Goal: Task Accomplishment & Management: Use online tool/utility

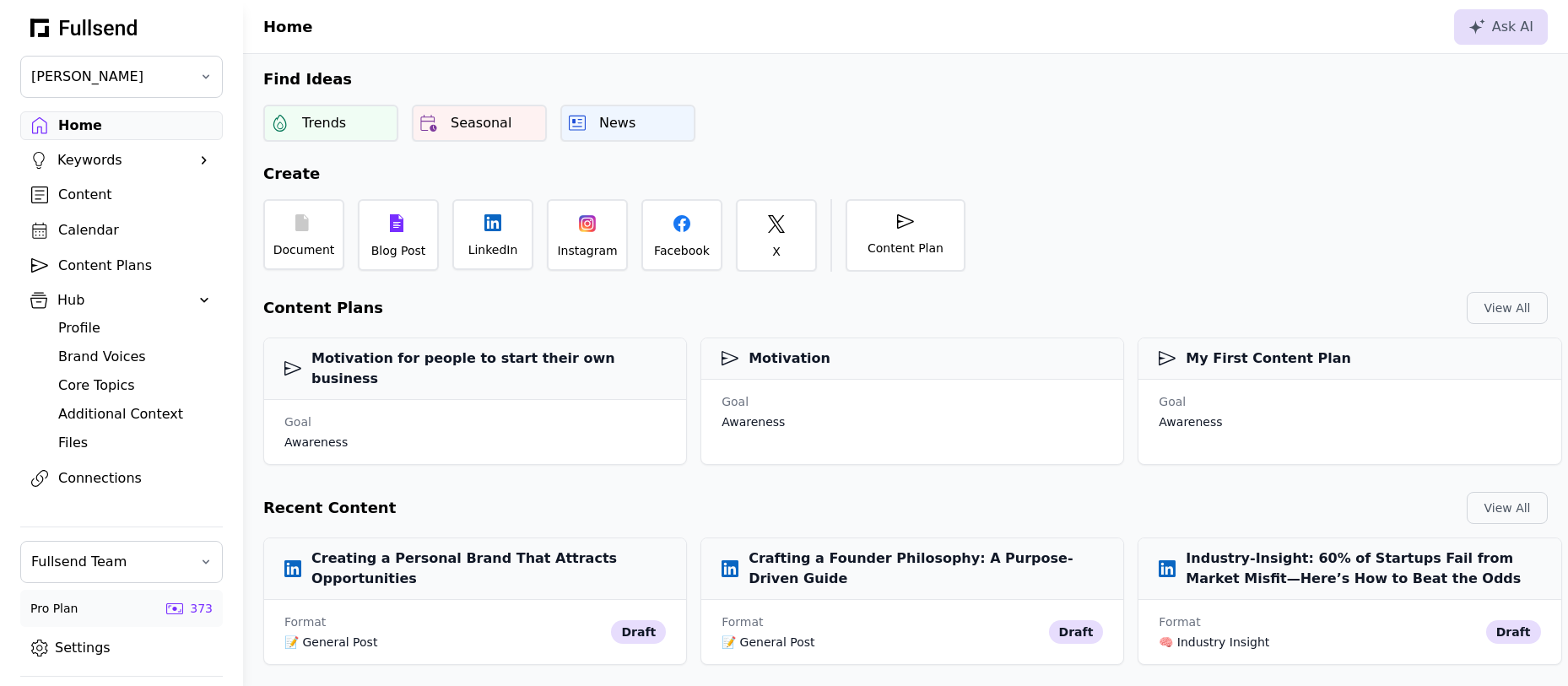
scroll to position [532, 0]
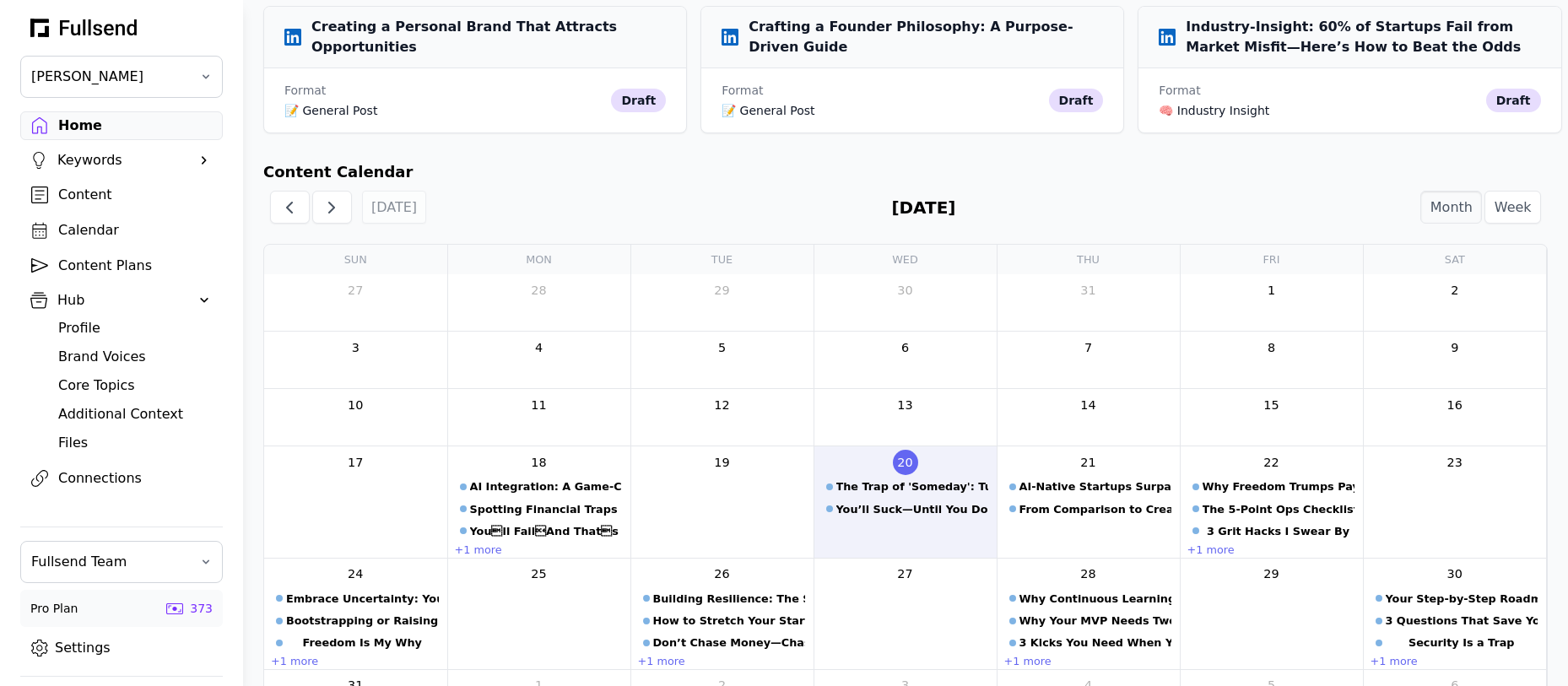
click at [83, 439] on div "Files" at bounding box center [135, 443] width 153 height 20
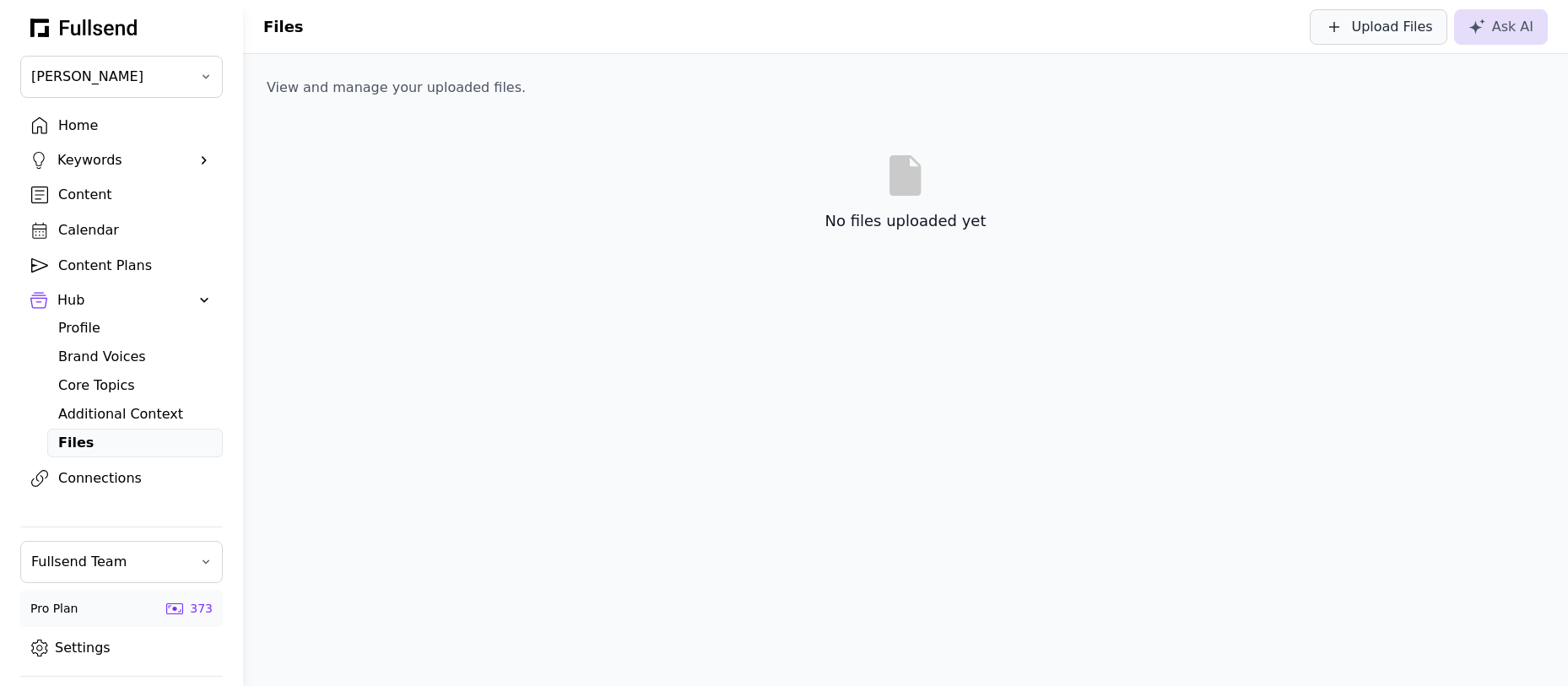
click at [1415, 9] on button "Upload Files" at bounding box center [1378, 27] width 137 height 35
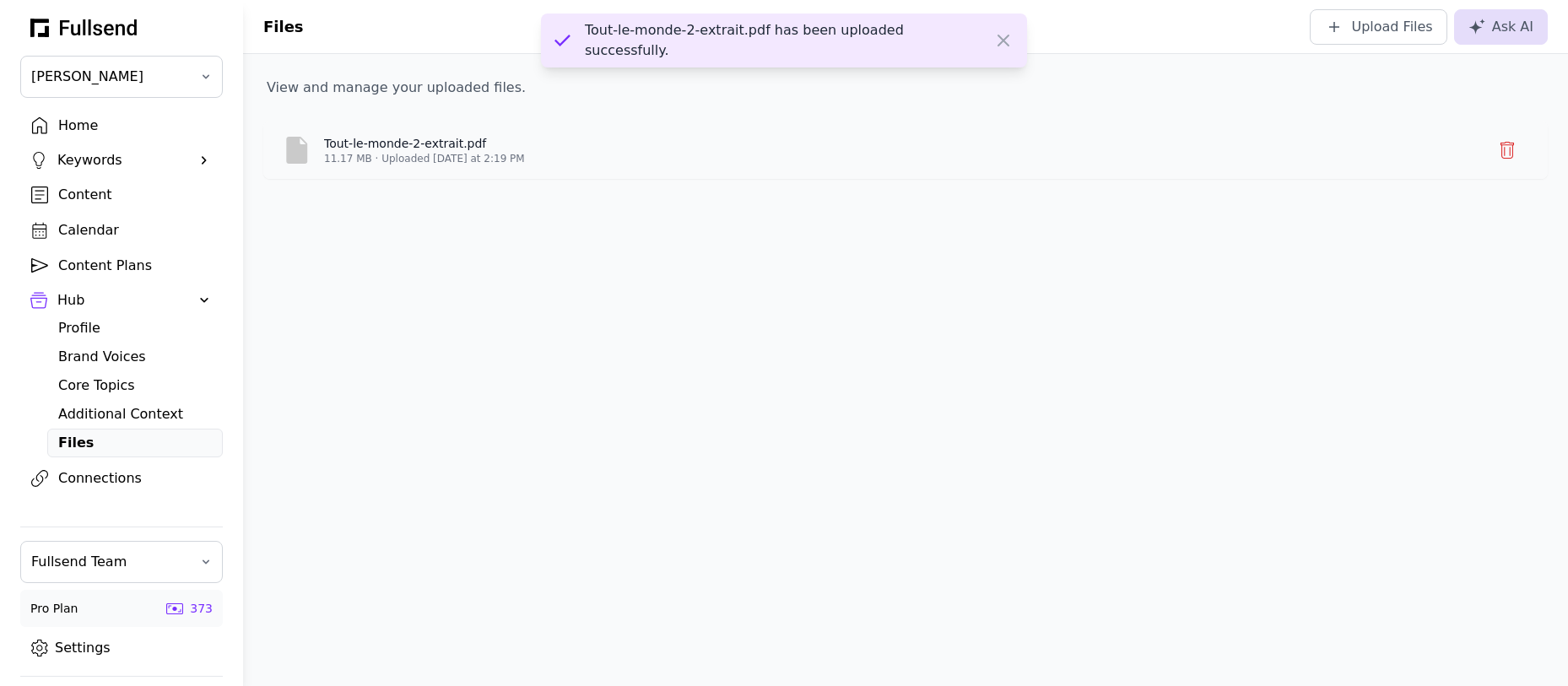
click at [463, 141] on div "Tout-le-monde-2-extrait.pdf" at bounding box center [424, 143] width 201 height 17
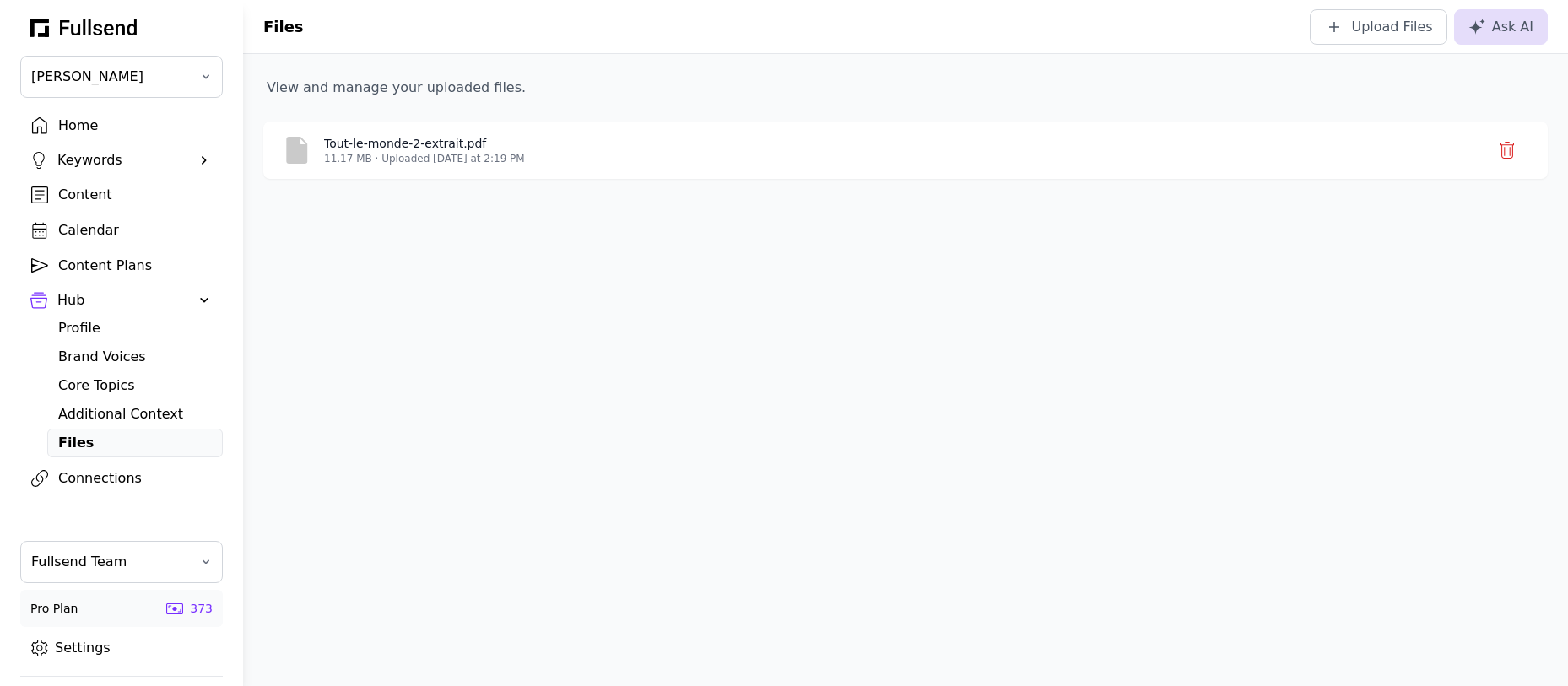
click at [95, 262] on div "Content Plans" at bounding box center [135, 266] width 153 height 20
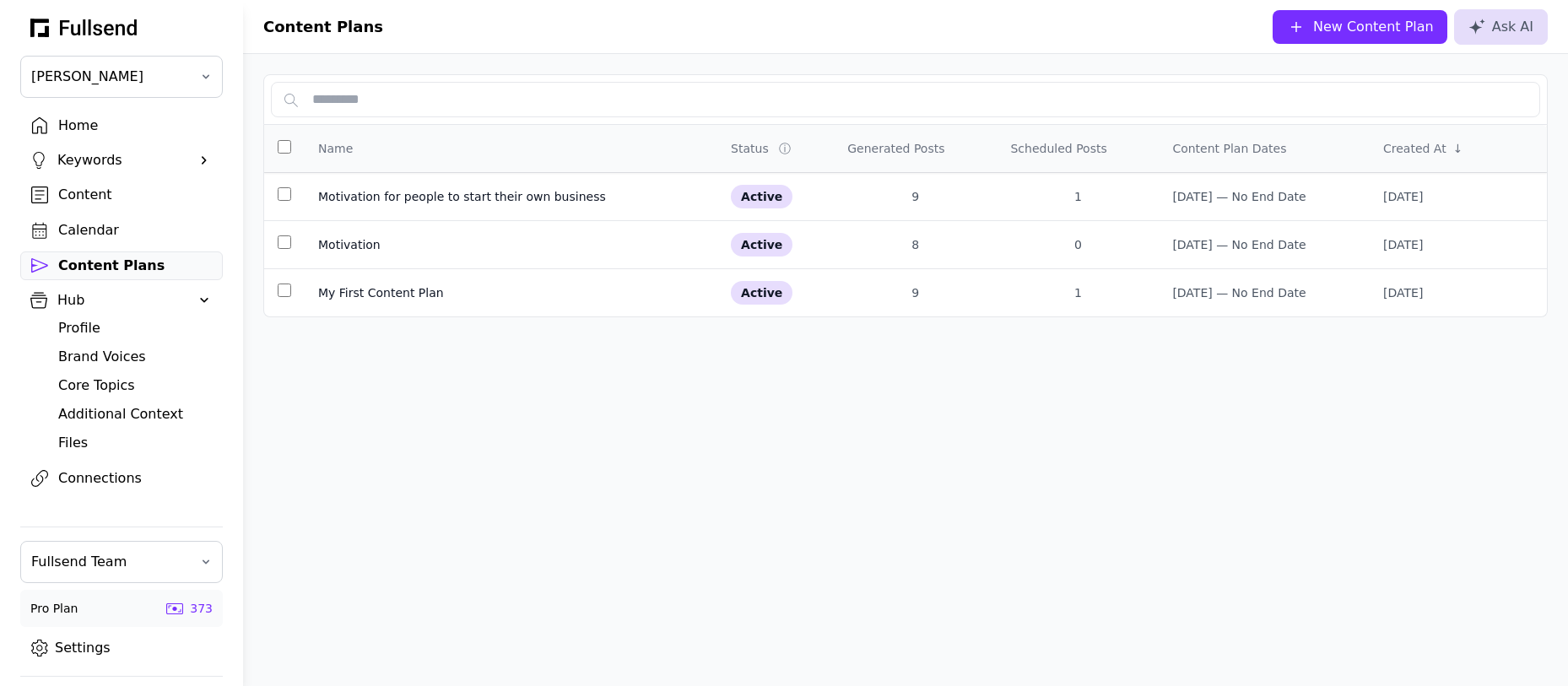
click at [1399, 30] on div "New Content Plan" at bounding box center [1373, 27] width 121 height 20
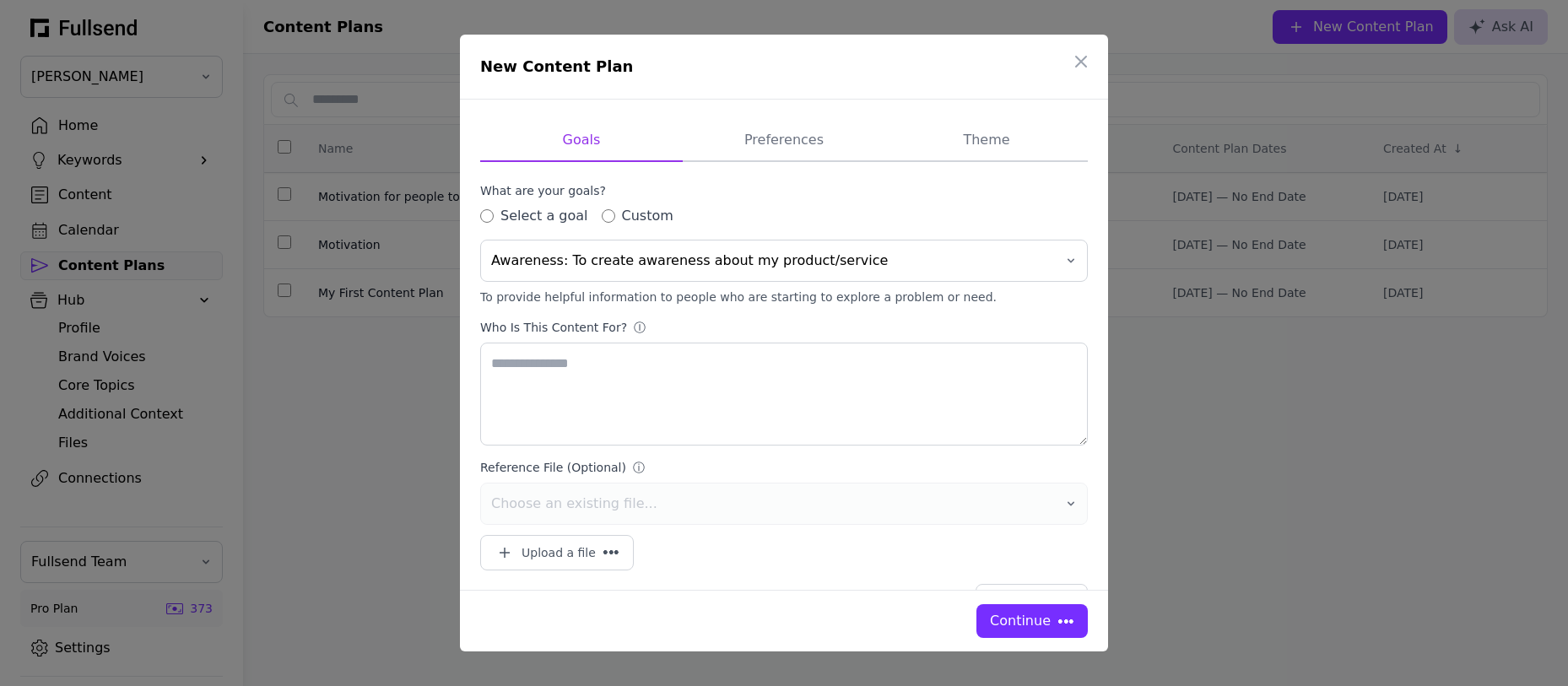
type textarea "**********"
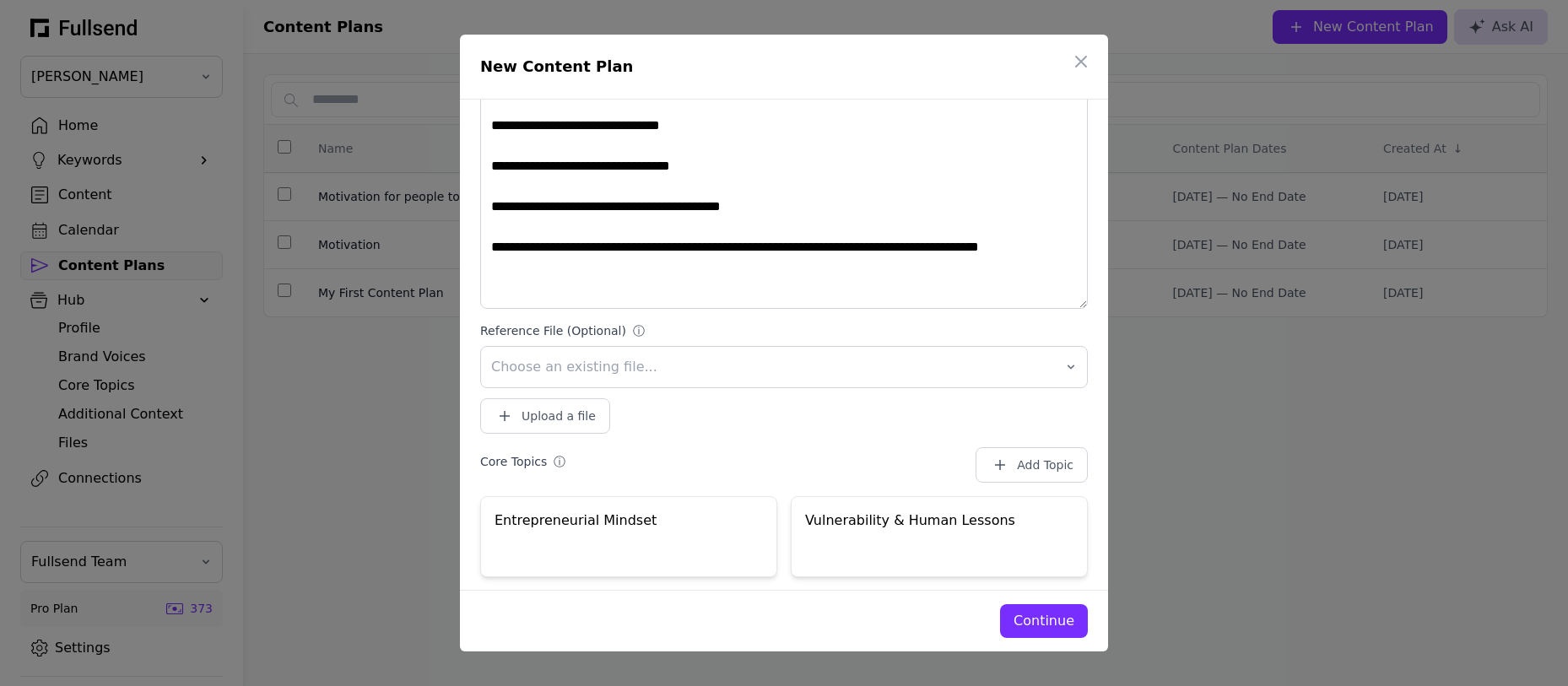
scroll to position [525, 0]
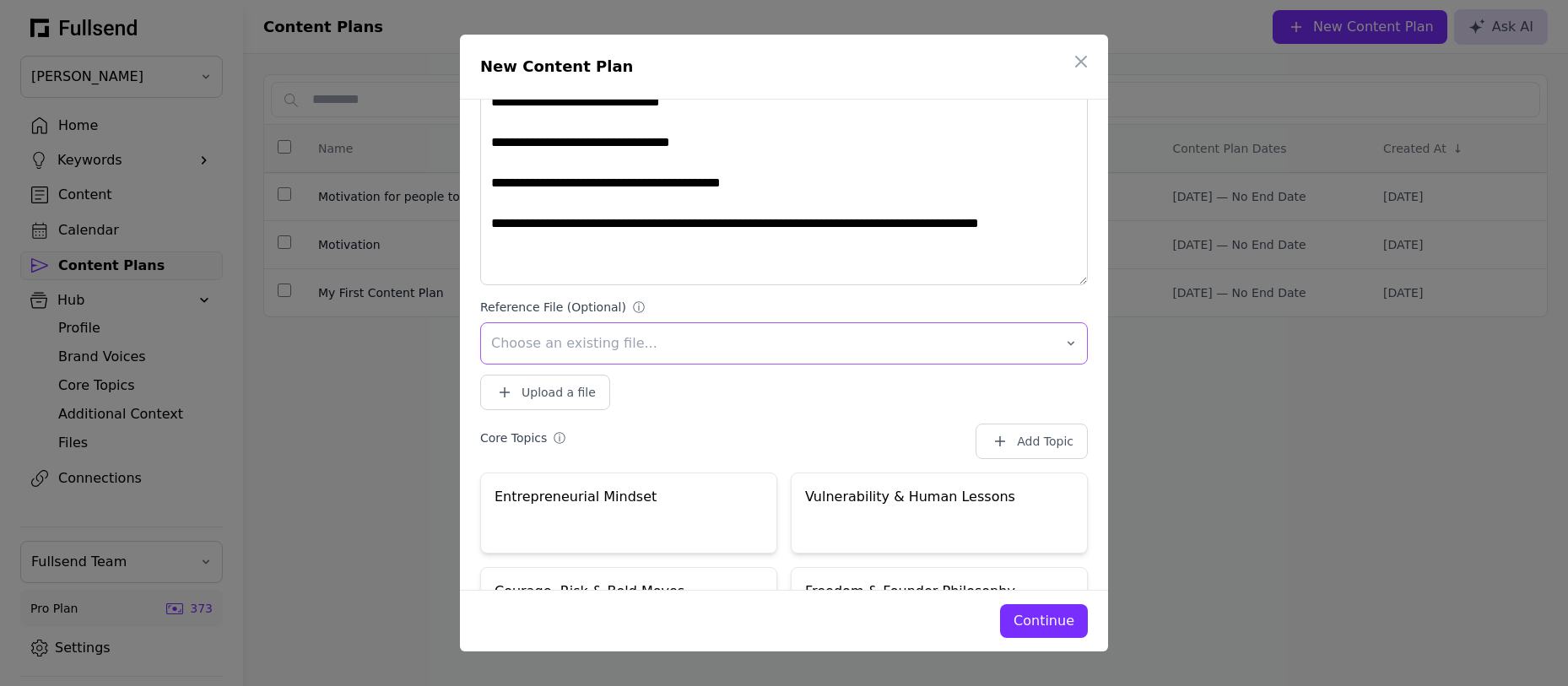
click at [721, 343] on span "Choose an existing file..." at bounding box center [772, 344] width 562 height 20
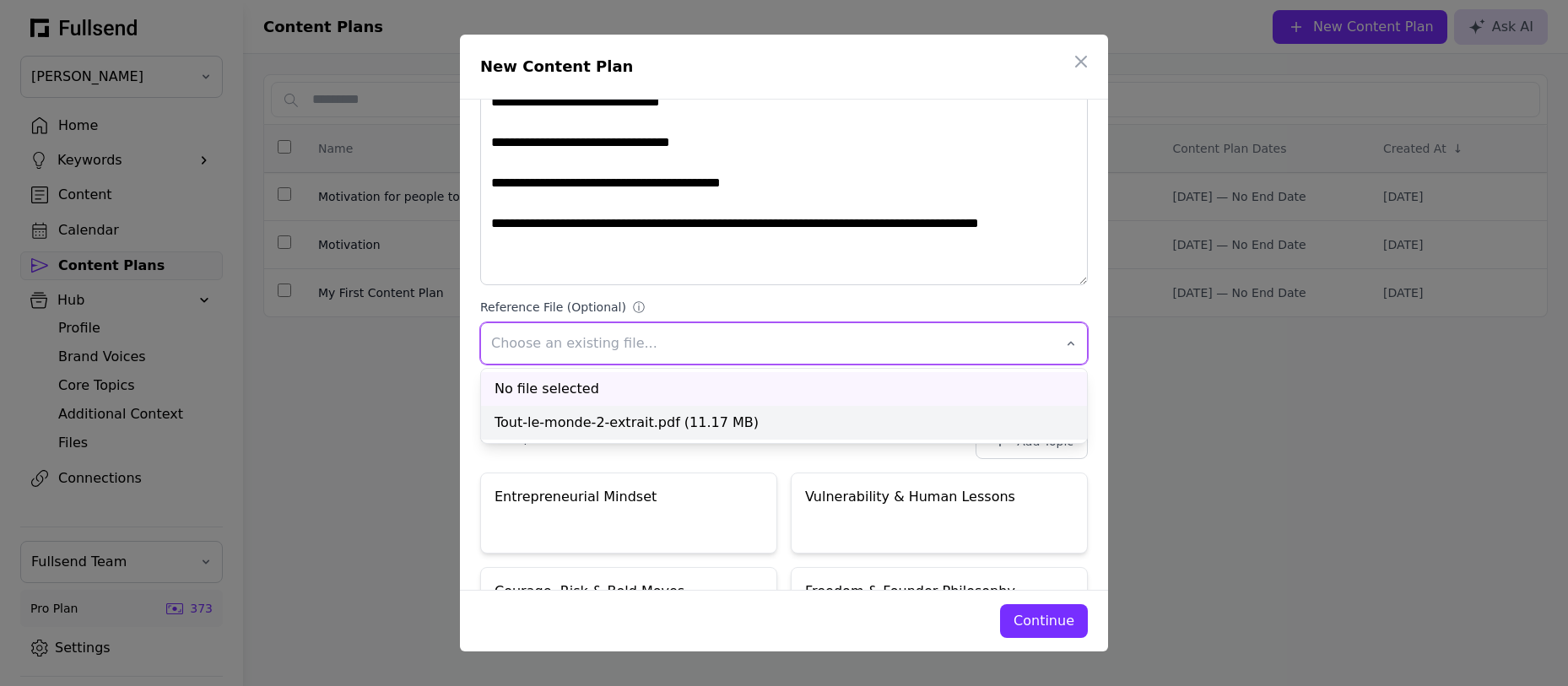
click at [657, 424] on div "Tout-le-monde-2-extrait.pdf (11.17 MB)" at bounding box center [783, 423] width 606 height 34
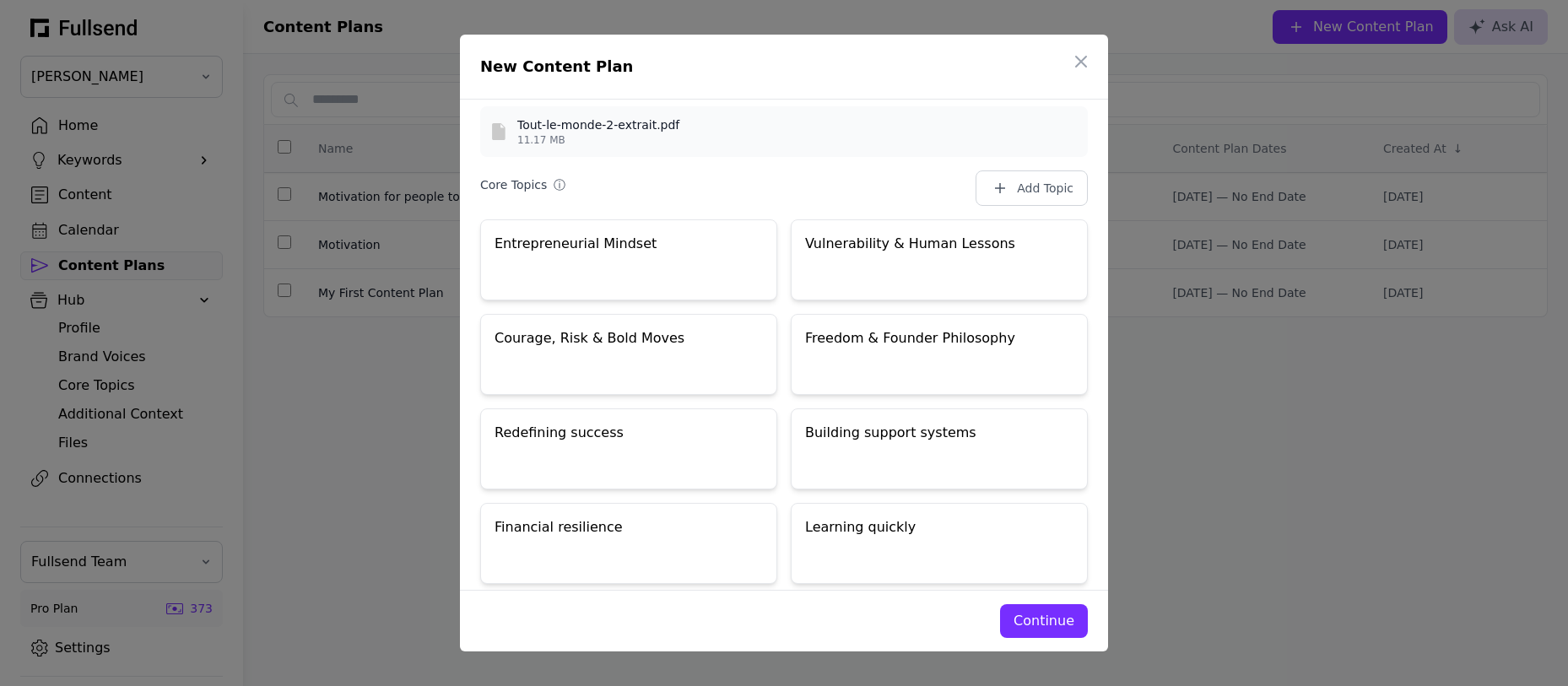
scroll to position [846, 0]
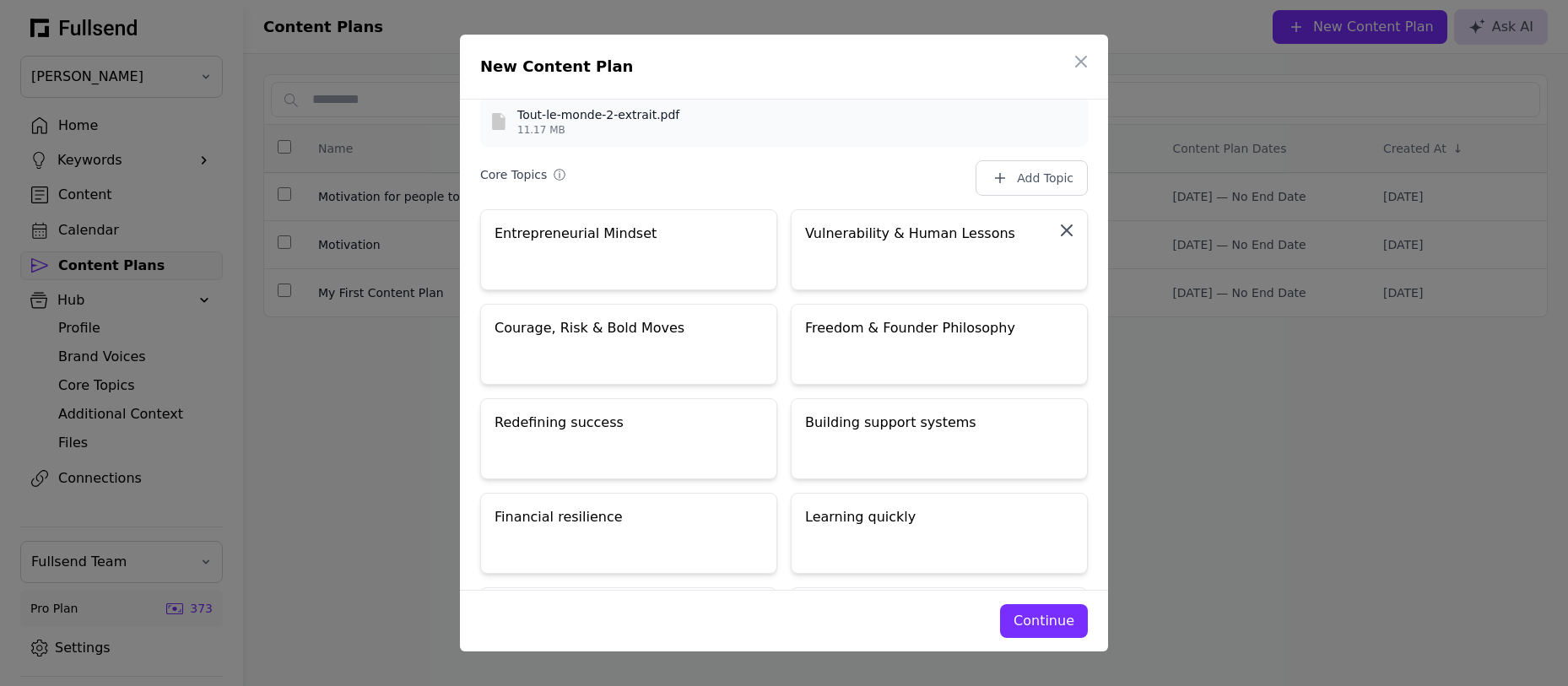
click at [1072, 227] on icon "button" at bounding box center [1067, 230] width 20 height 20
click at [1064, 423] on icon "button" at bounding box center [1067, 420] width 20 height 20
click at [1066, 421] on icon "button" at bounding box center [1067, 420] width 20 height 20
click at [756, 510] on icon "button" at bounding box center [756, 514] width 20 height 20
click at [758, 421] on icon "button" at bounding box center [755, 419] width 10 height 10
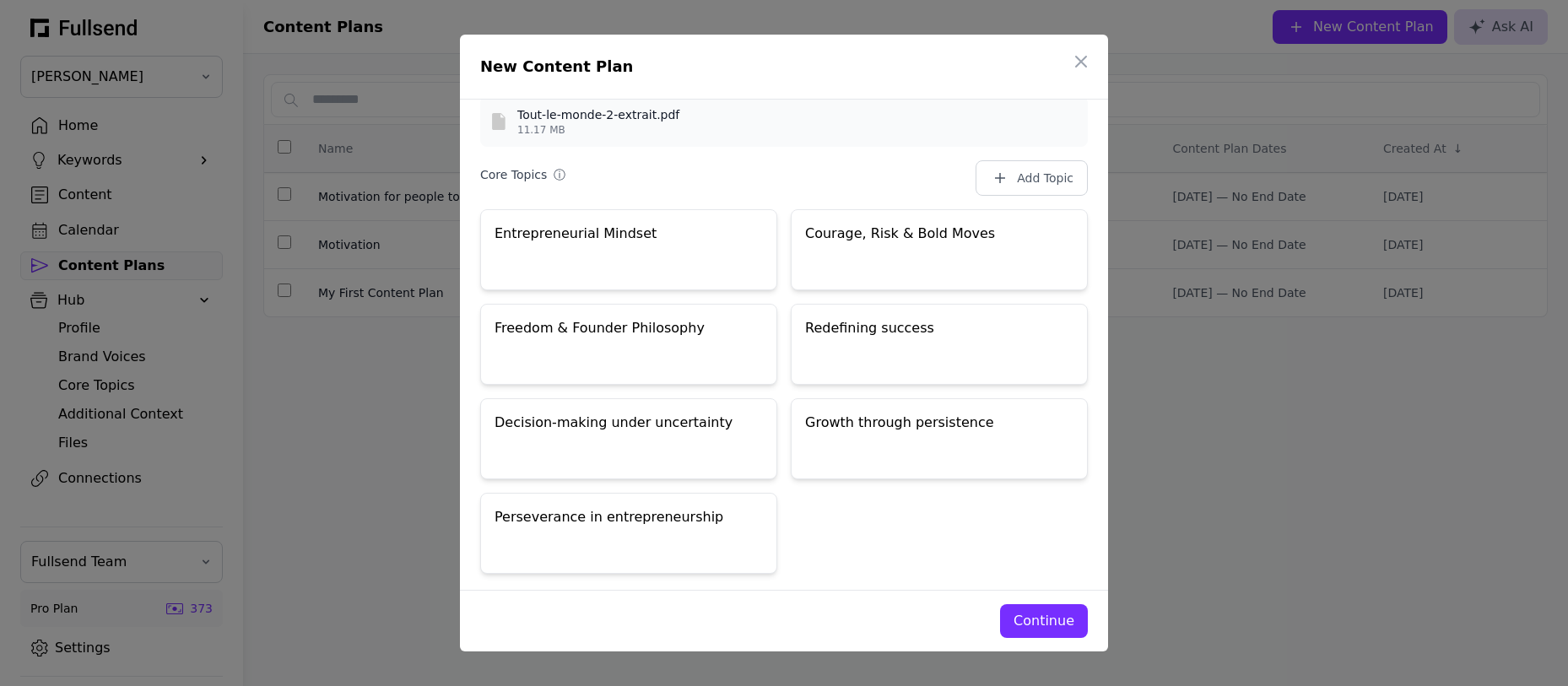
click at [758, 421] on icon "button" at bounding box center [755, 419] width 10 height 10
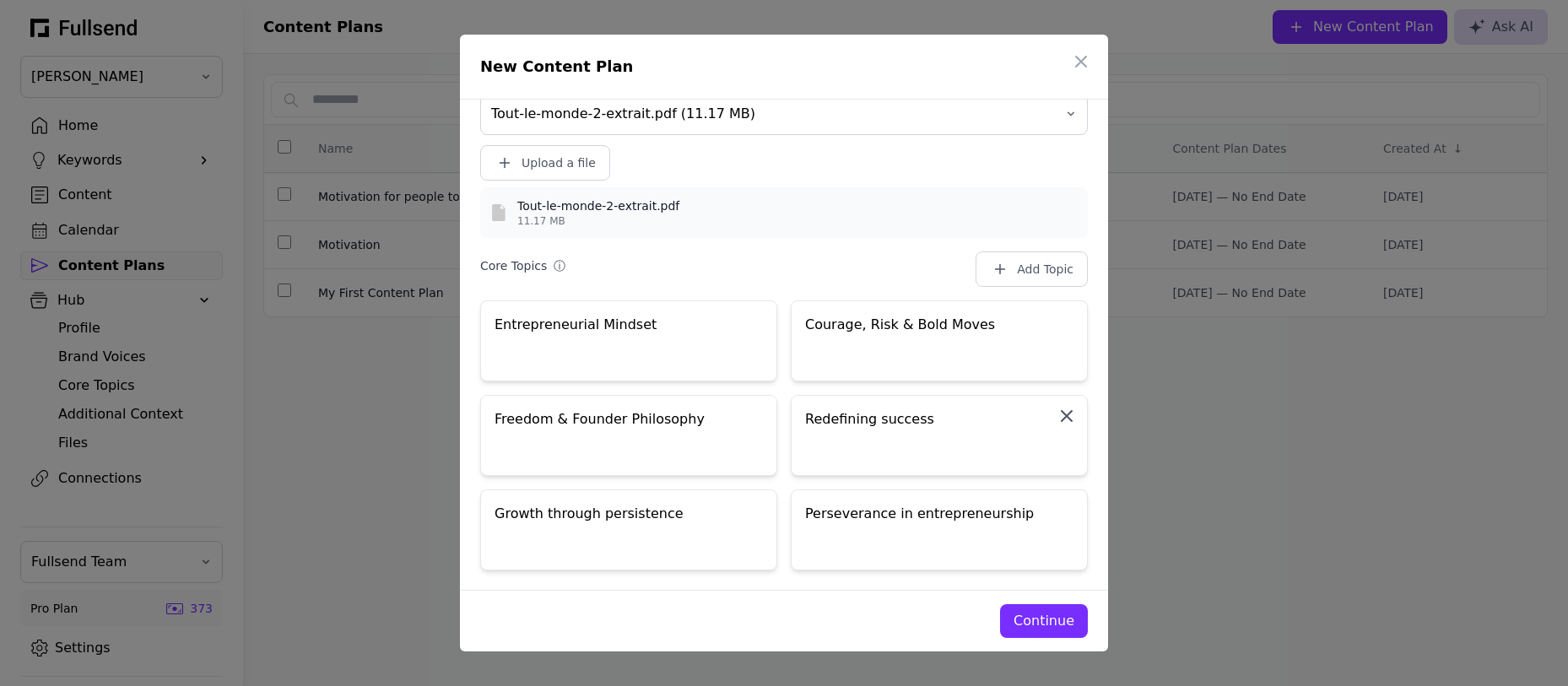
click at [1064, 419] on icon "button" at bounding box center [1067, 416] width 20 height 20
click at [760, 510] on icon "button" at bounding box center [756, 510] width 20 height 20
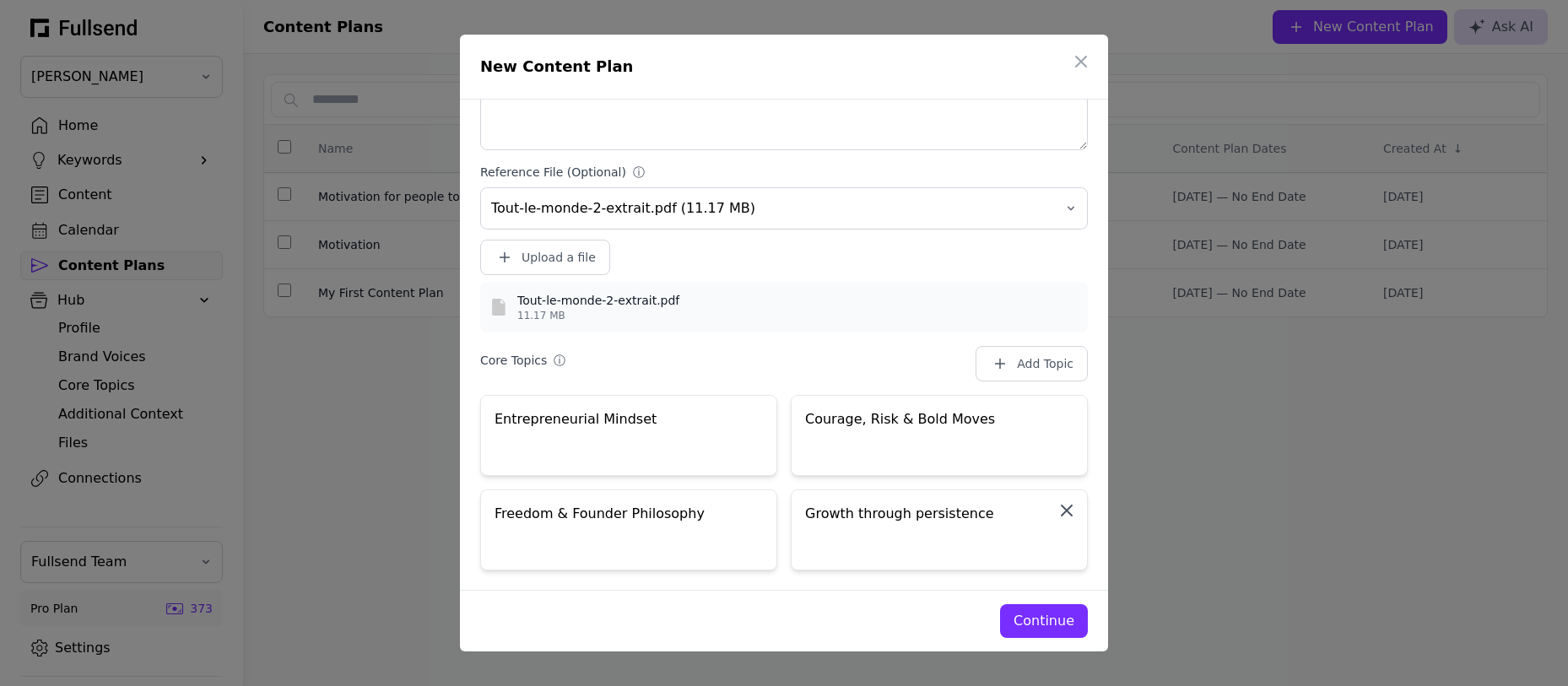
click at [1069, 508] on icon "button" at bounding box center [1066, 510] width 10 height 10
click at [1041, 622] on div "Continue" at bounding box center [1044, 621] width 61 height 20
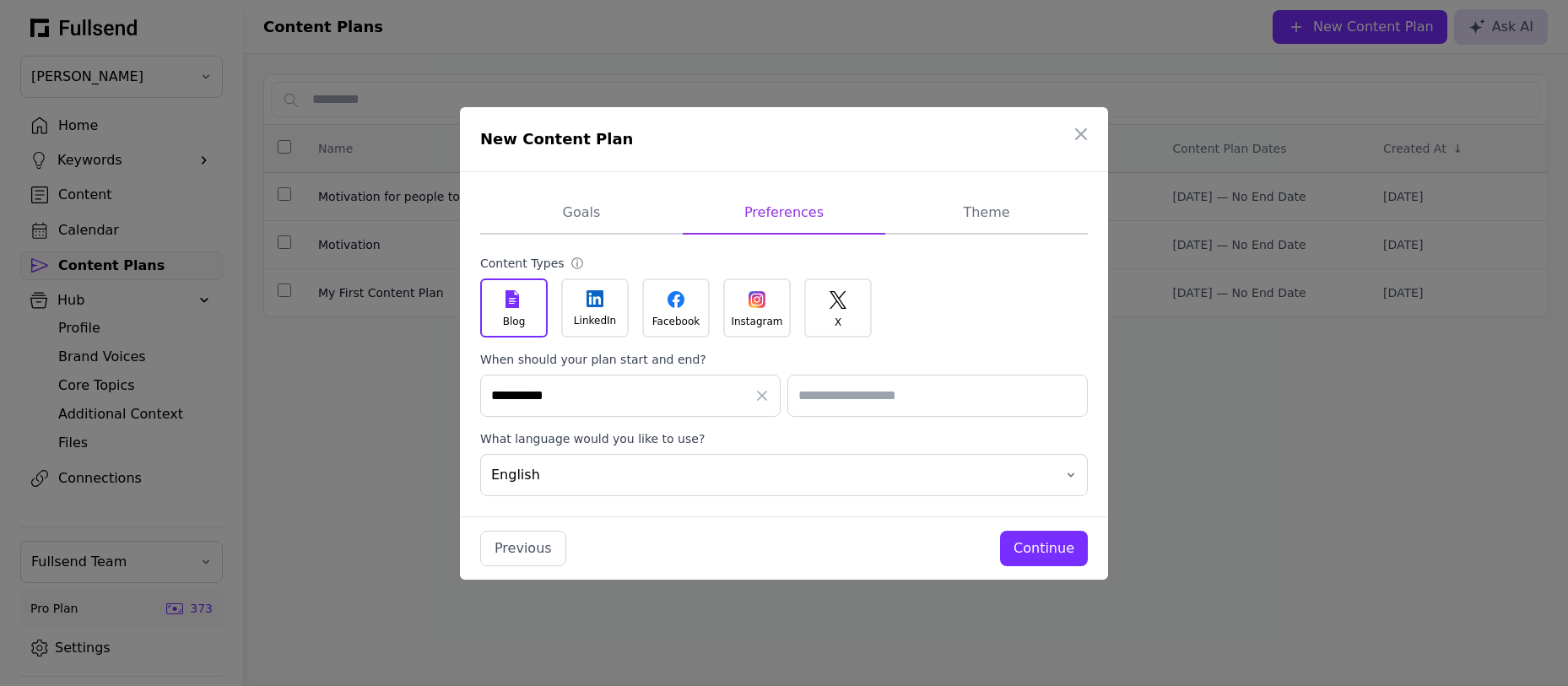
click at [596, 304] on icon at bounding box center [594, 299] width 17 height 17
click at [561, 306] on div "Blog" at bounding box center [594, 308] width 67 height 59
click at [1031, 543] on div "Continue" at bounding box center [1044, 548] width 61 height 20
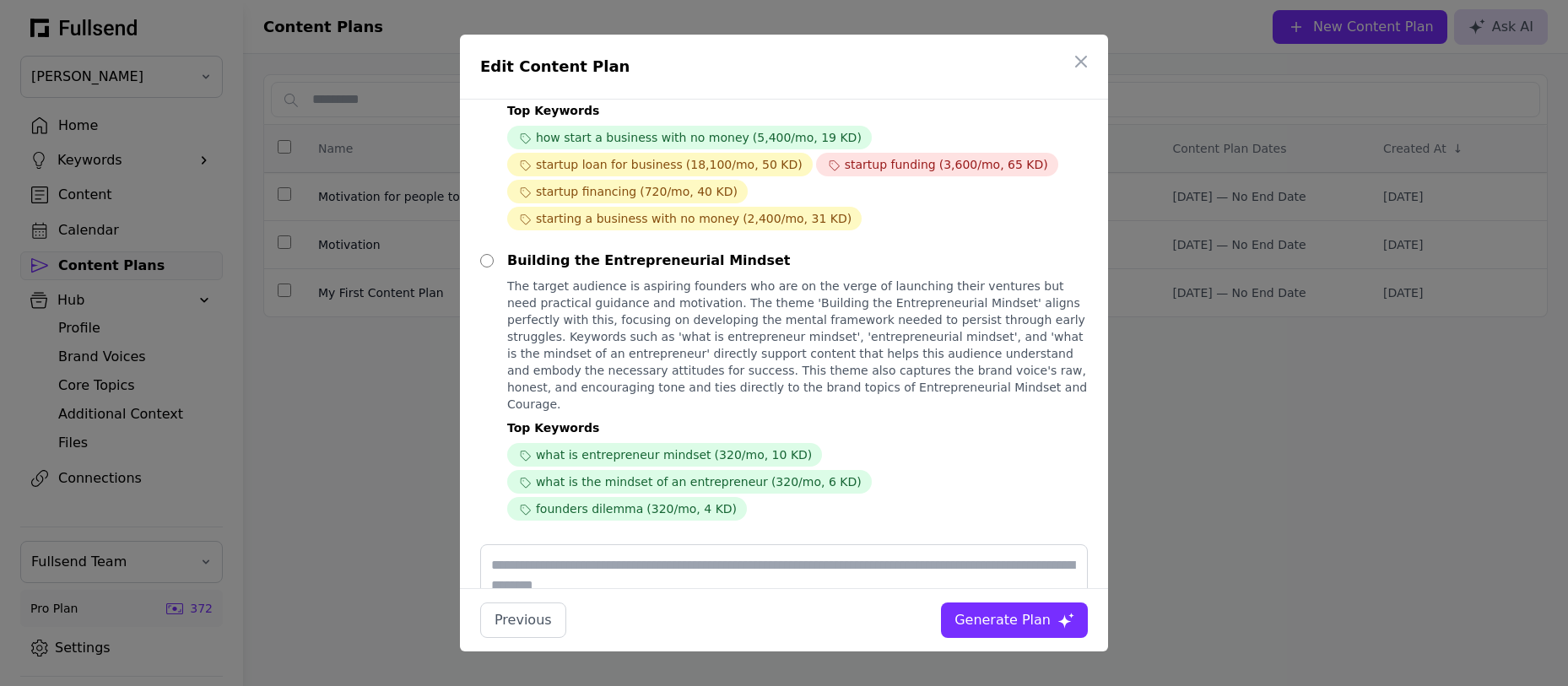
scroll to position [566, 0]
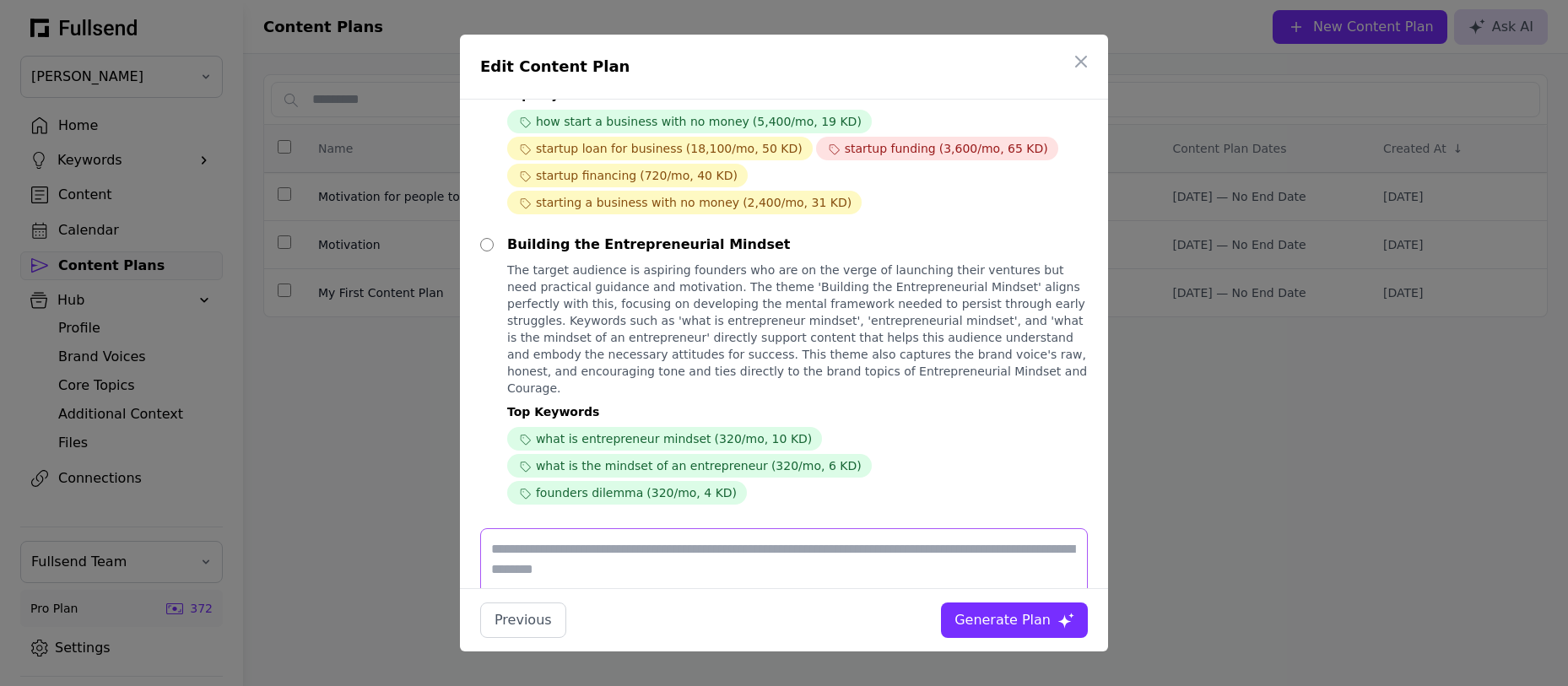
click at [737, 528] on textarea at bounding box center [783, 579] width 607 height 103
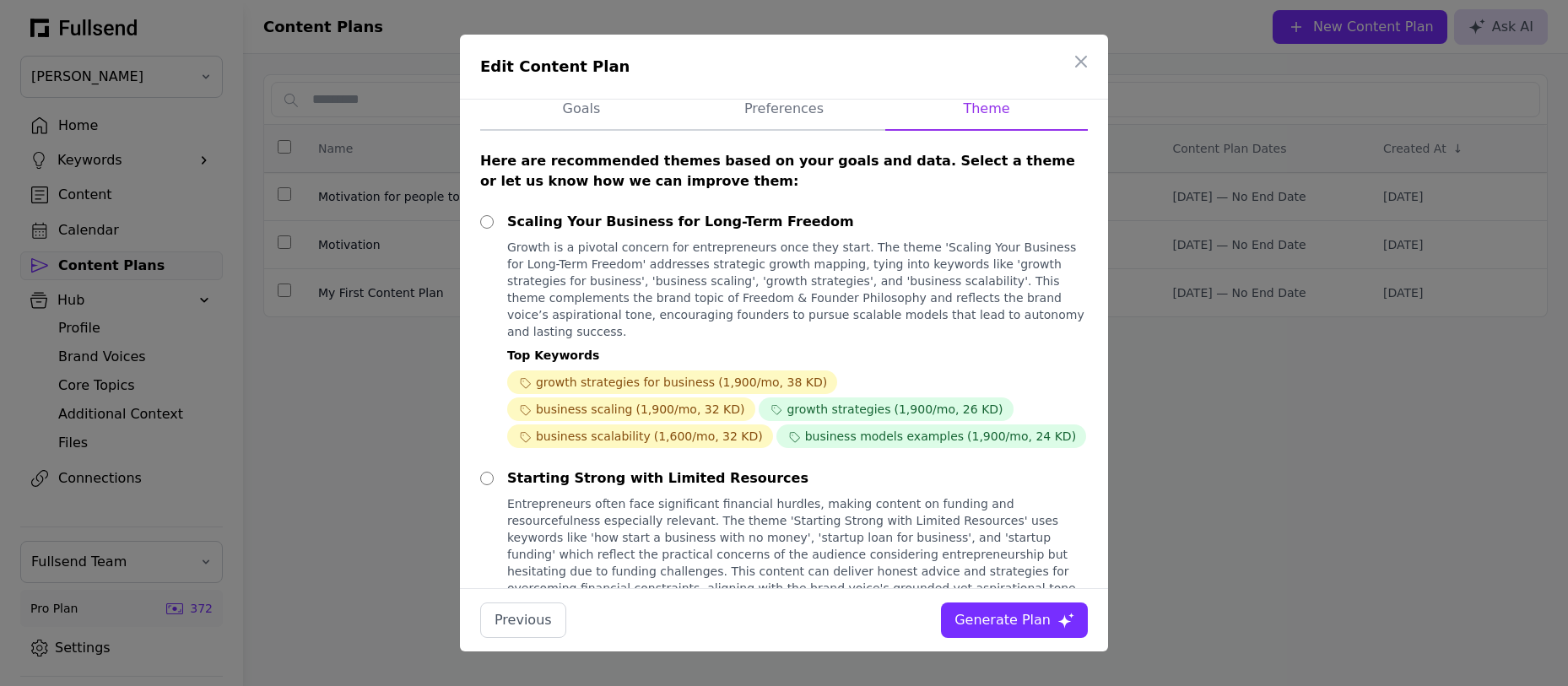
scroll to position [0, 0]
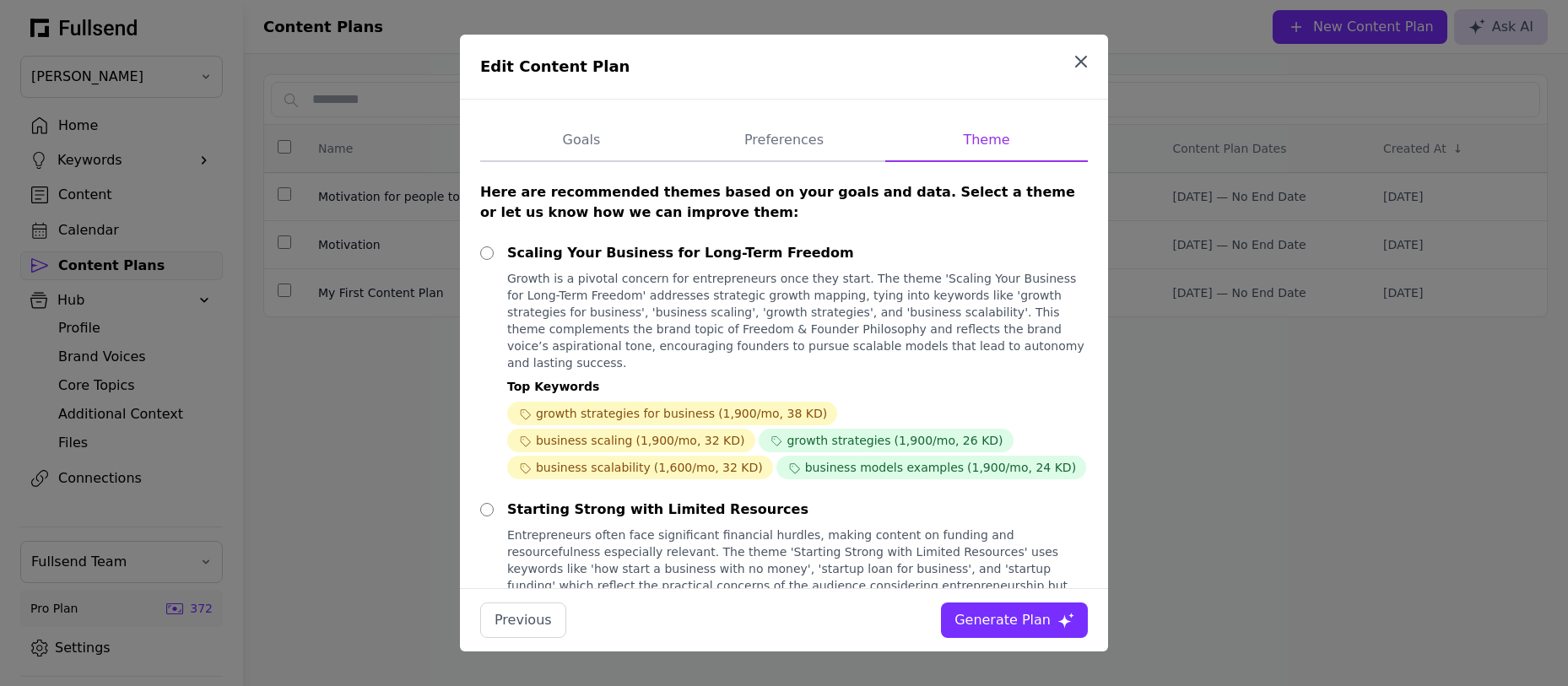
click at [1079, 62] on icon "button" at bounding box center [1081, 61] width 10 height 10
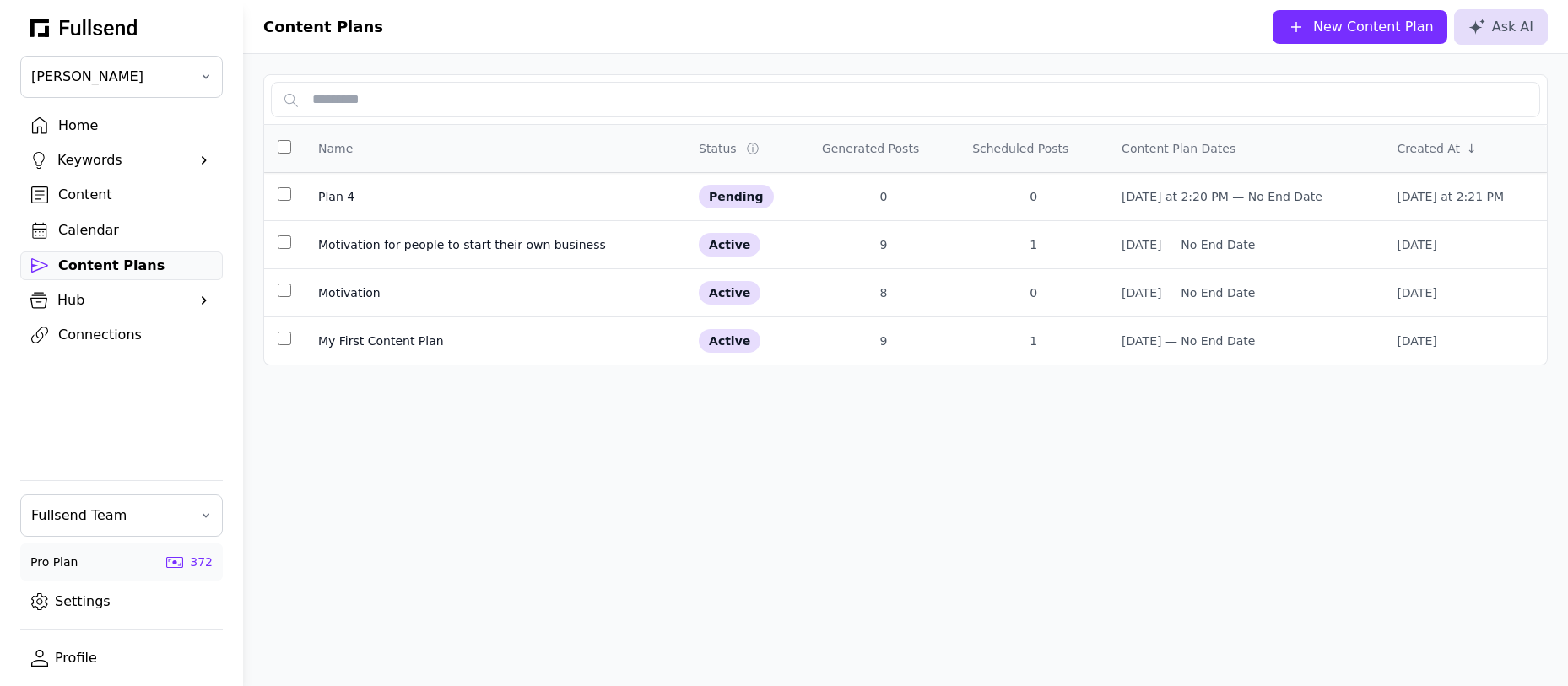
click at [124, 303] on div "Hub" at bounding box center [121, 300] width 129 height 20
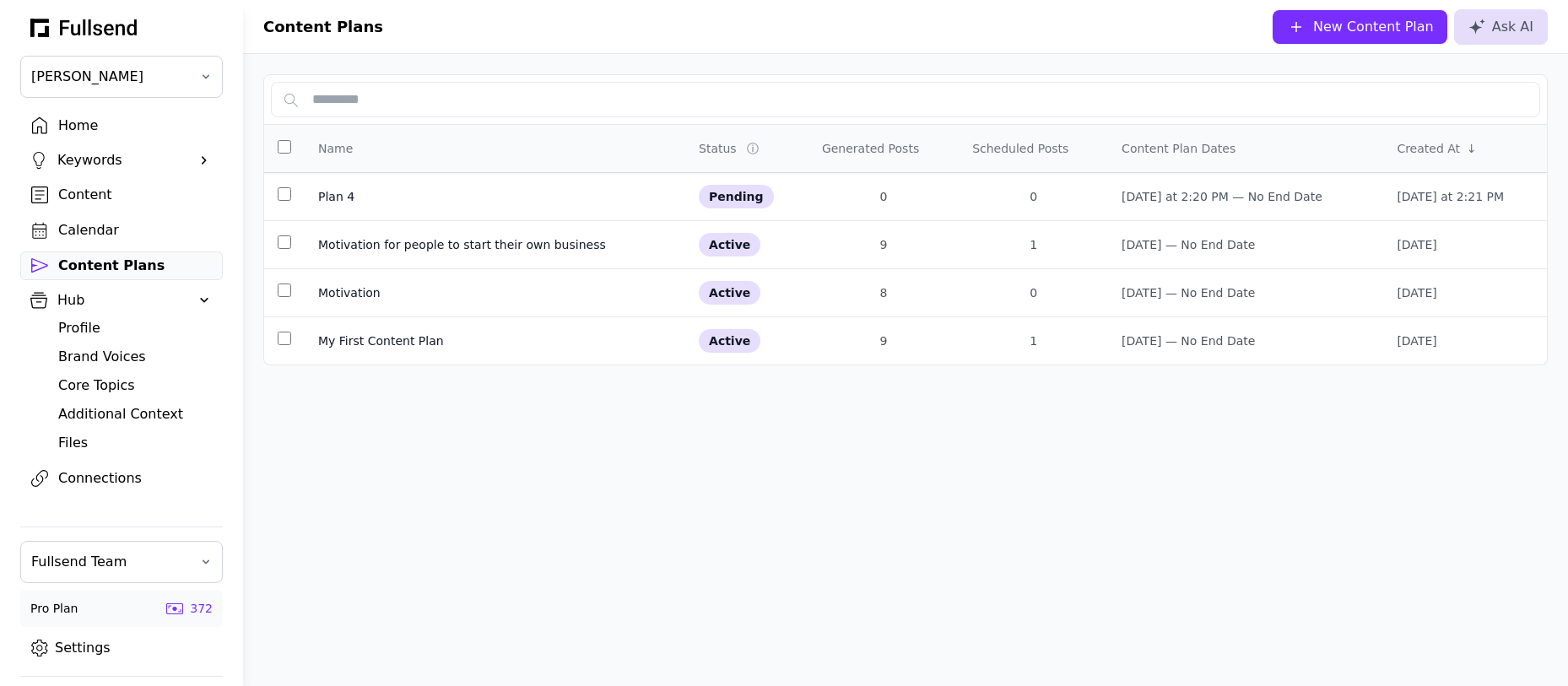
click at [102, 359] on div "Brand Voices" at bounding box center [135, 357] width 153 height 20
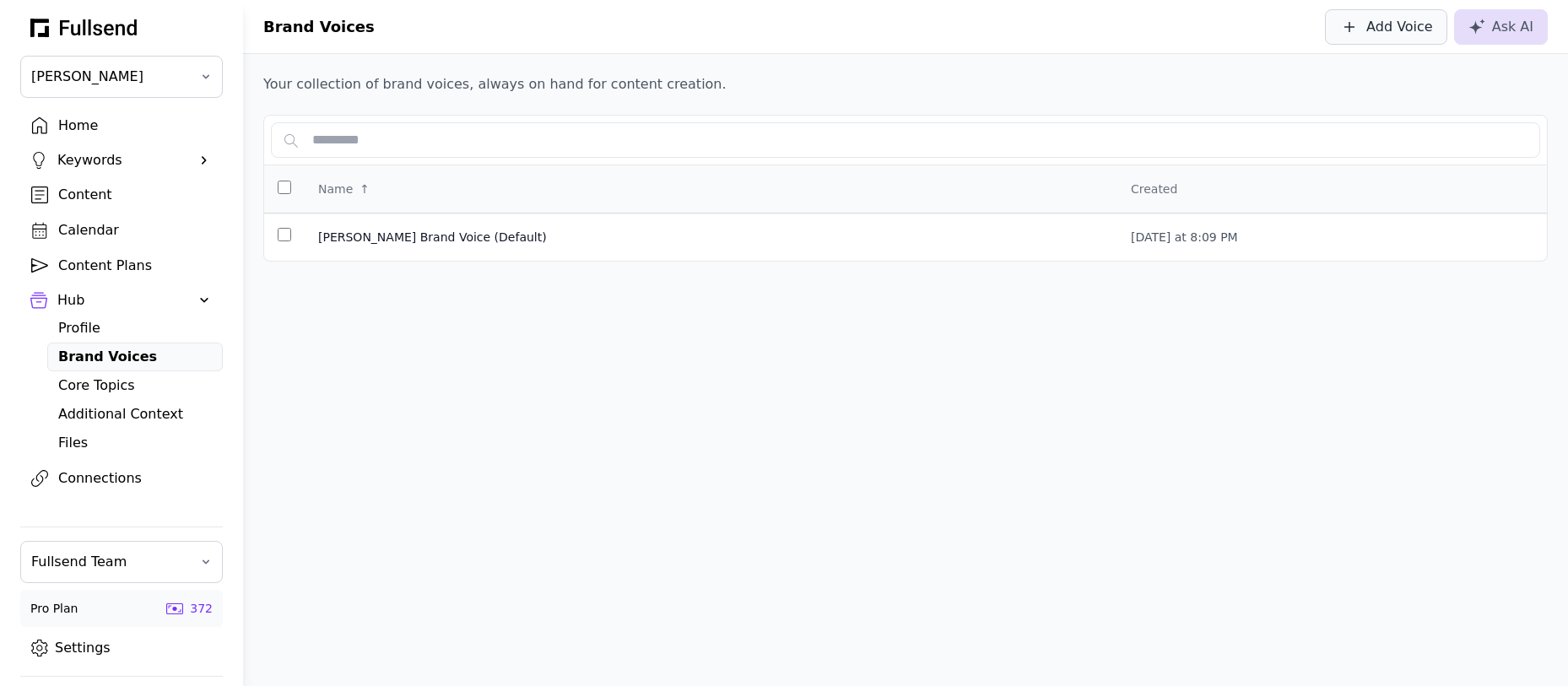
click at [1387, 30] on div "Add Voice" at bounding box center [1400, 27] width 67 height 20
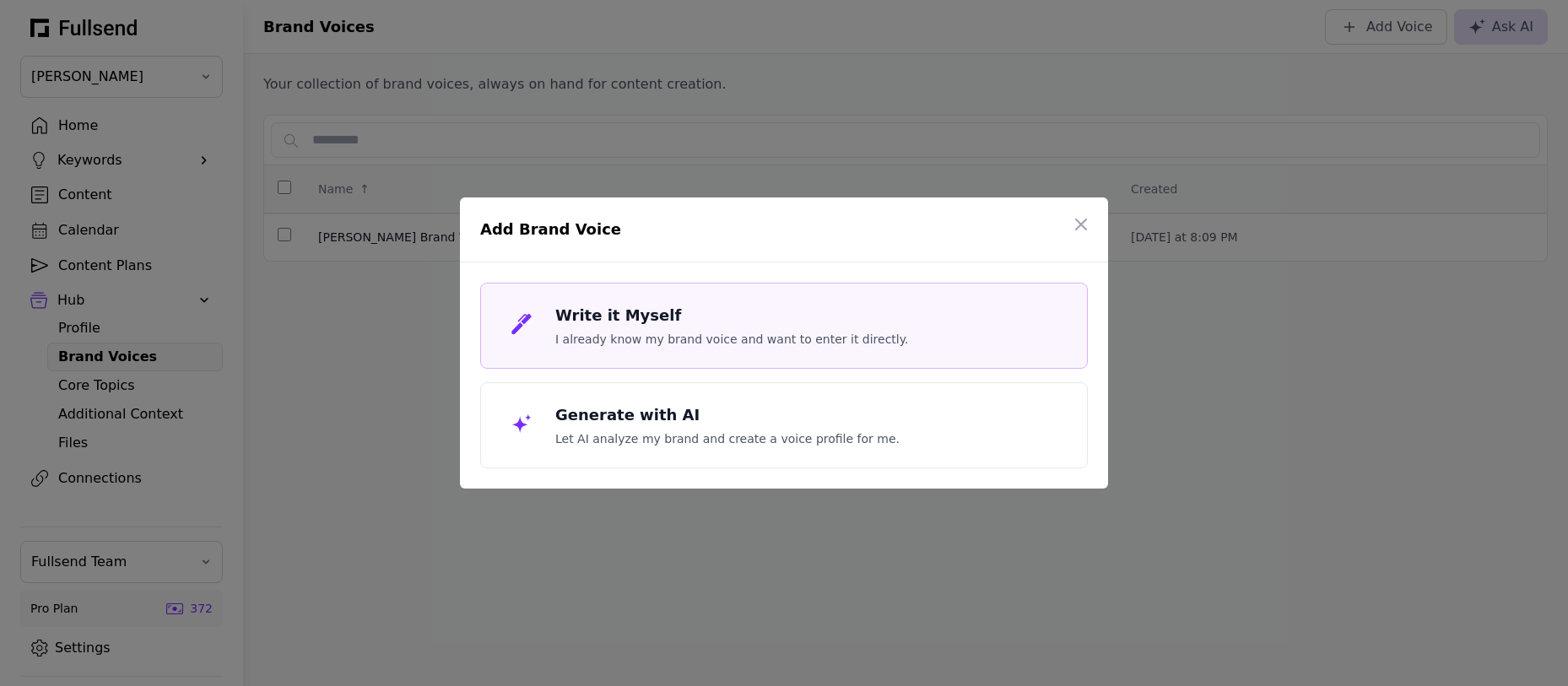
click at [667, 328] on div "Write it Myself I already know my brand voice and want to enter it directly." at bounding box center [732, 325] width 353 height 43
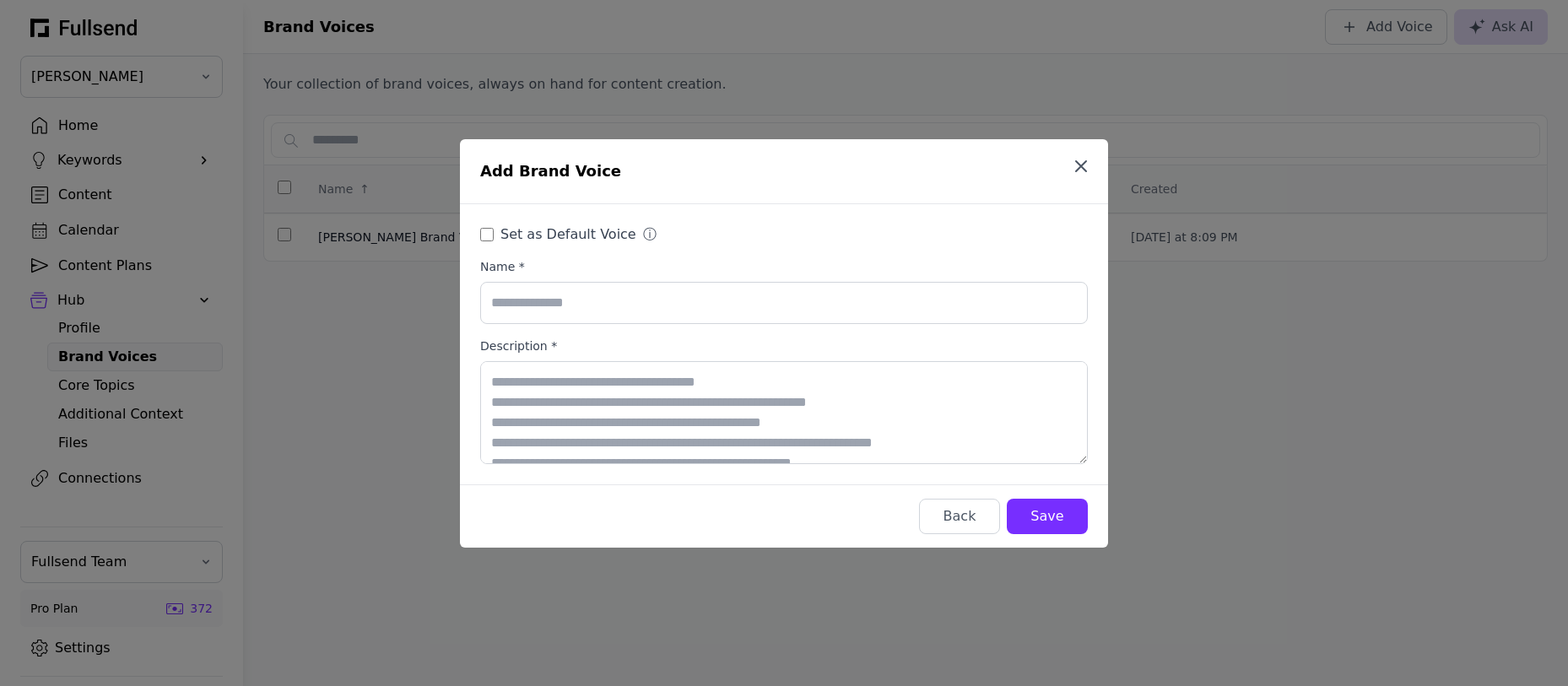
click at [1080, 163] on icon "button" at bounding box center [1081, 166] width 20 height 20
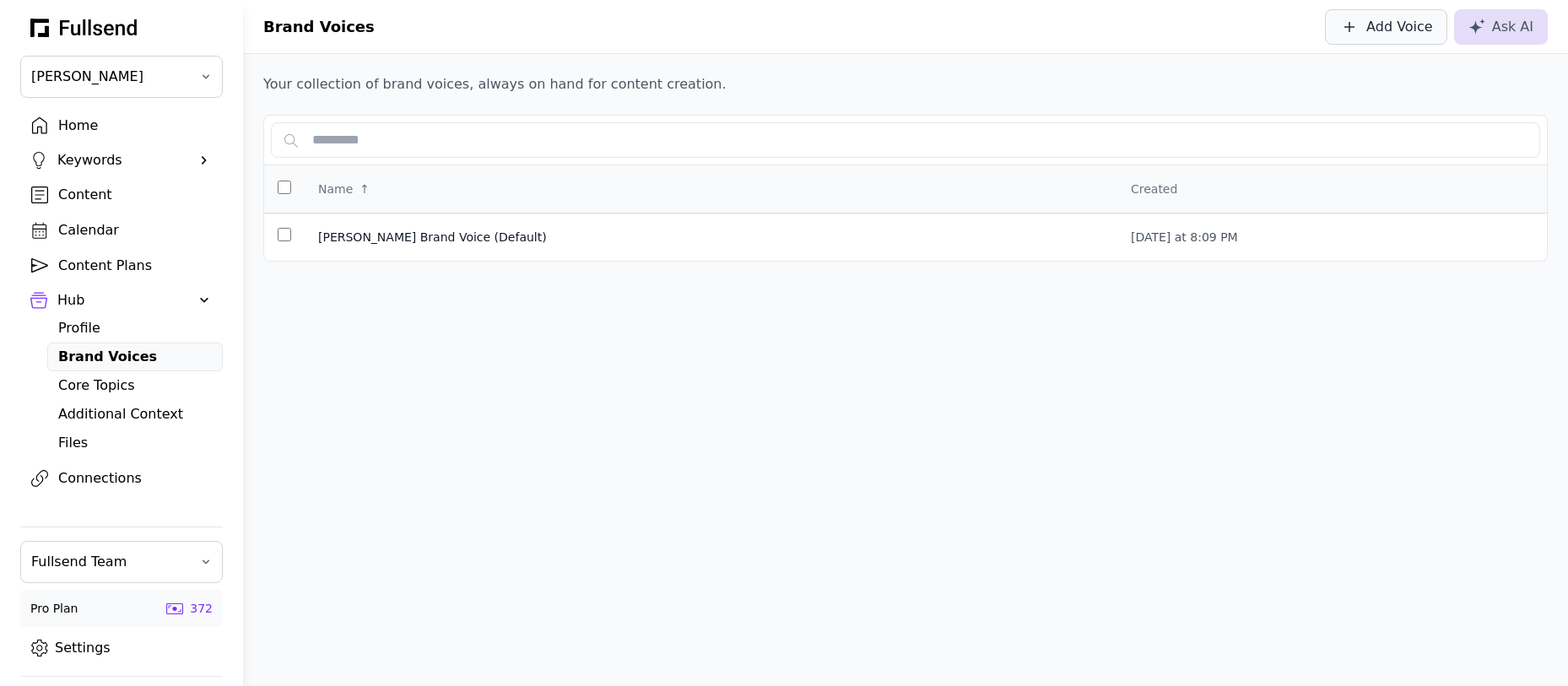
click at [1390, 20] on div "Add Voice" at bounding box center [1400, 27] width 67 height 20
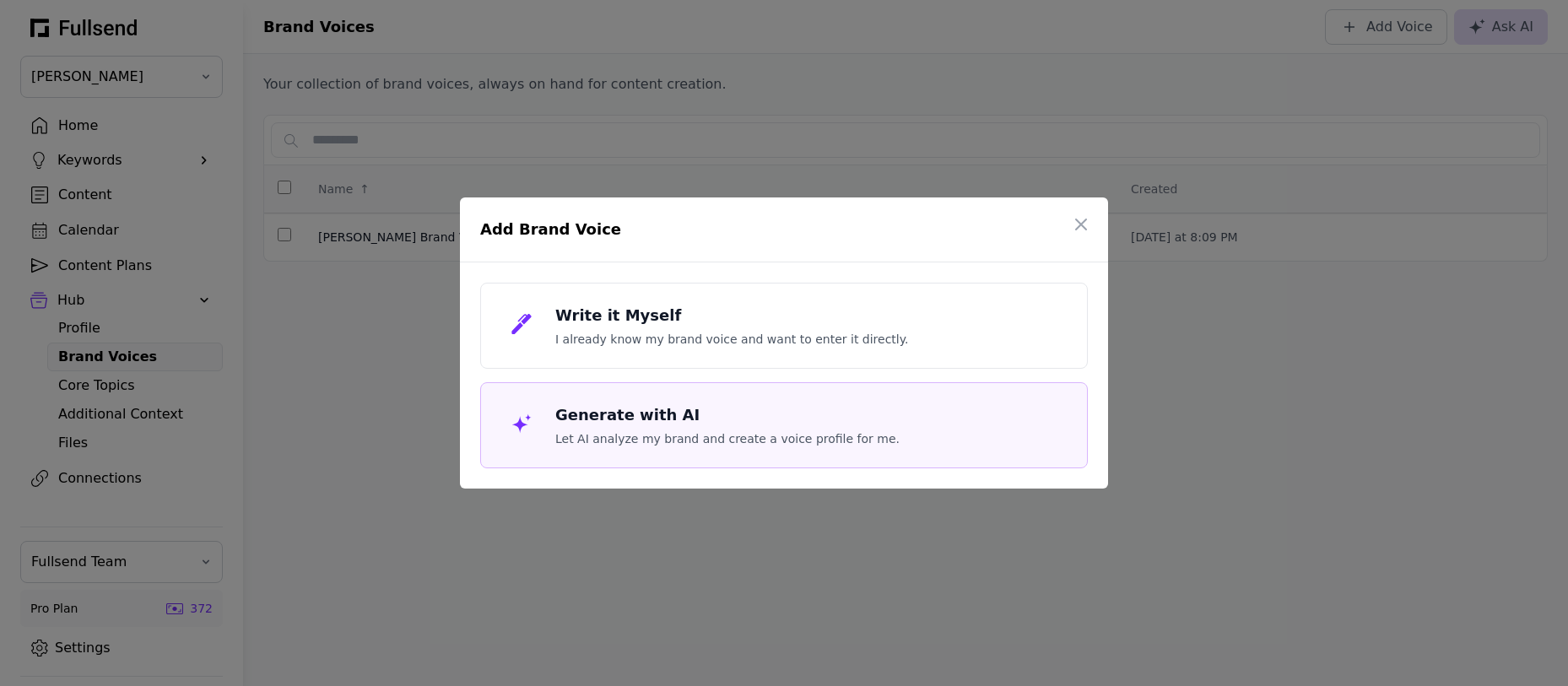
click at [736, 432] on p "Let AI analyze my brand and create a voice profile for me." at bounding box center [728, 439] width 344 height 17
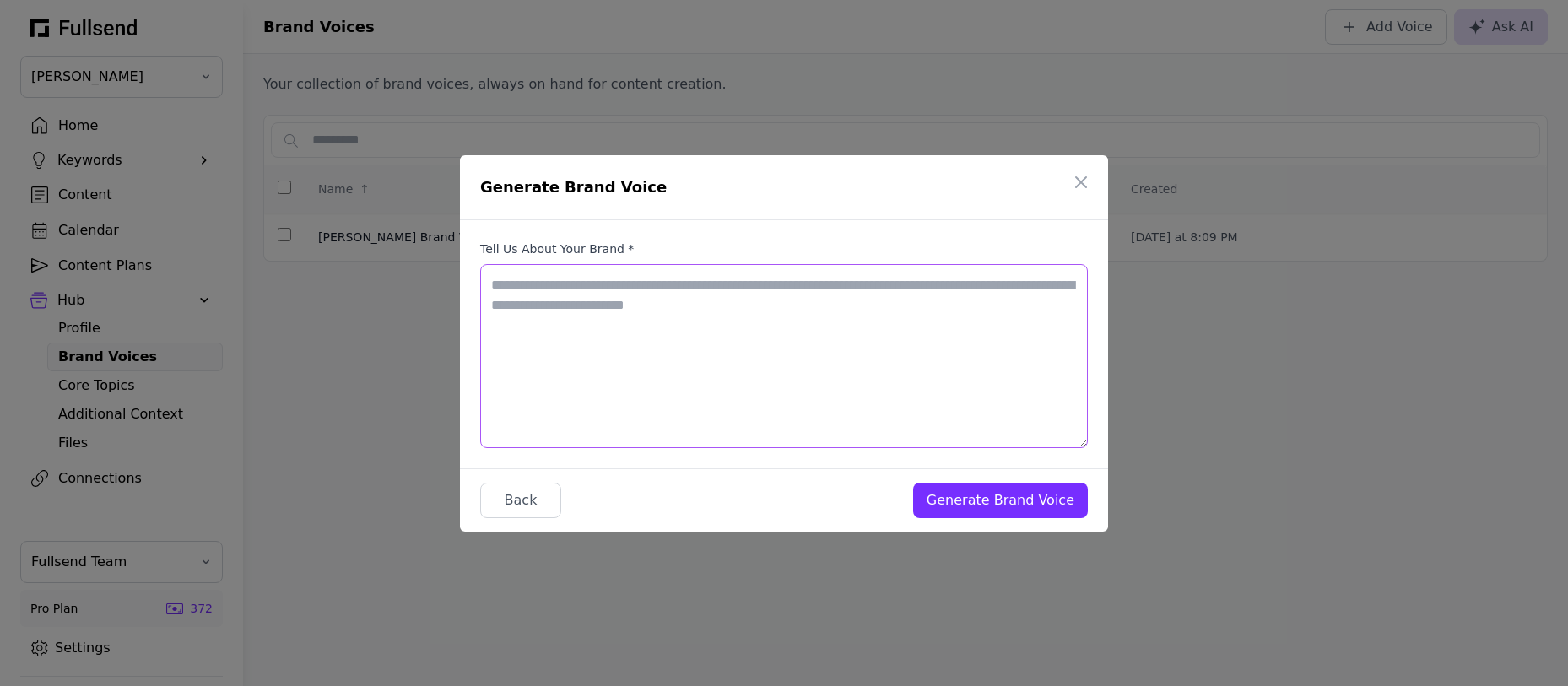
click at [666, 321] on textarea "Tell us about your brand *" at bounding box center [783, 356] width 607 height 184
type textarea "**********"
click at [1016, 496] on div "Generate Brand Voice" at bounding box center [1000, 500] width 148 height 20
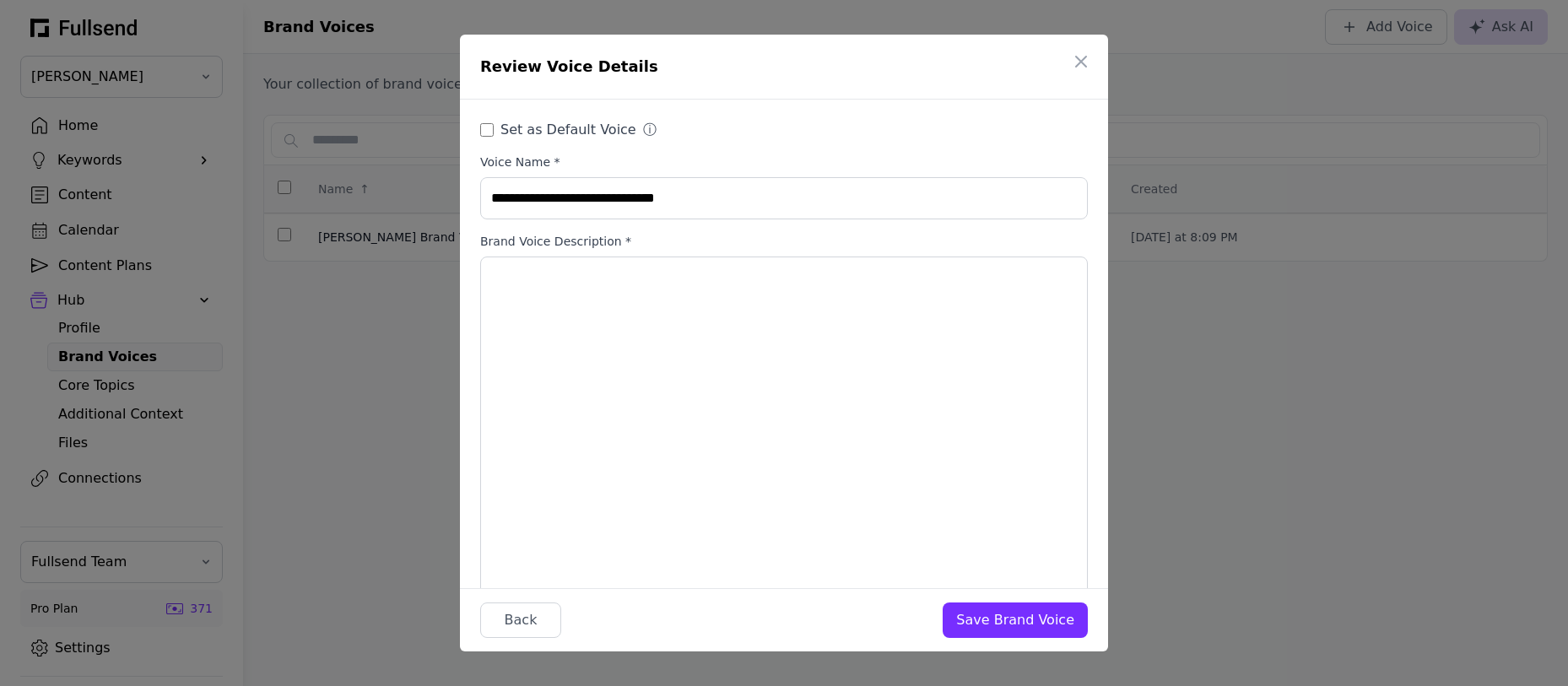
click at [995, 624] on div "Save Brand Voice" at bounding box center [1015, 620] width 118 height 20
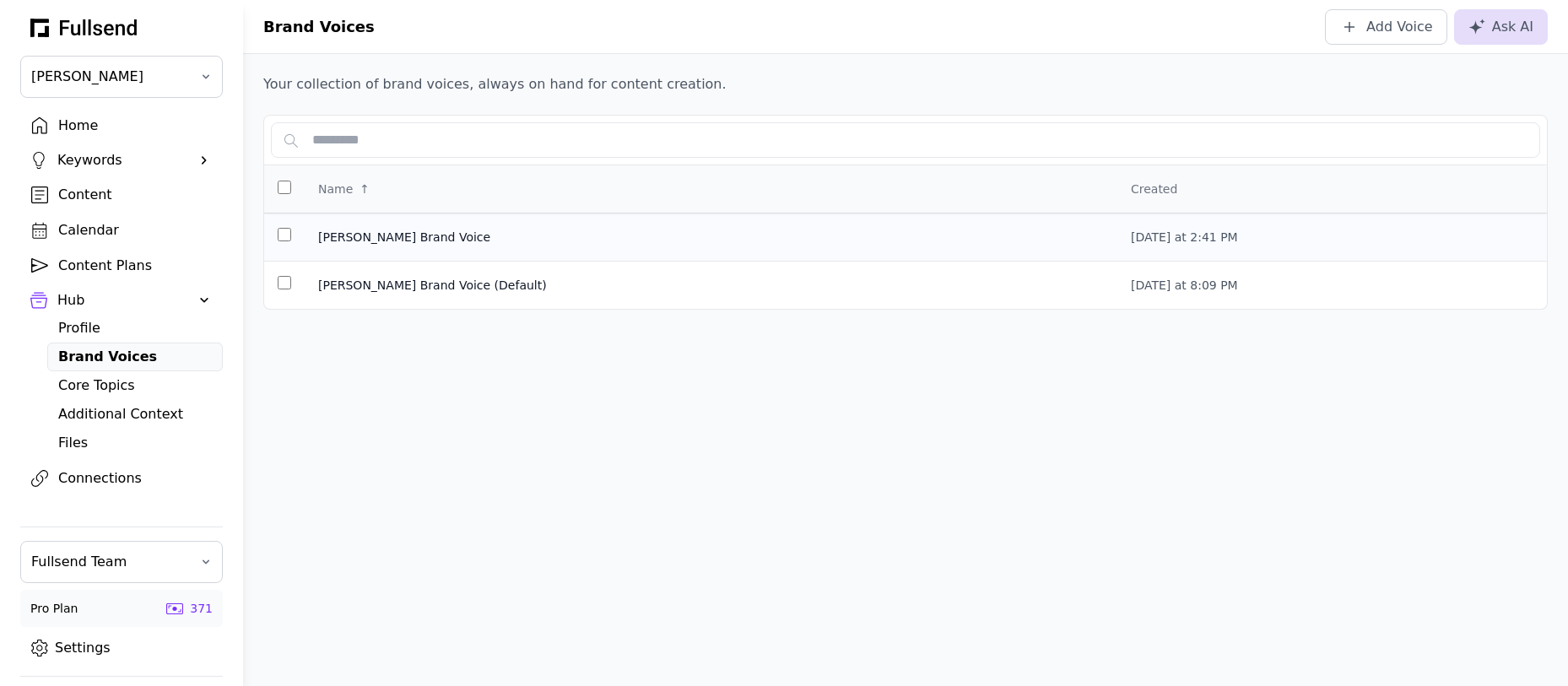
click at [467, 237] on span "[PERSON_NAME] Brand Voice" at bounding box center [711, 237] width 786 height 17
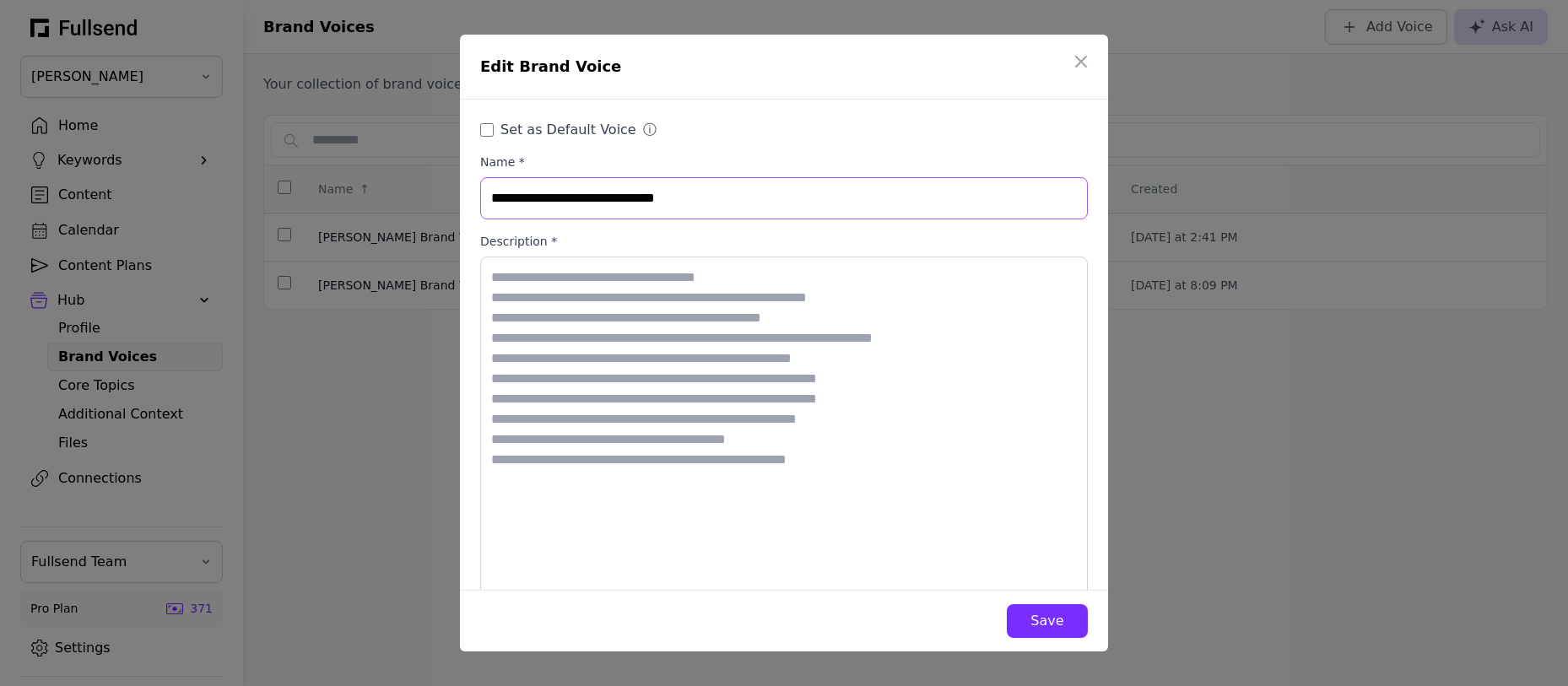
drag, startPoint x: 715, startPoint y: 208, endPoint x: 414, endPoint y: 204, distance: 301.0
click at [414, 204] on div "**********" at bounding box center [784, 343] width 1568 height 686
type input "**********"
click at [1050, 622] on div "Save" at bounding box center [1047, 621] width 54 height 20
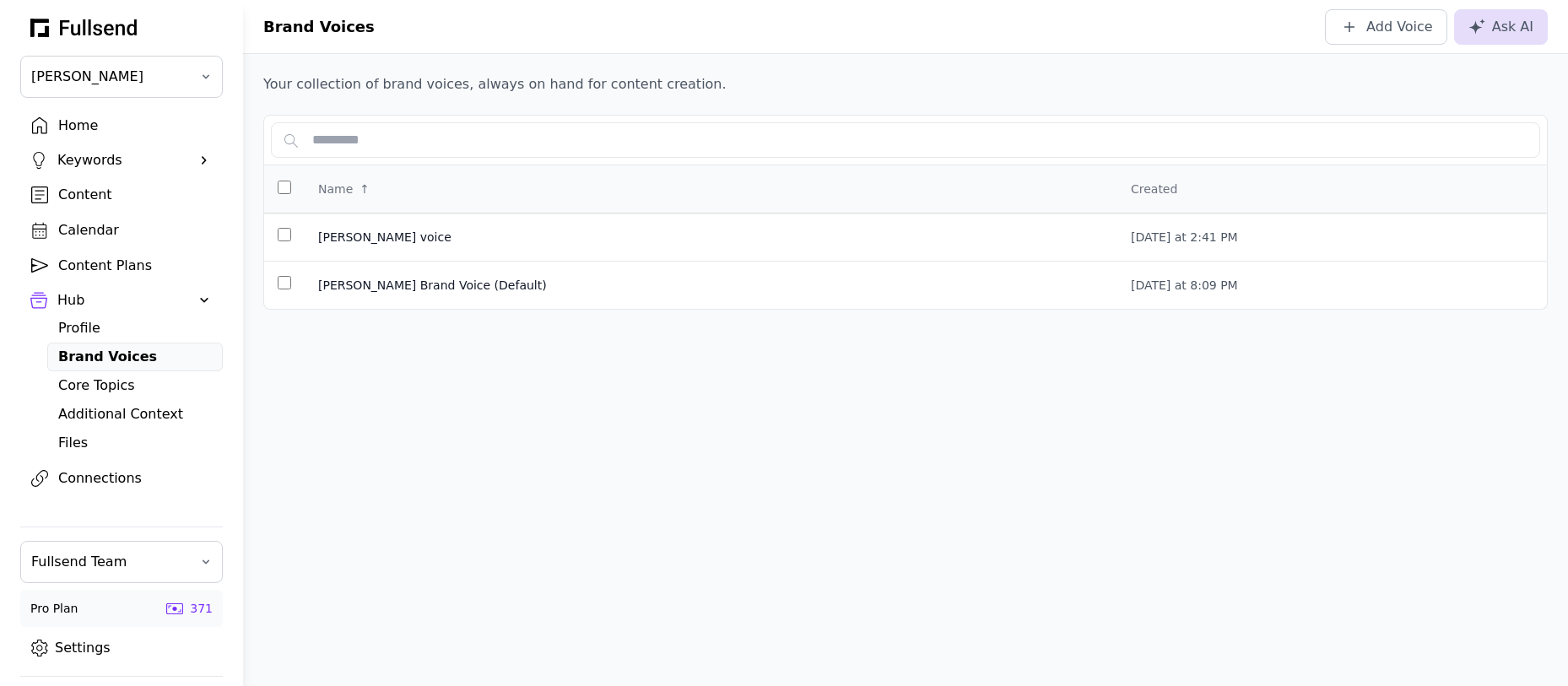
click at [79, 118] on div "Home" at bounding box center [135, 126] width 153 height 20
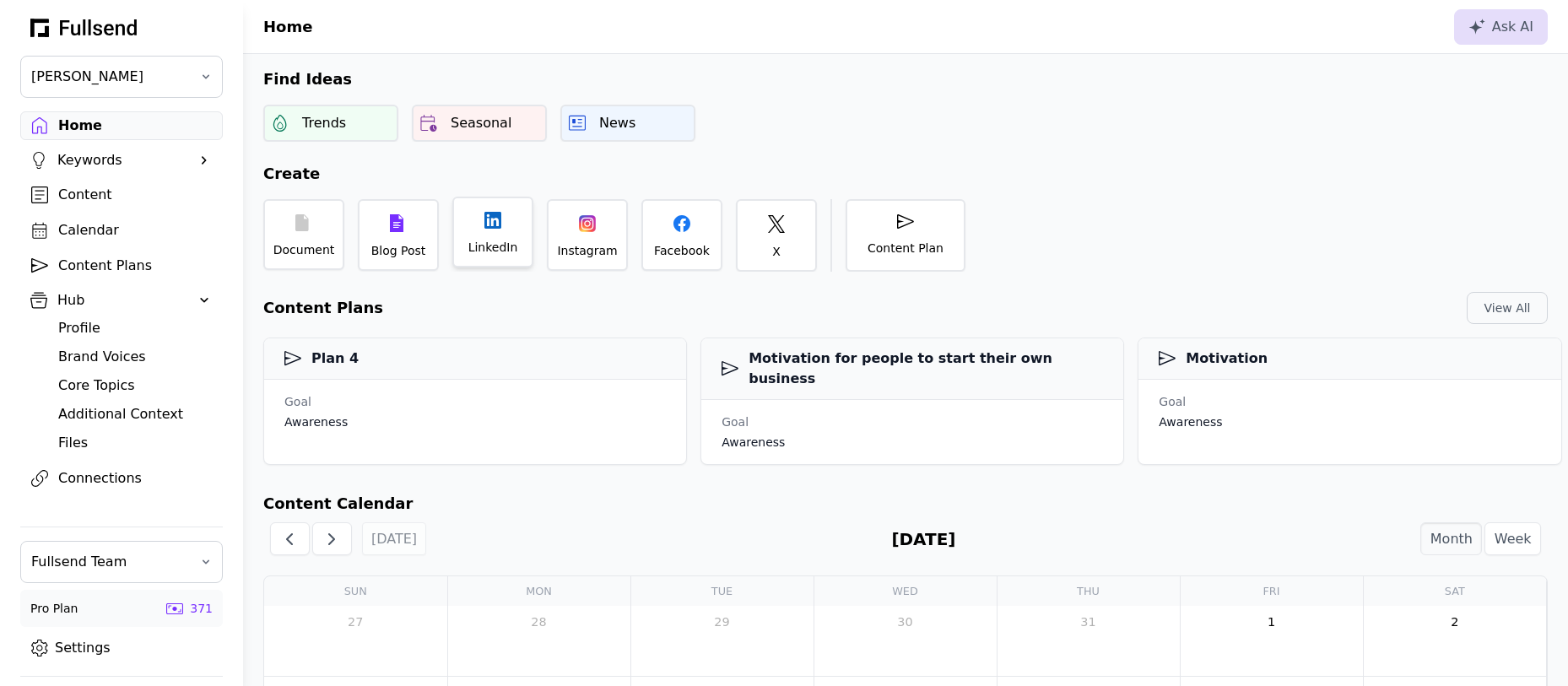
click at [502, 242] on div "LinkedIn" at bounding box center [494, 247] width 50 height 17
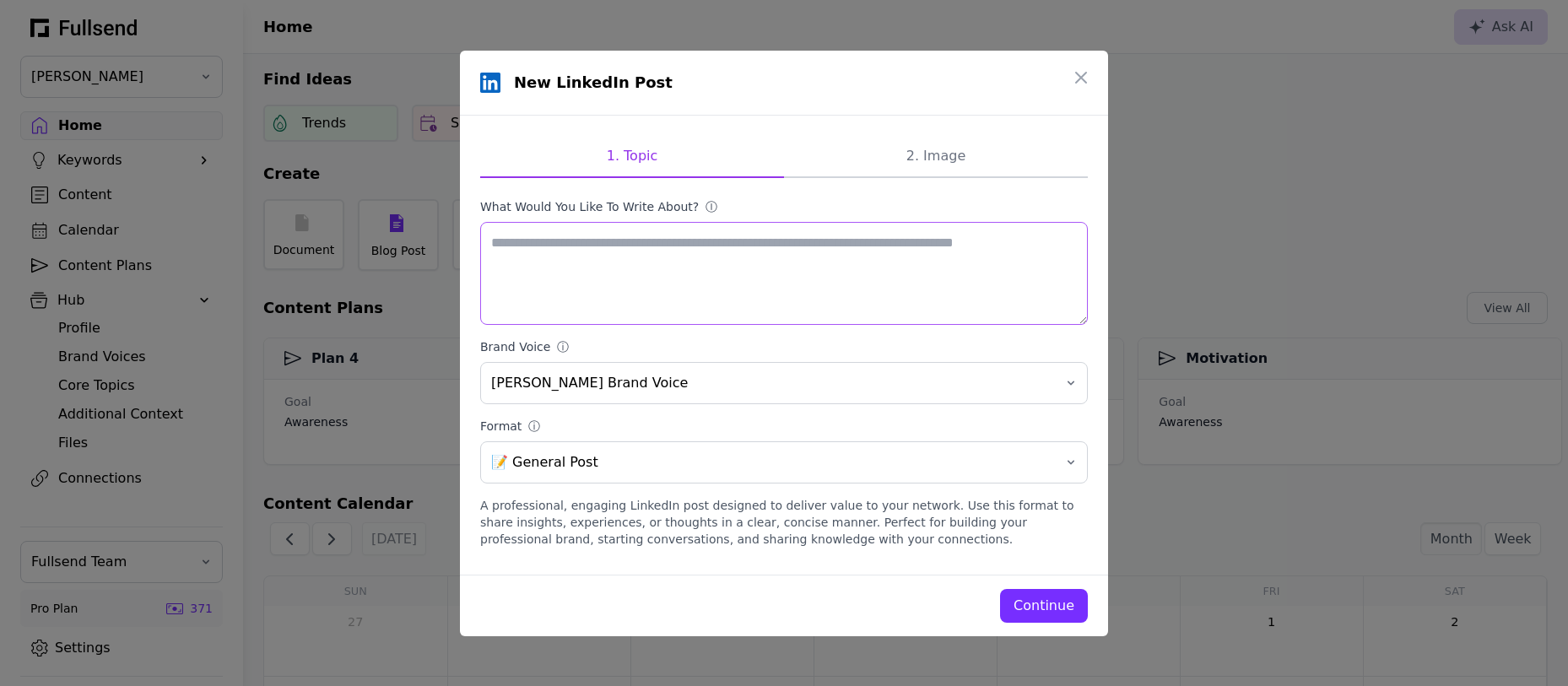
click at [587, 303] on textarea "What would you like to write about? ⓘ" at bounding box center [783, 273] width 607 height 103
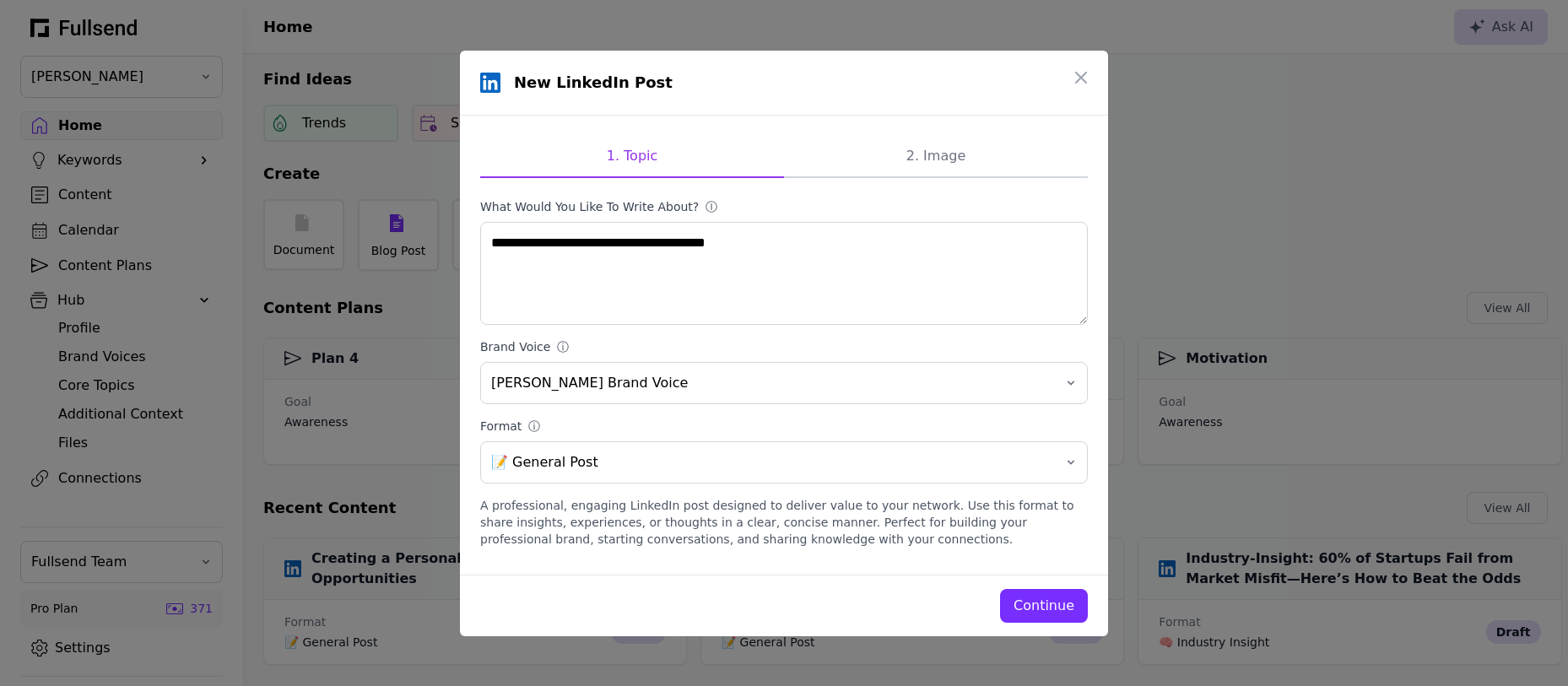
click at [1047, 609] on div "Continue" at bounding box center [1044, 606] width 61 height 20
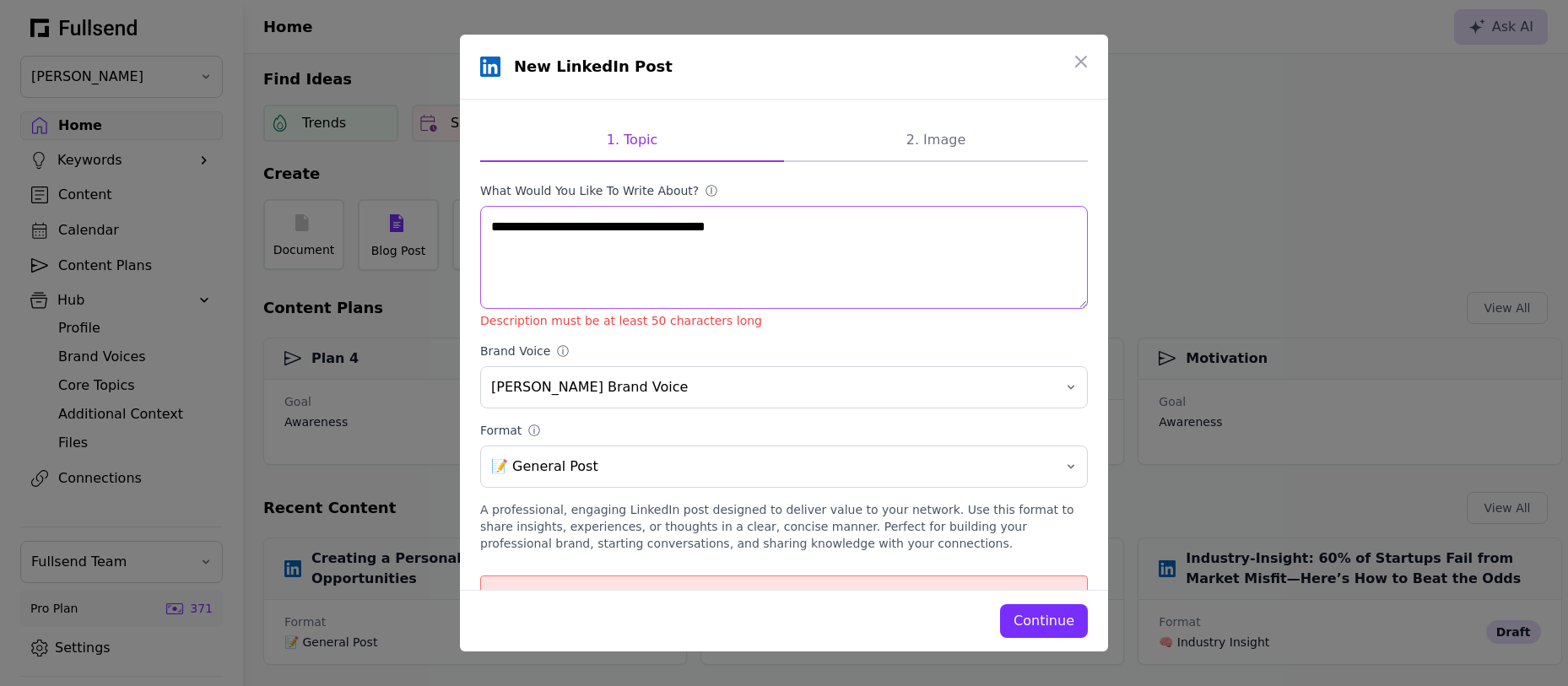
click at [847, 240] on textarea "**********" at bounding box center [783, 257] width 607 height 103
type textarea "**********"
click at [1050, 630] on div "Continue" at bounding box center [1044, 621] width 61 height 20
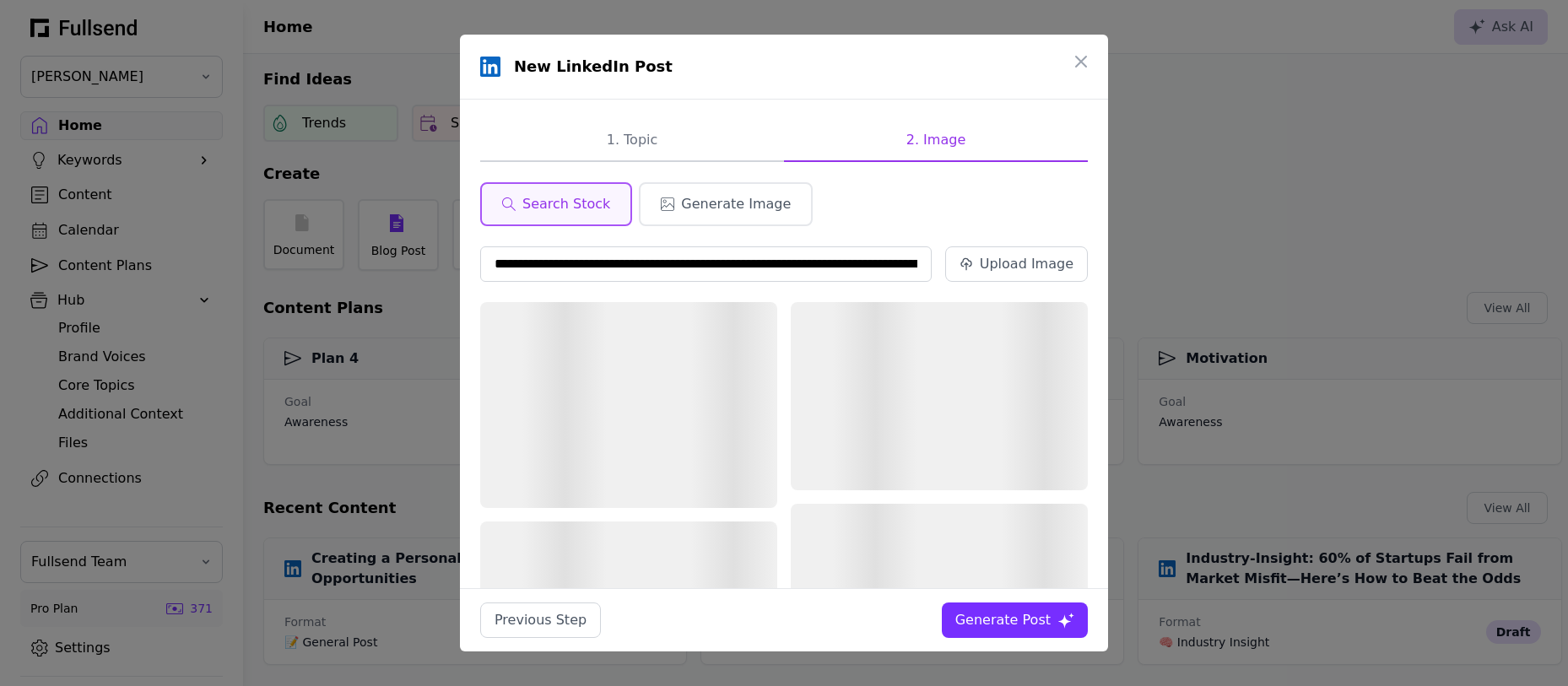
scroll to position [0, 278]
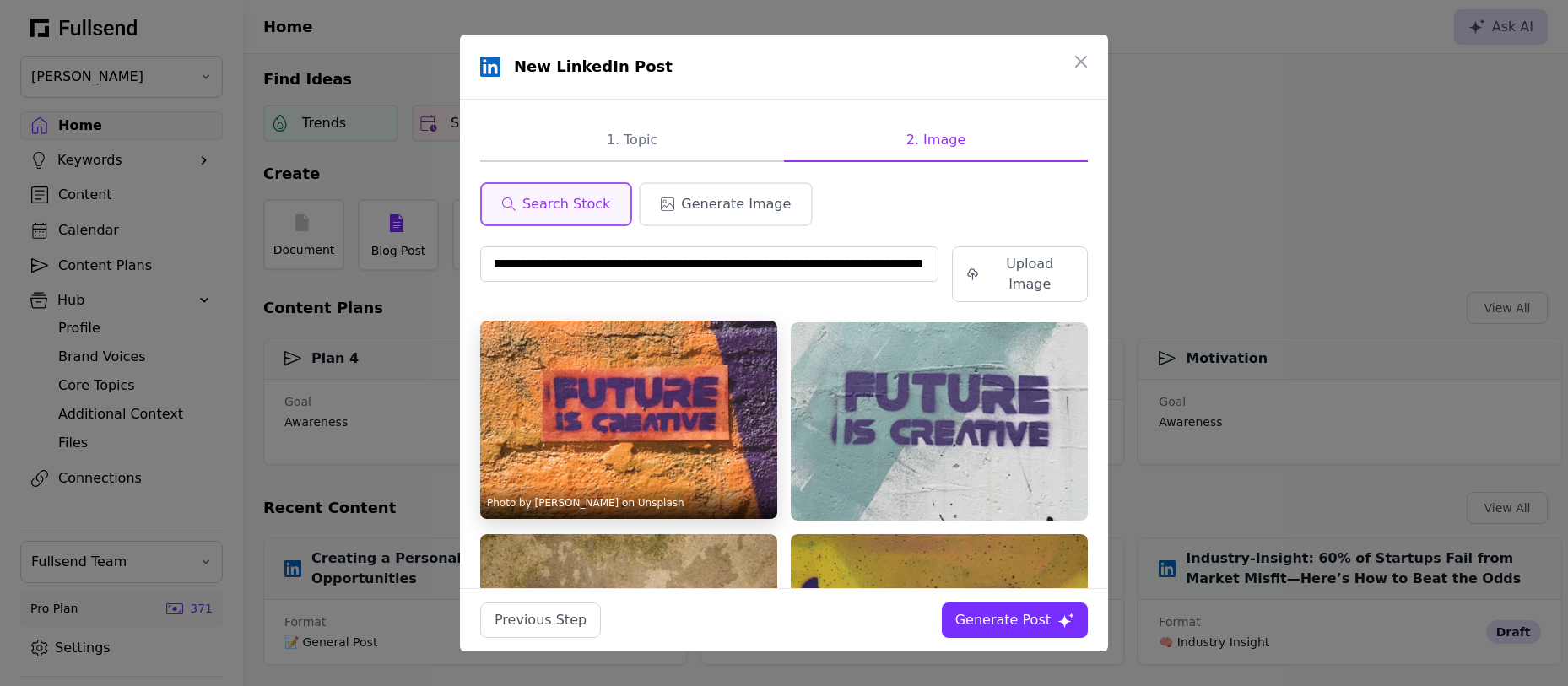
click at [700, 370] on img at bounding box center [628, 420] width 297 height 199
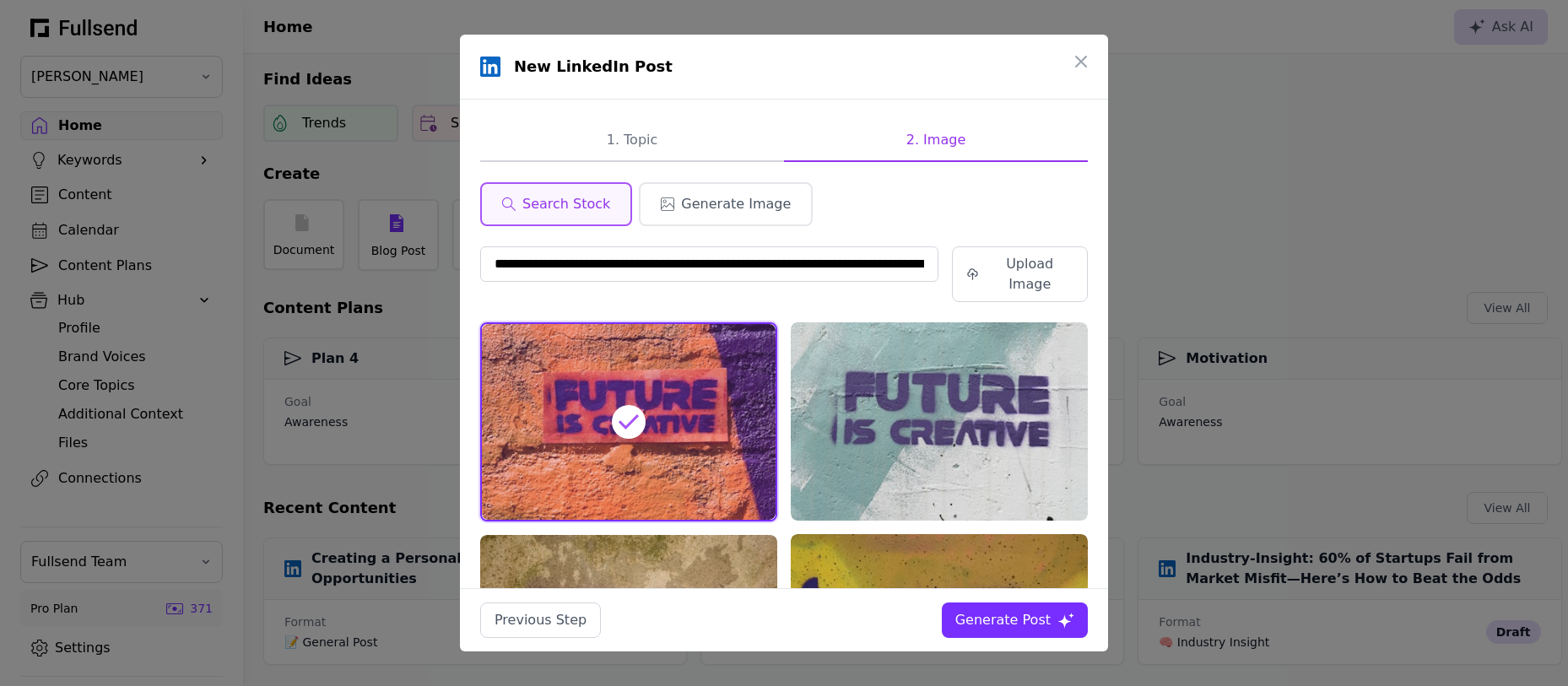
click at [1010, 618] on div "Generate Post" at bounding box center [1002, 620] width 95 height 20
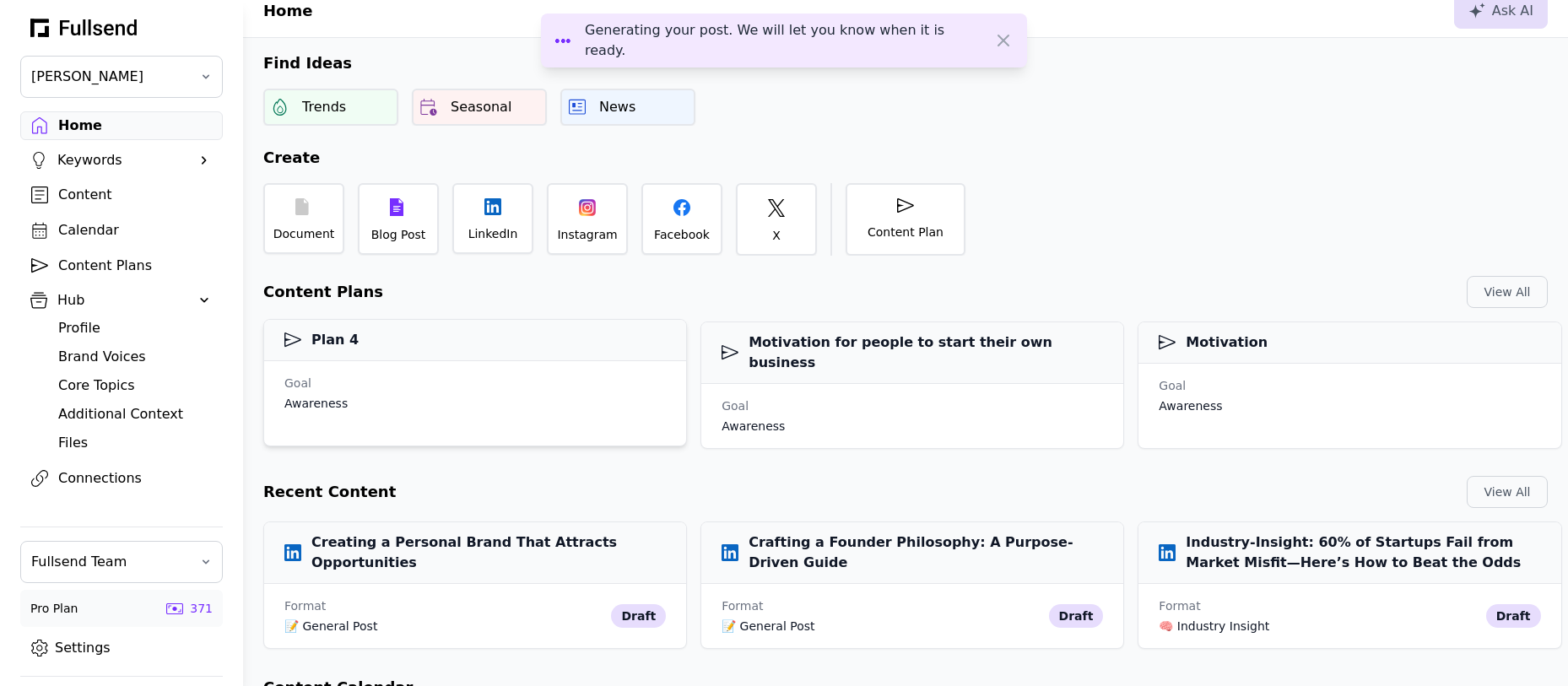
scroll to position [25, 0]
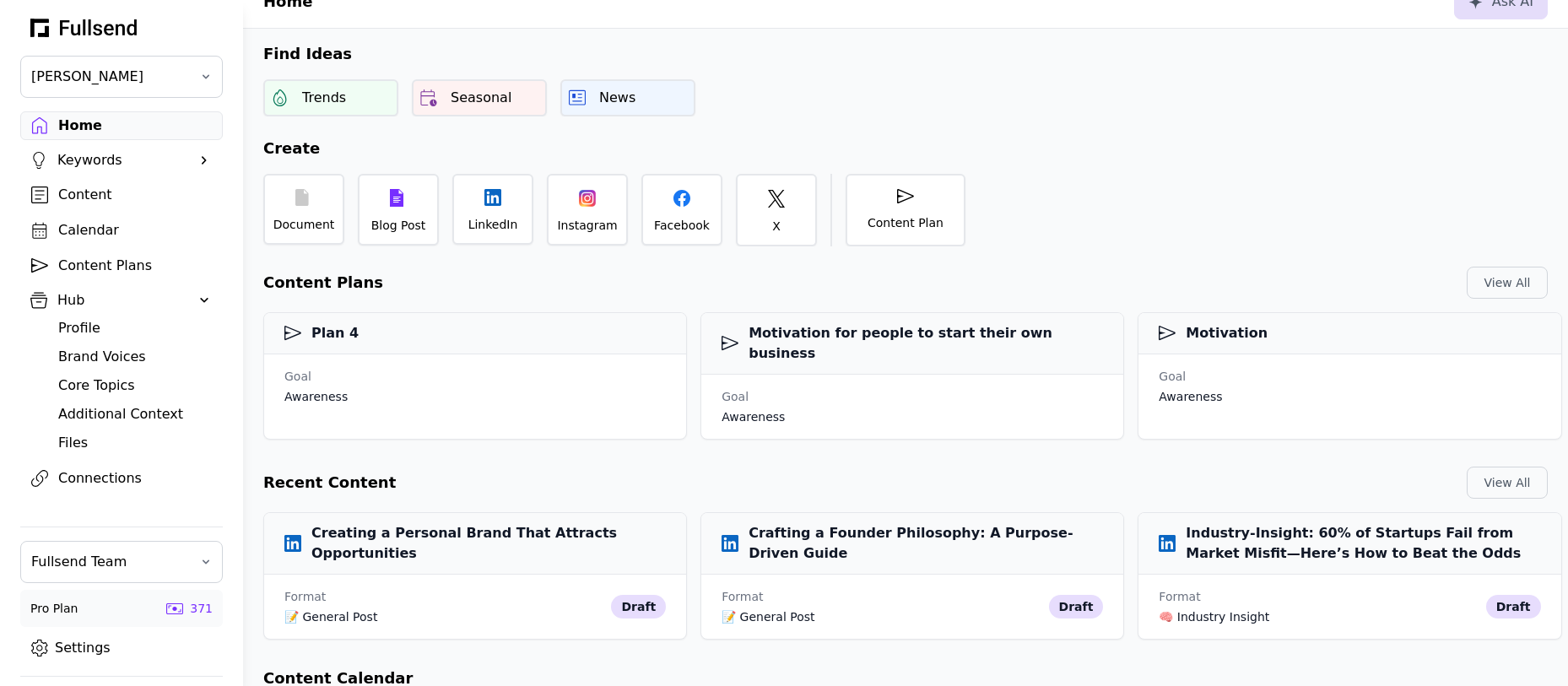
click at [100, 272] on div "Content Plans" at bounding box center [135, 266] width 153 height 20
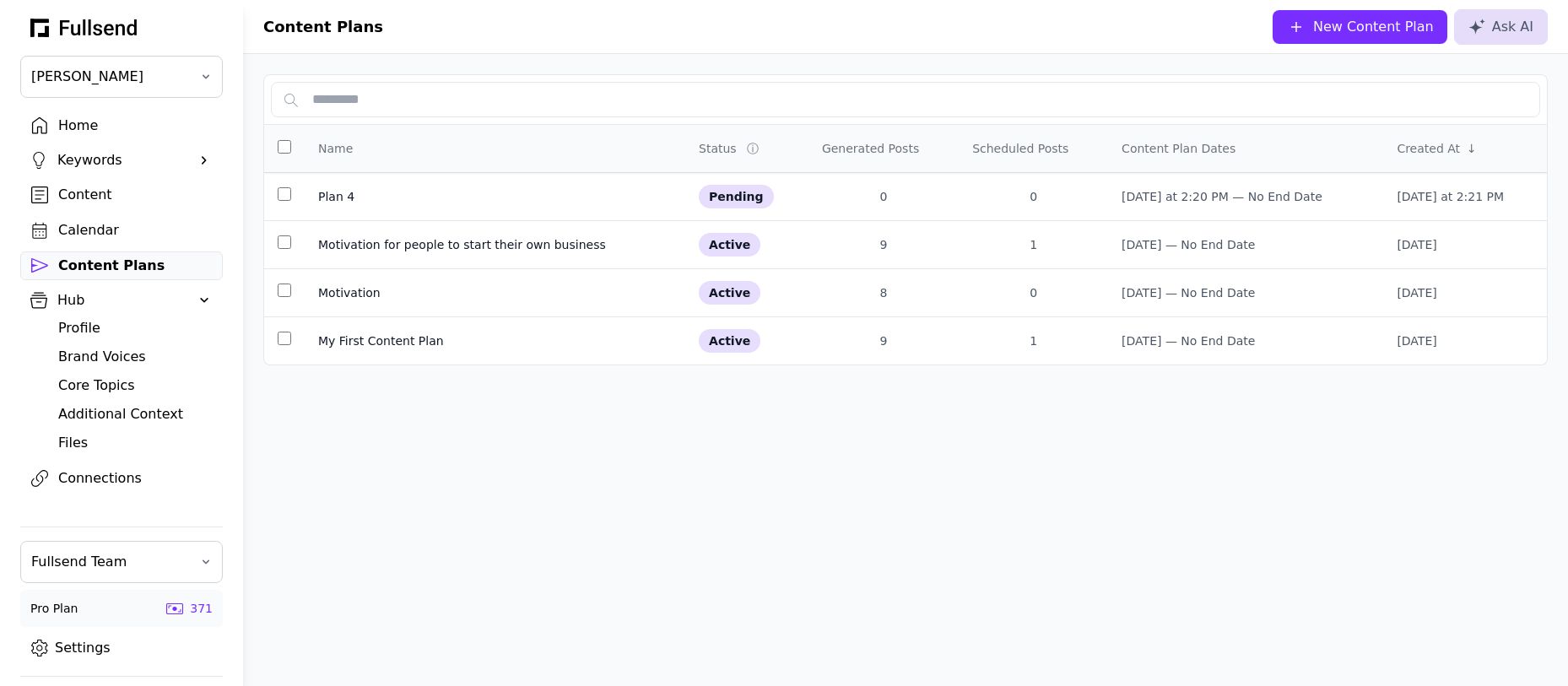
click at [88, 191] on div "Content" at bounding box center [135, 195] width 153 height 20
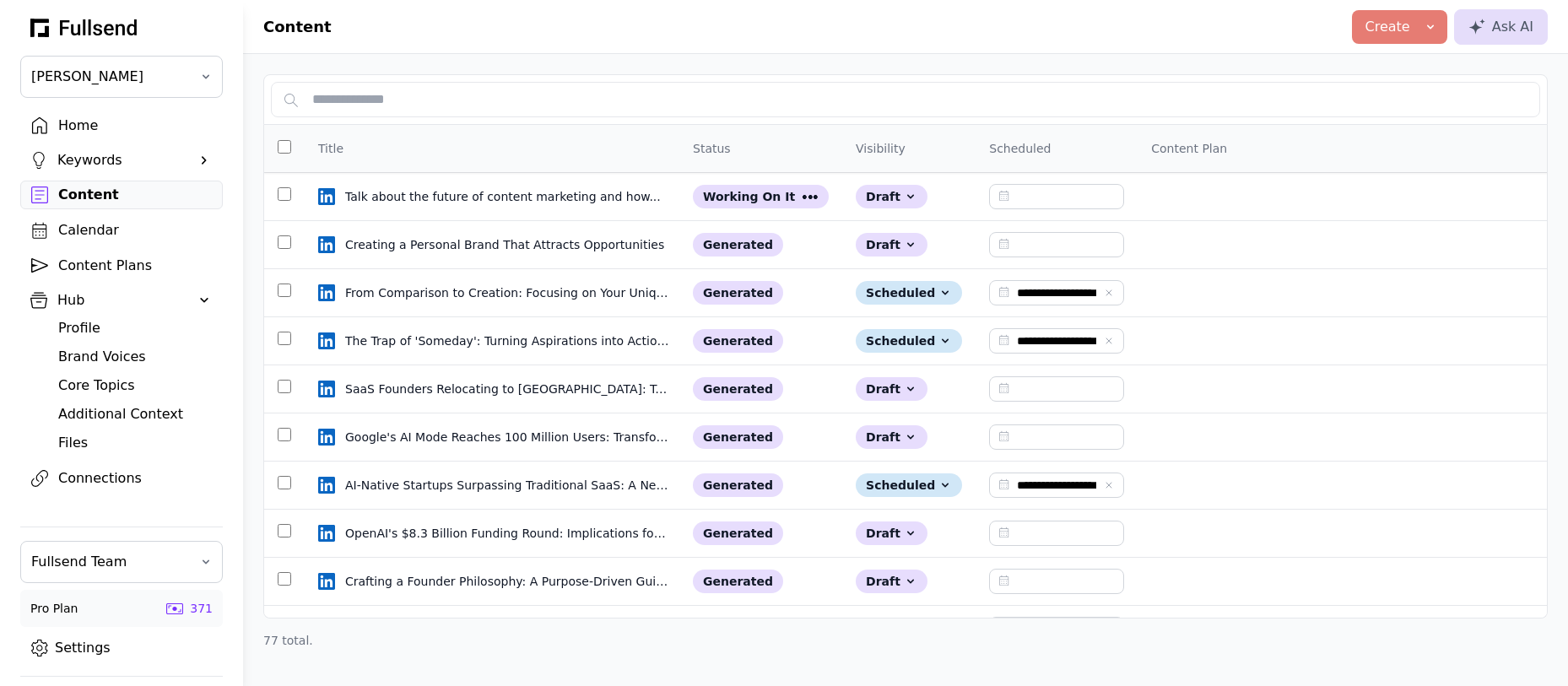
click at [116, 269] on div "Content Plans" at bounding box center [135, 266] width 153 height 20
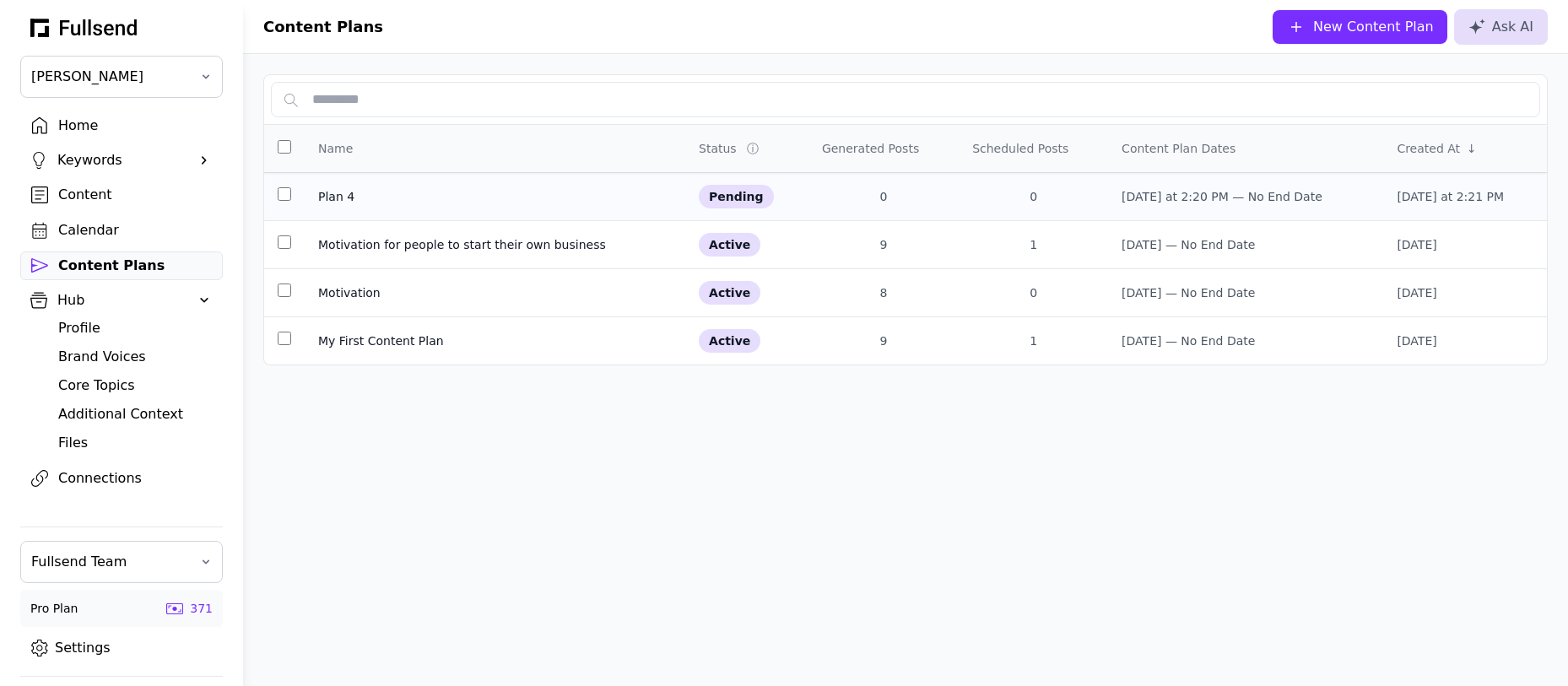
click at [286, 192] on td at bounding box center [285, 197] width 41 height 48
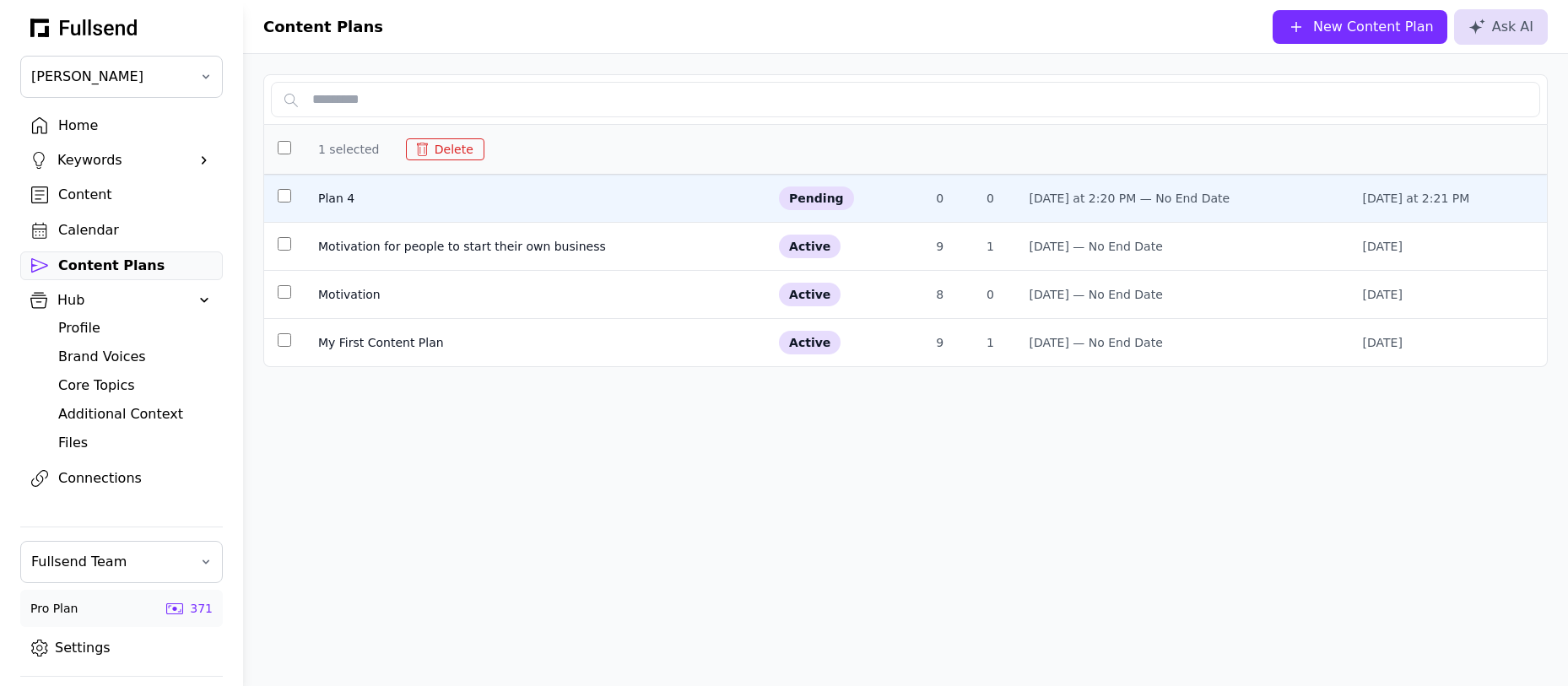
click at [445, 151] on button "Delete" at bounding box center [445, 150] width 79 height 22
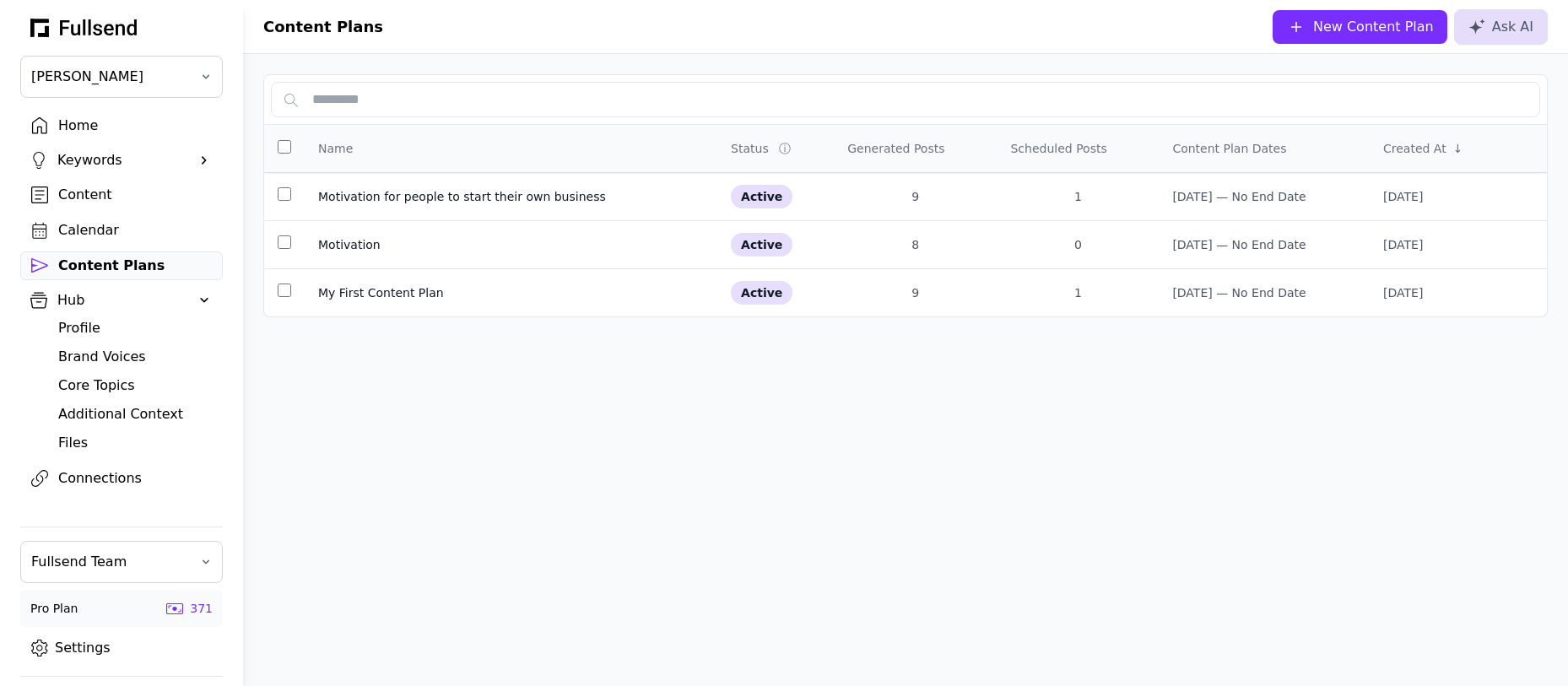
click at [75, 195] on div "Content" at bounding box center [135, 195] width 153 height 20
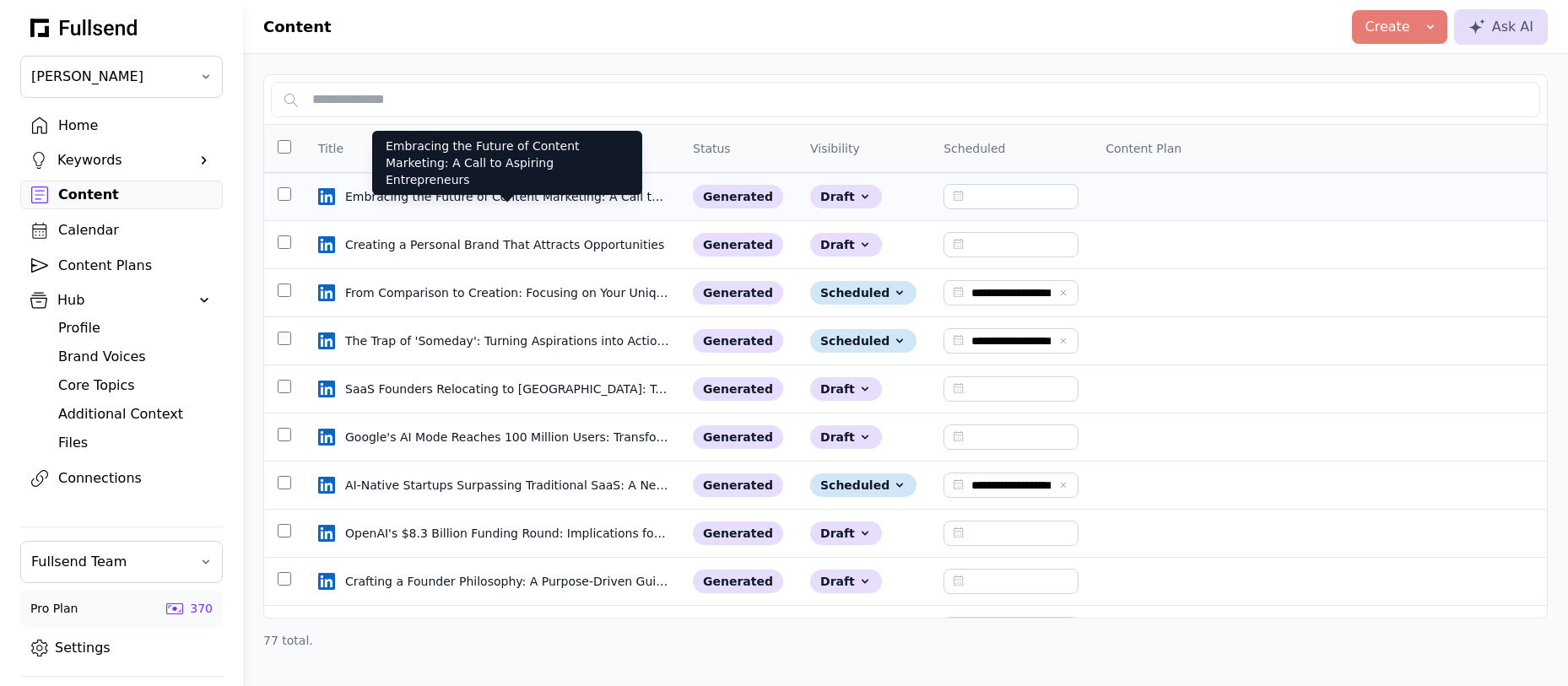
click at [450, 200] on div "Embracing the Future of Content Marketing: A Call to Aspiring Entrepreneurs" at bounding box center [507, 197] width 325 height 17
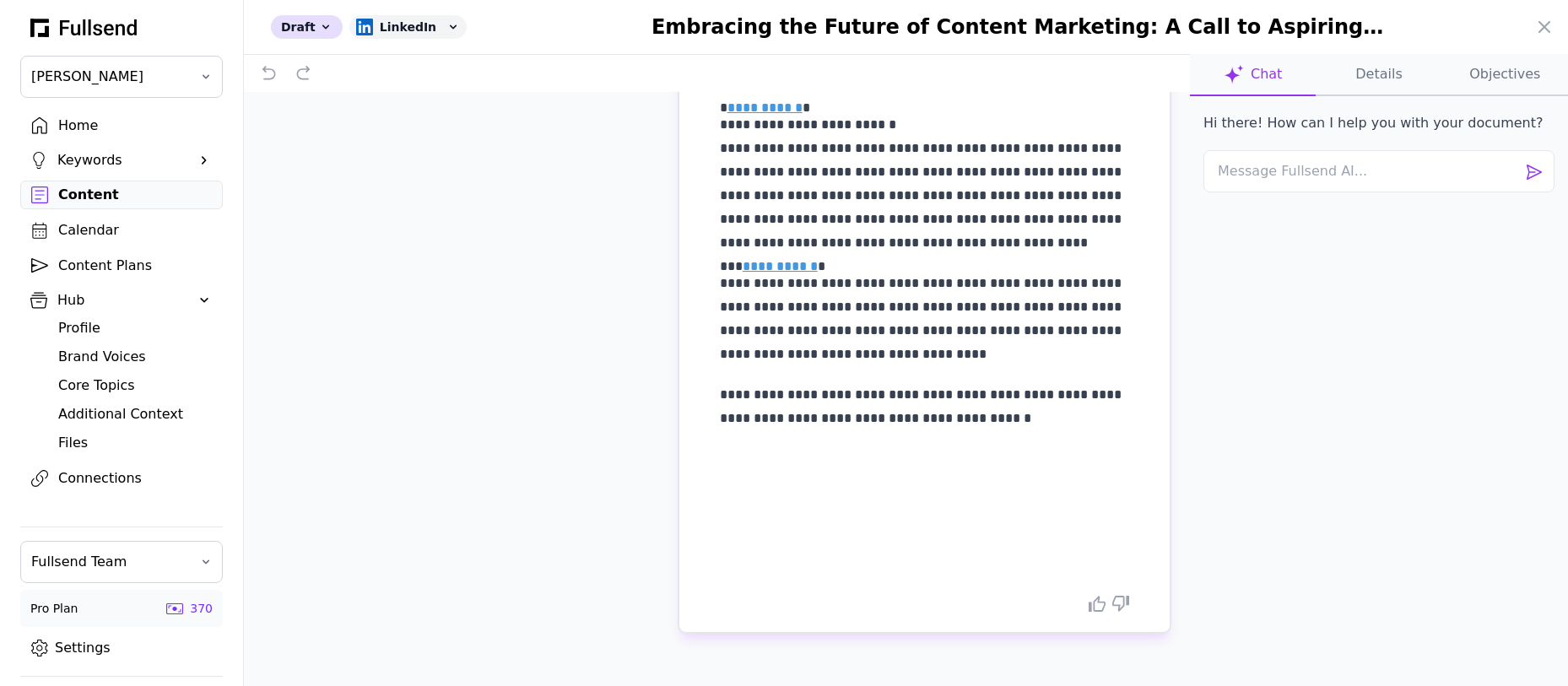
scroll to position [925, 0]
click at [1539, 22] on icon at bounding box center [1544, 27] width 10 height 10
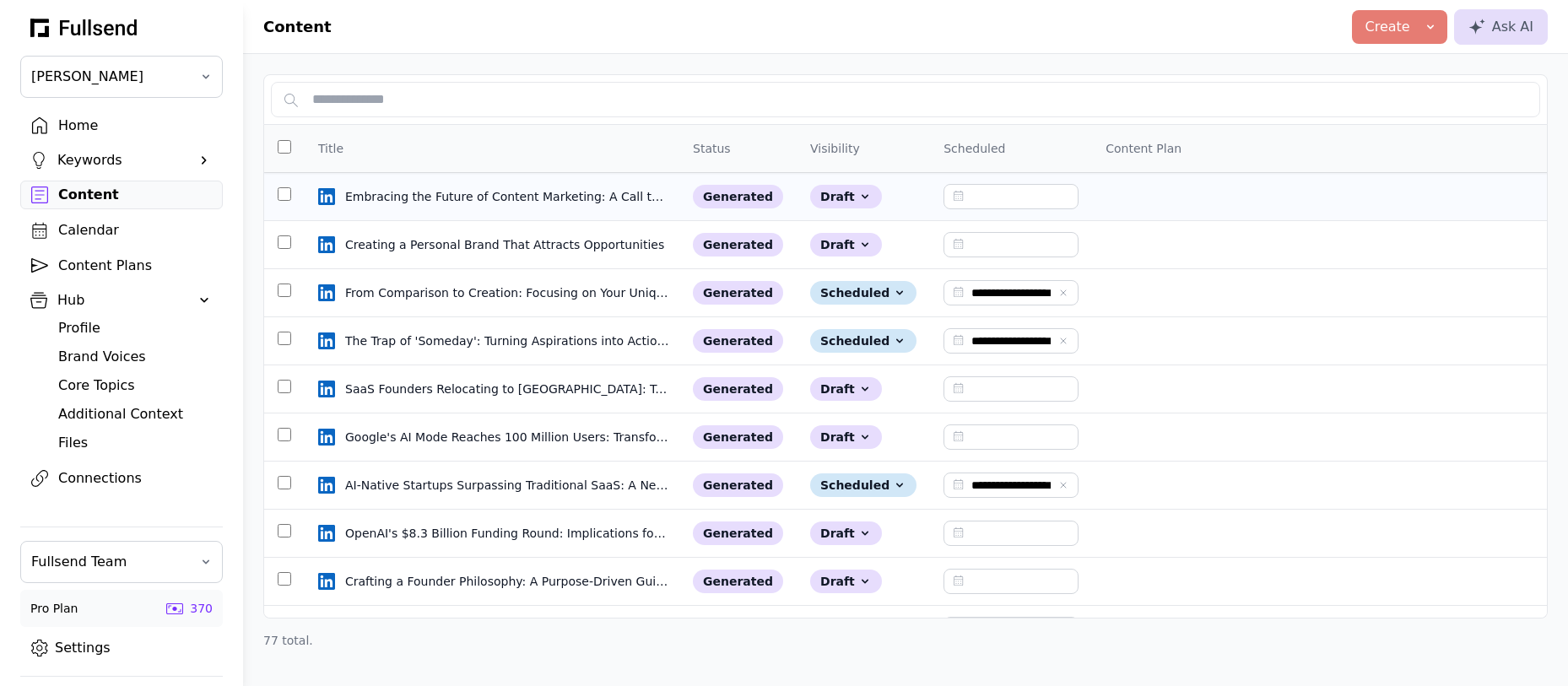
click at [283, 195] on td at bounding box center [285, 197] width 41 height 48
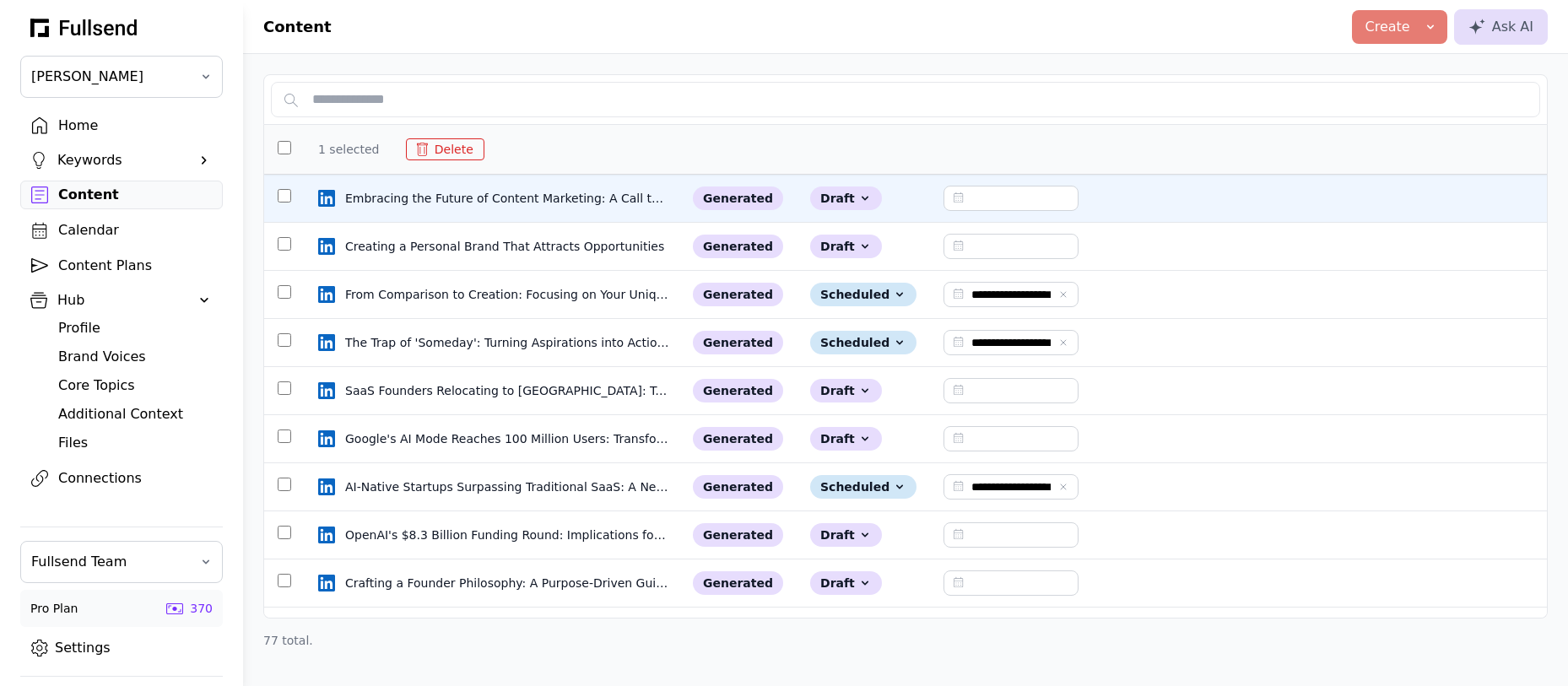
click at [446, 149] on button "Delete" at bounding box center [445, 150] width 79 height 22
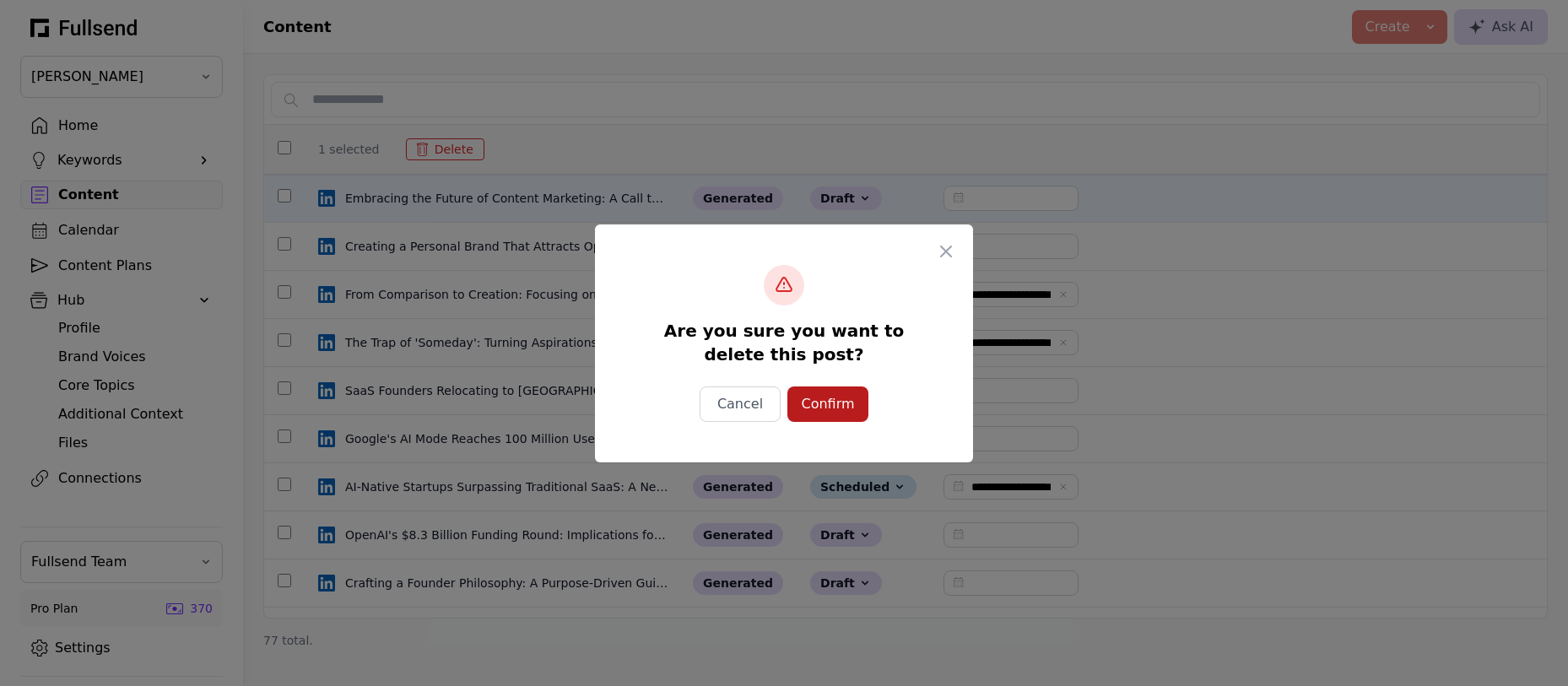
click at [801, 408] on div "Confirm" at bounding box center [827, 404] width 54 height 20
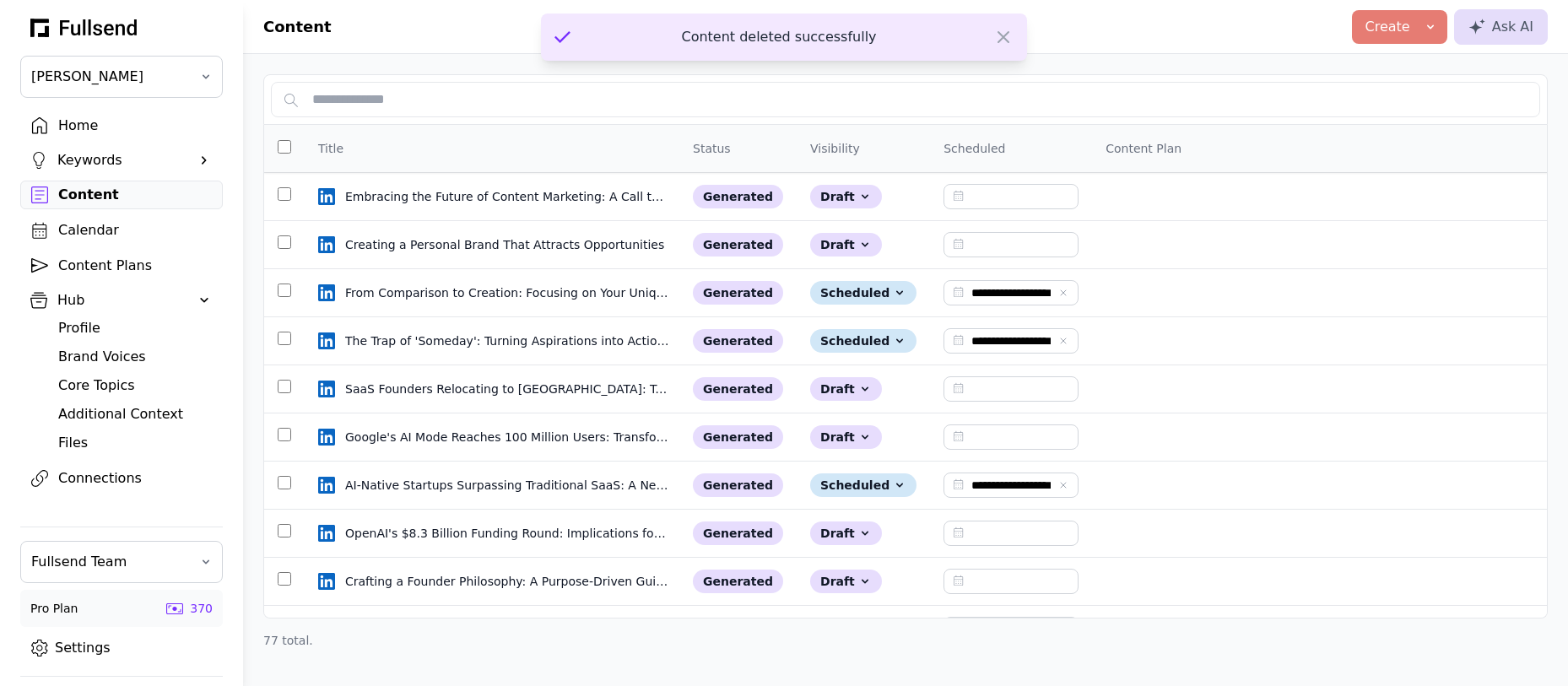
click at [95, 356] on div "Brand Voices" at bounding box center [135, 357] width 153 height 20
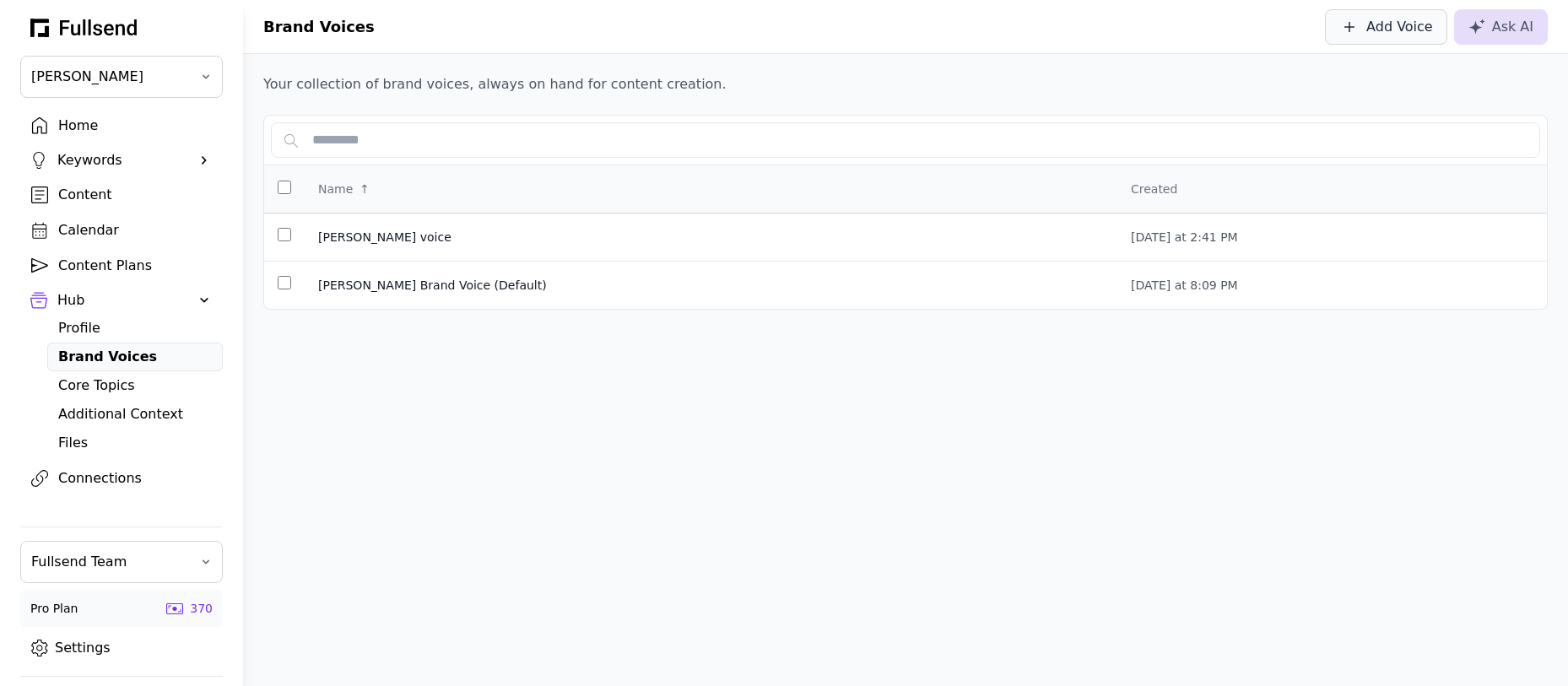
click at [1399, 32] on div "Add Voice" at bounding box center [1400, 27] width 67 height 20
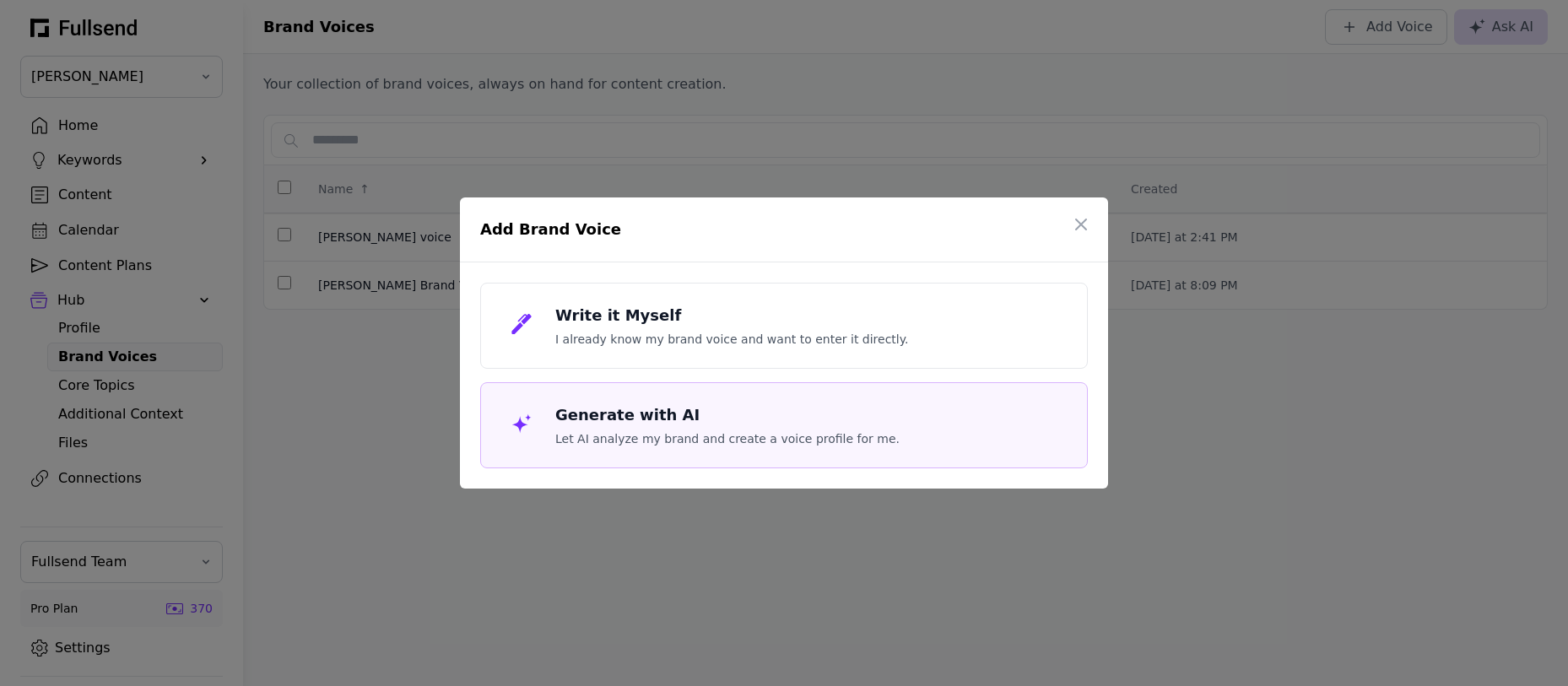
click at [698, 442] on p "Let AI analyze my brand and create a voice profile for me." at bounding box center [728, 439] width 344 height 17
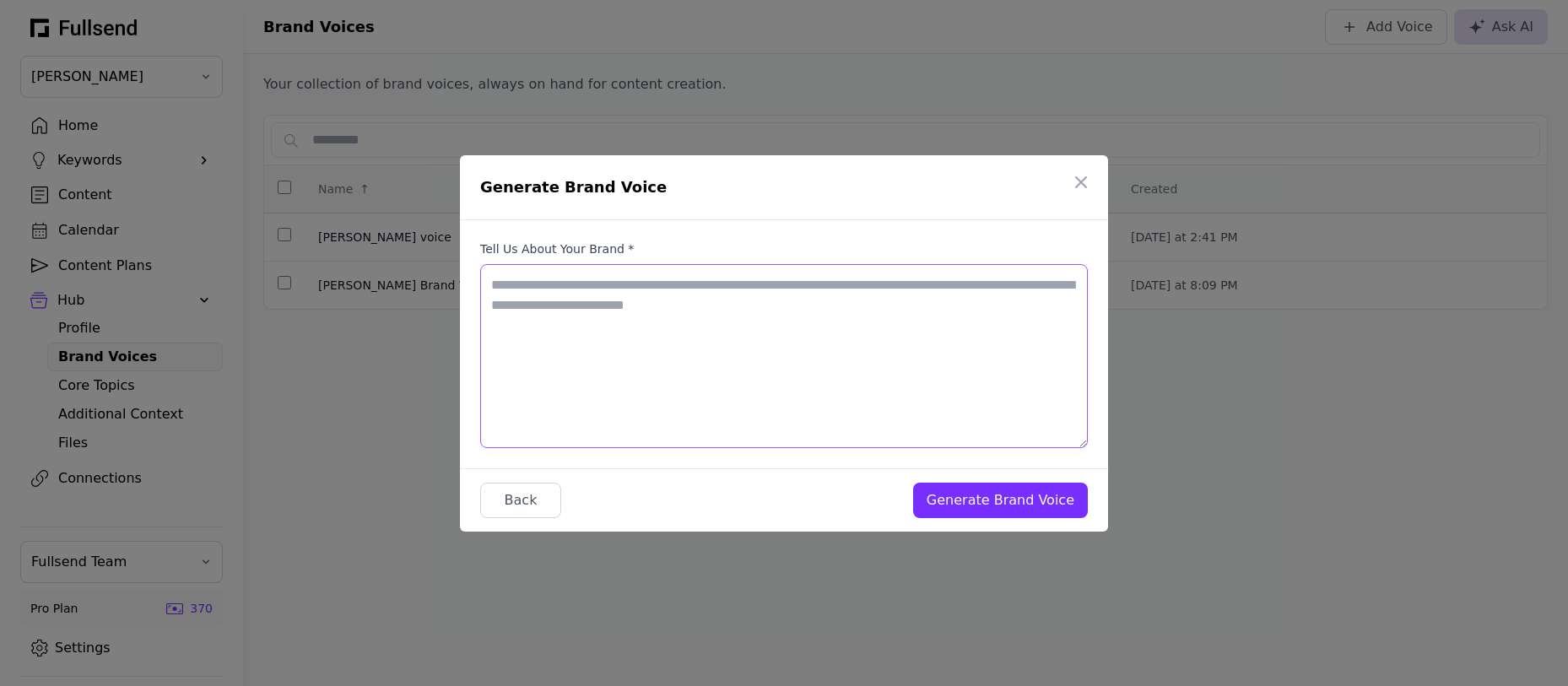
click at [581, 319] on textarea "Tell us about your brand *" at bounding box center [783, 356] width 607 height 184
type textarea "**********"
click at [977, 509] on div "Generate Brand Voice" at bounding box center [1000, 500] width 148 height 20
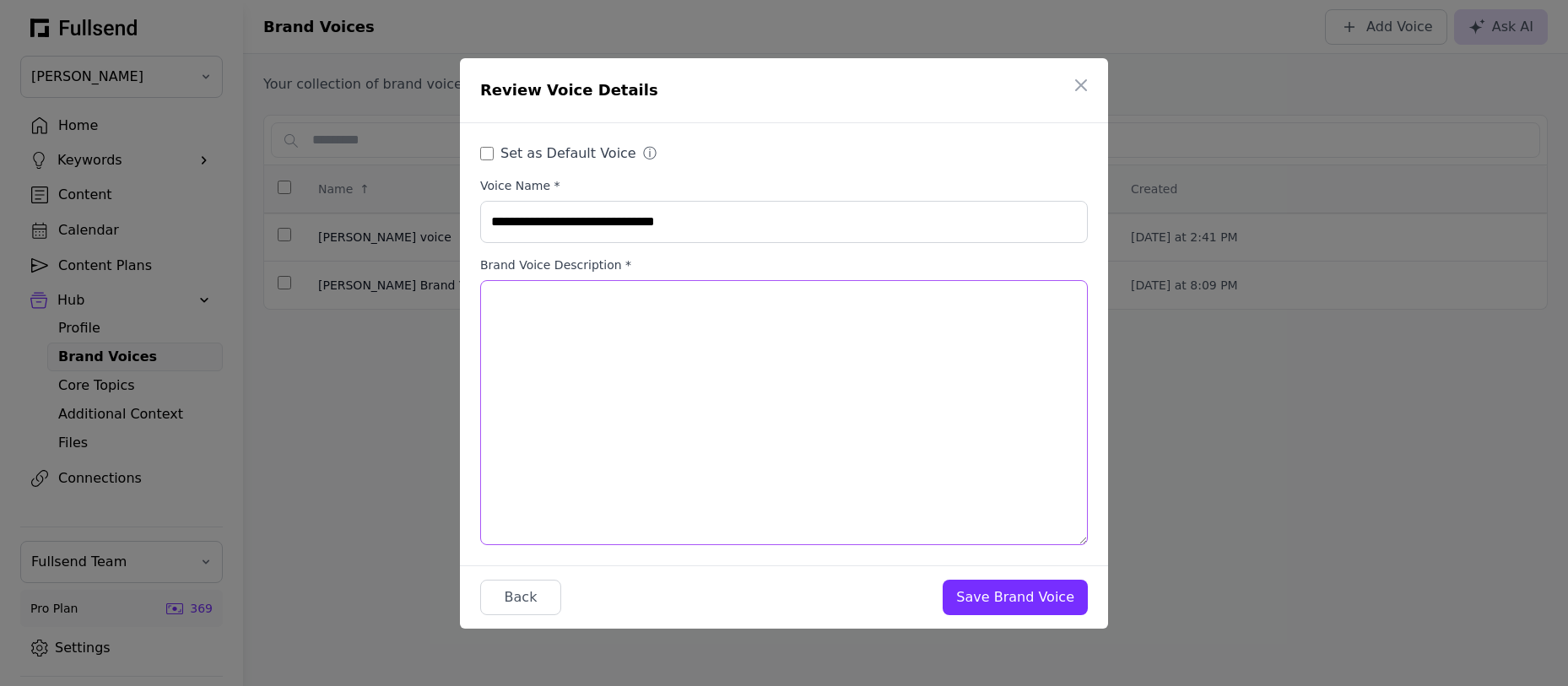
drag, startPoint x: 781, startPoint y: 369, endPoint x: 423, endPoint y: 296, distance: 365.4
click at [423, 296] on div "**********" at bounding box center [784, 343] width 1568 height 686
type textarea "**********"
click at [977, 590] on div "Save Brand Voice" at bounding box center [1015, 597] width 118 height 20
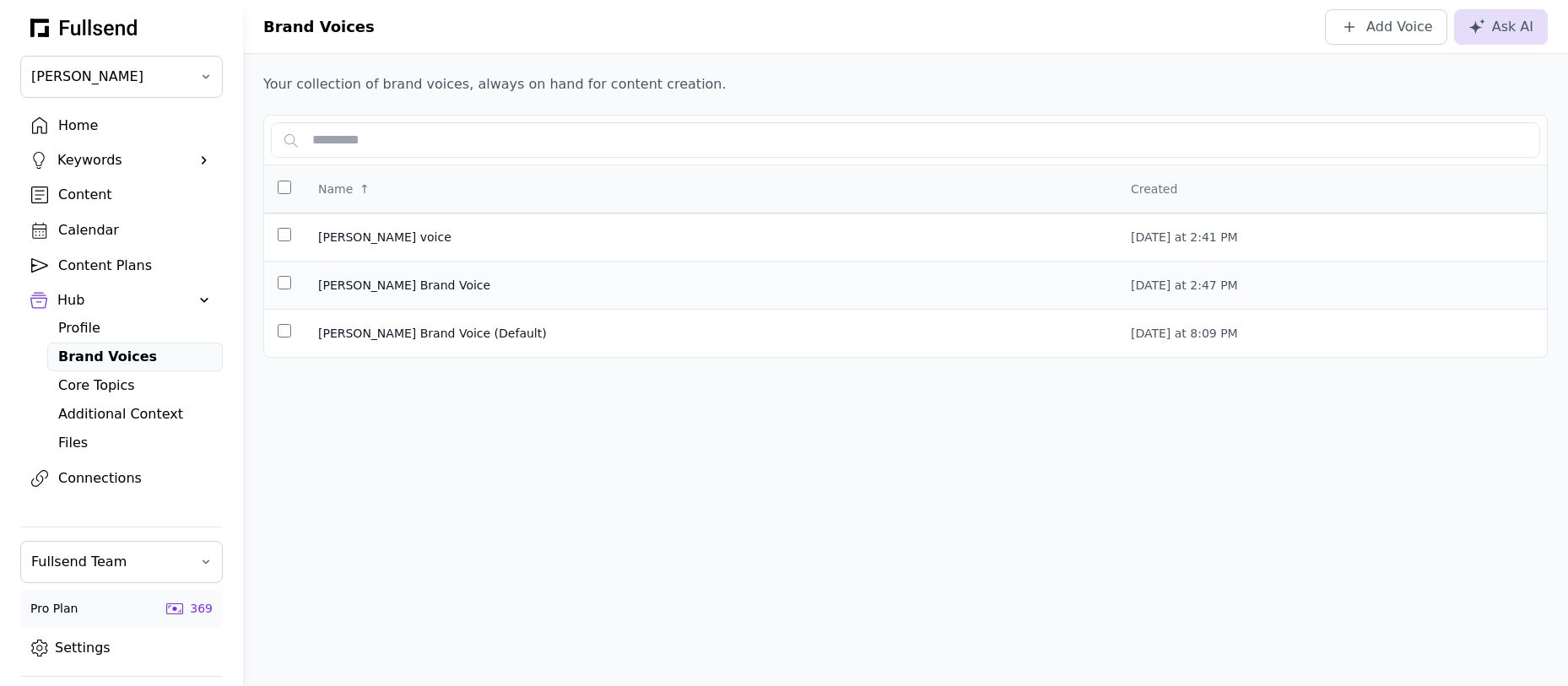
click at [435, 276] on td "[PERSON_NAME] Brand Voice" at bounding box center [711, 286] width 813 height 48
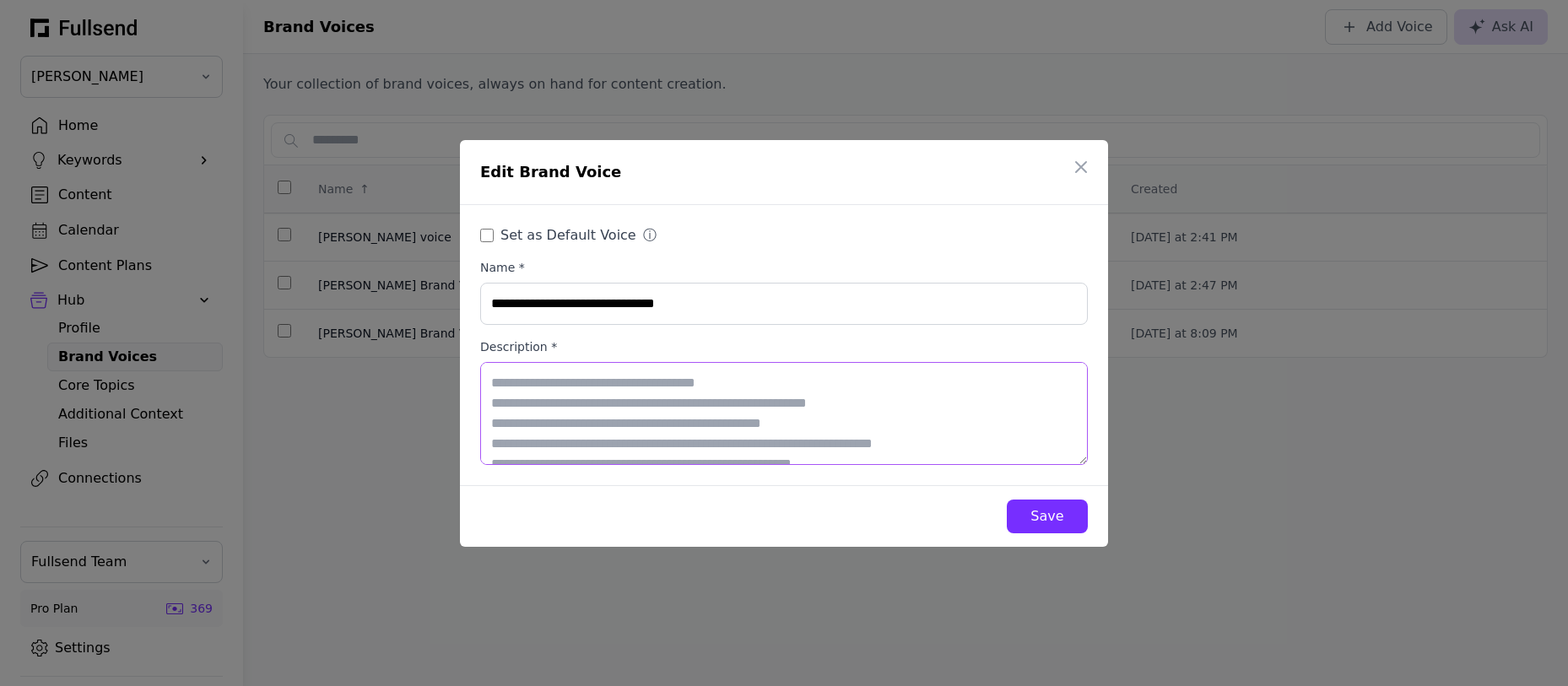
drag, startPoint x: 800, startPoint y: 389, endPoint x: 478, endPoint y: 370, distance: 322.6
click at [478, 370] on div "**********" at bounding box center [783, 345] width 648 height 280
click at [1087, 165] on icon "button" at bounding box center [1081, 167] width 20 height 20
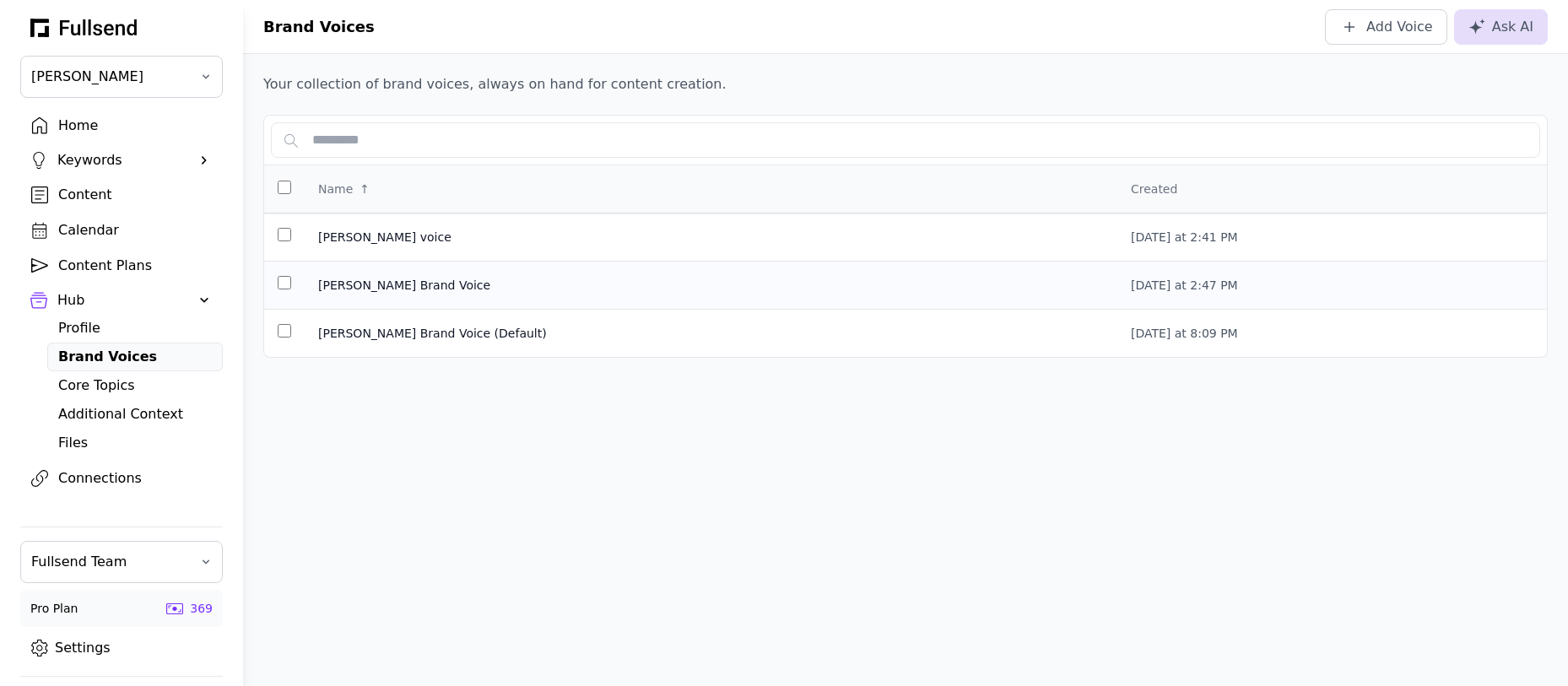
click at [285, 278] on td at bounding box center [285, 286] width 41 height 48
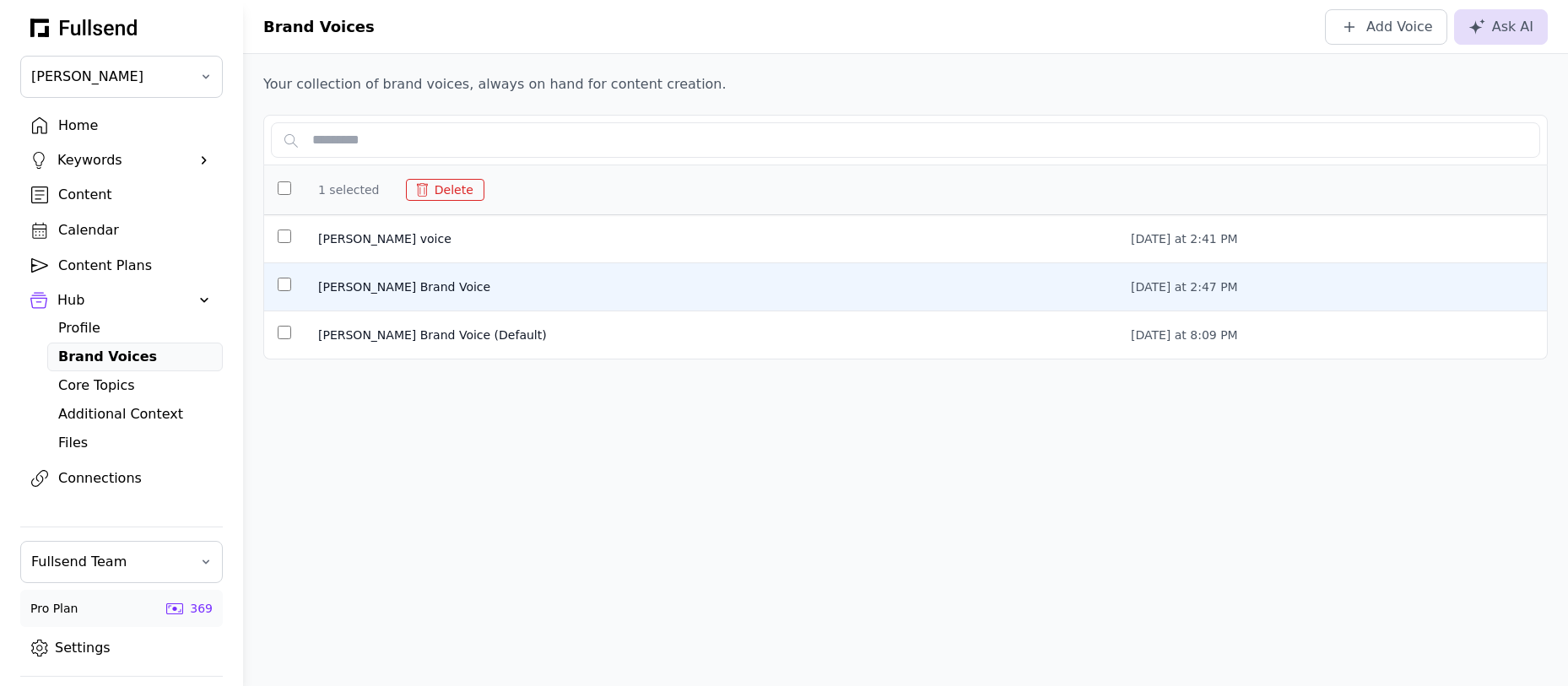
click at [441, 189] on button "Delete" at bounding box center [445, 190] width 79 height 22
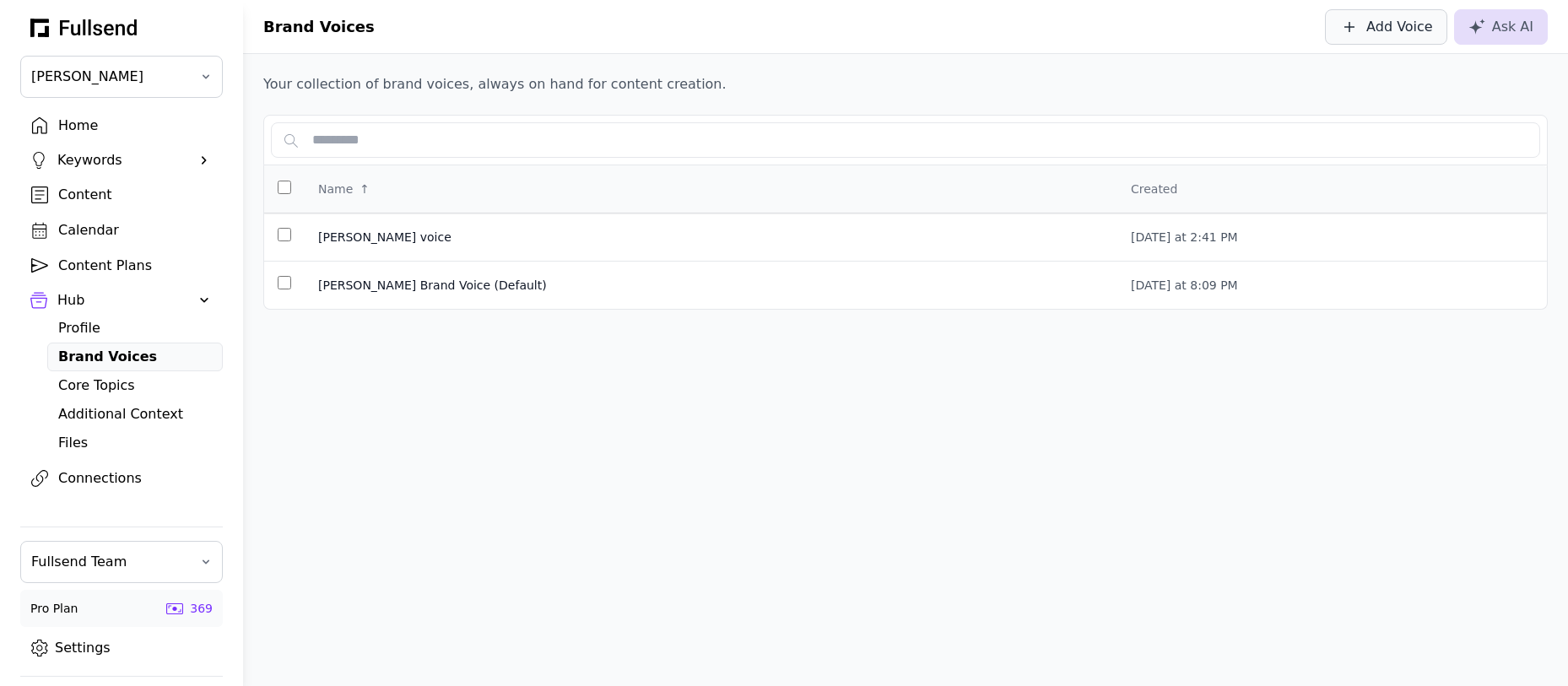
click at [1417, 22] on div "Add Voice" at bounding box center [1400, 27] width 67 height 20
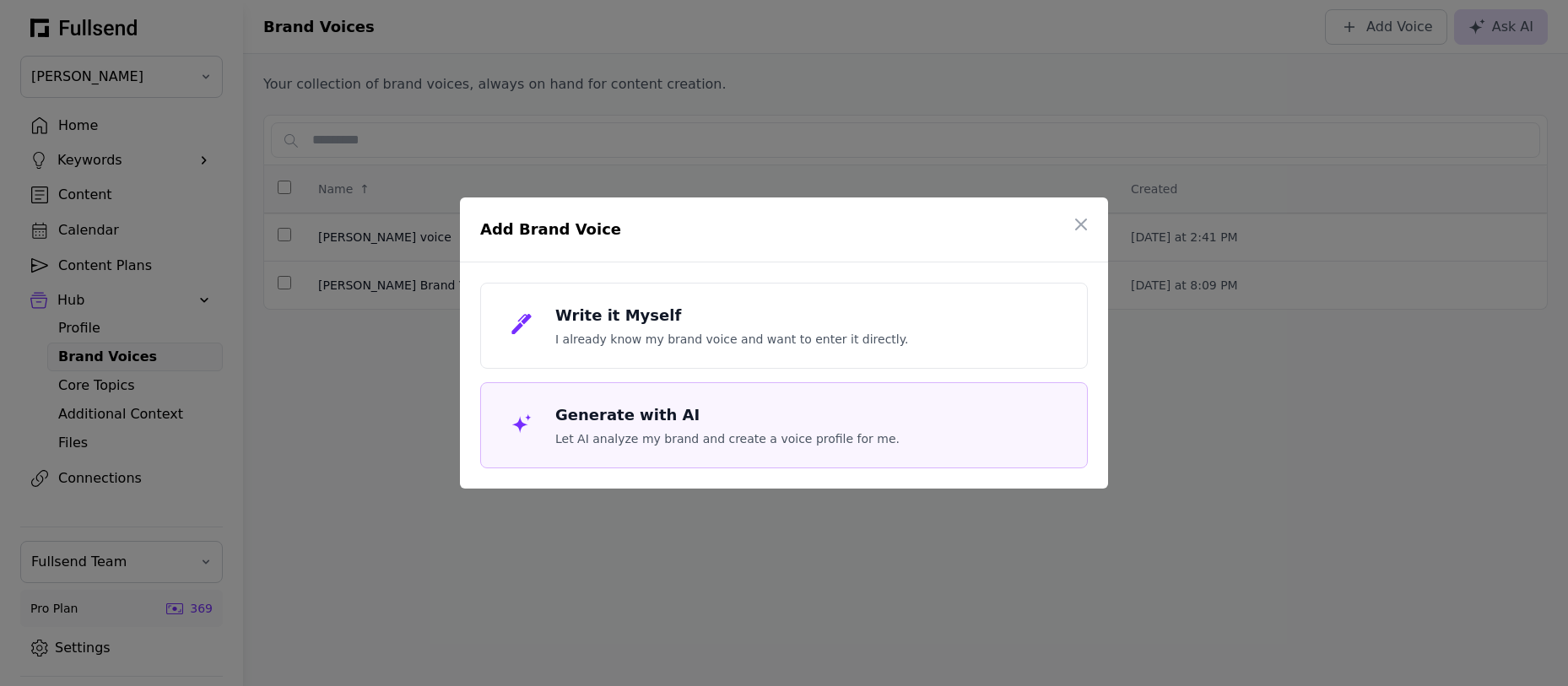
click at [790, 431] on p "Let AI analyze my brand and create a voice profile for me." at bounding box center [728, 439] width 344 height 17
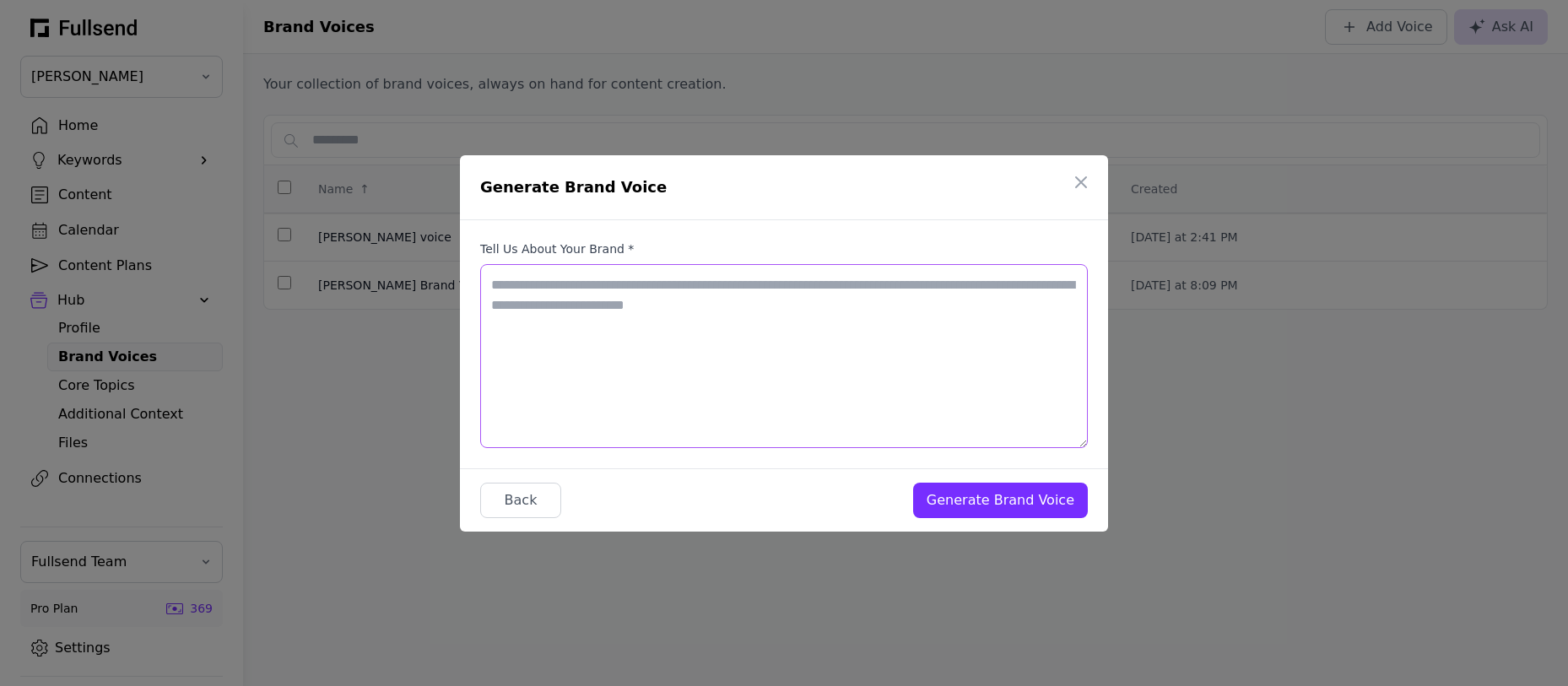
click at [685, 390] on textarea "Tell us about your brand *" at bounding box center [783, 356] width 607 height 184
paste textarea "**********"
type textarea "**********"
click at [1010, 515] on button "Generate Brand Voice" at bounding box center [1000, 500] width 175 height 35
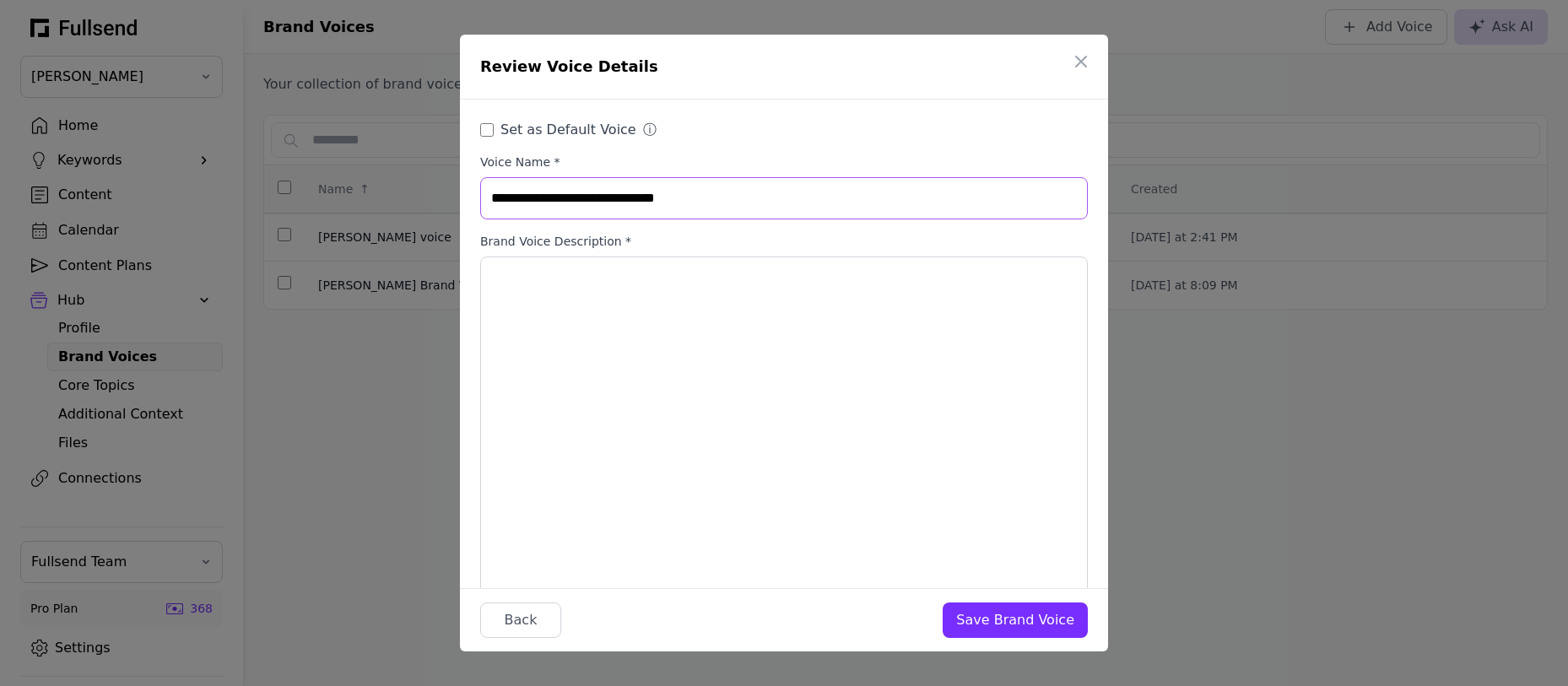
drag, startPoint x: 711, startPoint y: 202, endPoint x: 411, endPoint y: 202, distance: 300.0
click at [411, 202] on div "**********" at bounding box center [784, 343] width 1568 height 686
type input "**********"
click at [995, 634] on button "Save Brand Voice" at bounding box center [1015, 620] width 145 height 35
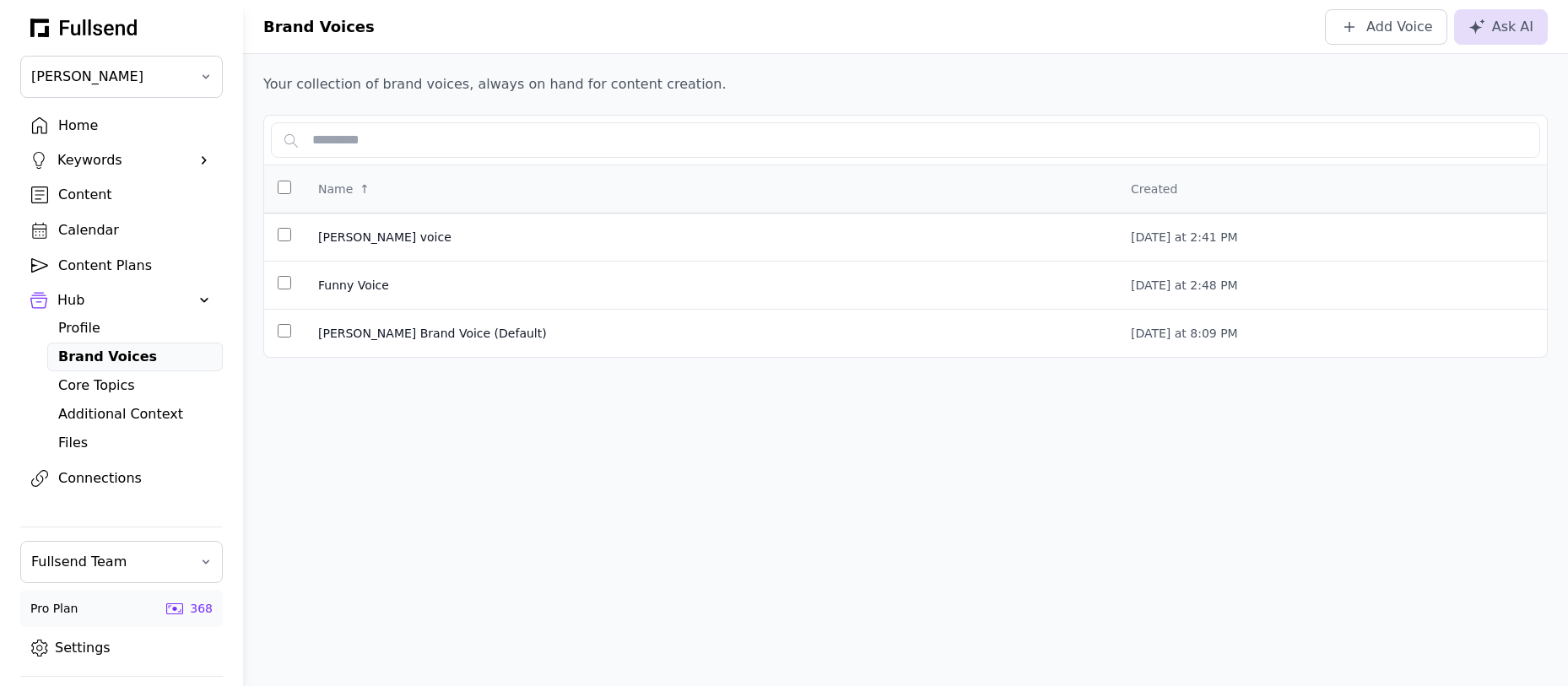
click at [95, 130] on div "Home" at bounding box center [135, 126] width 153 height 20
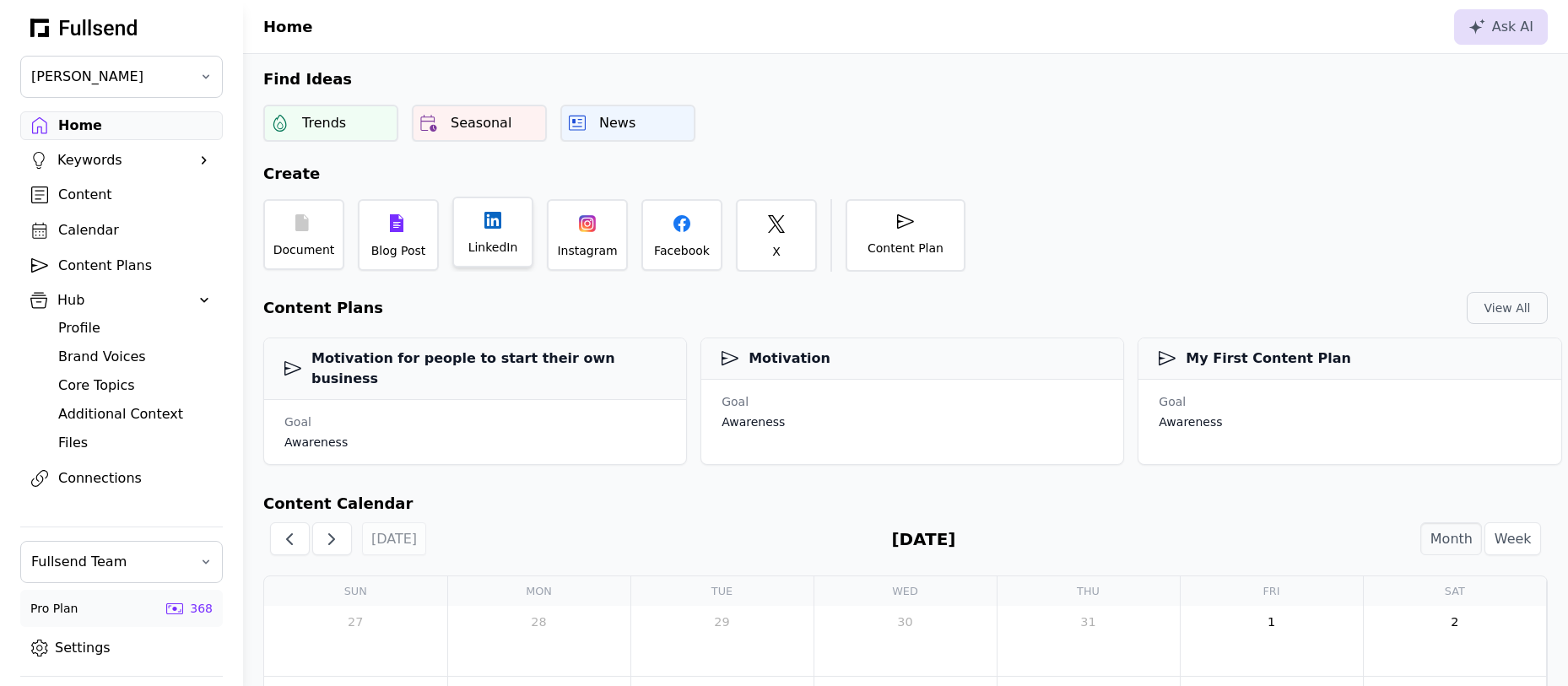
click at [502, 249] on div "LinkedIn" at bounding box center [494, 247] width 50 height 17
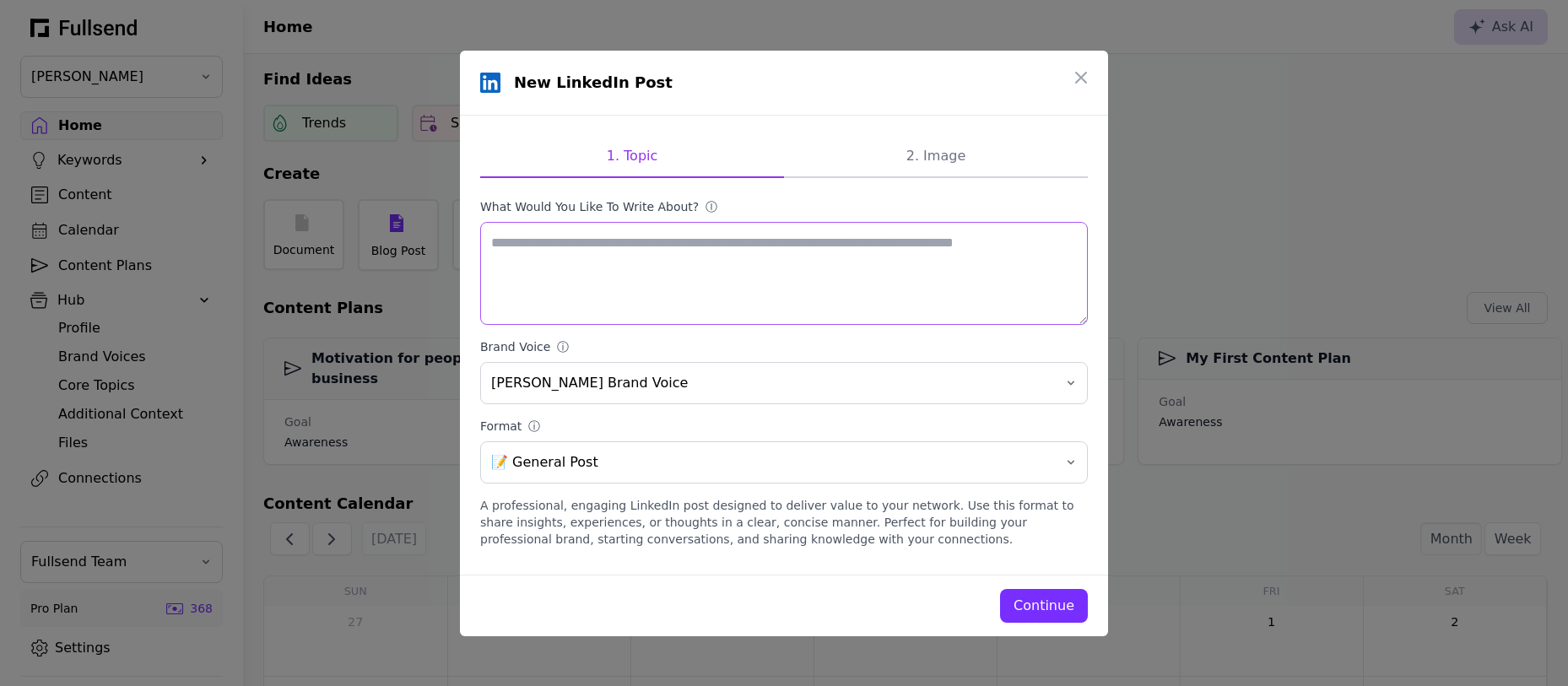
click at [584, 283] on textarea "What would you like to write about? ⓘ" at bounding box center [783, 273] width 607 height 103
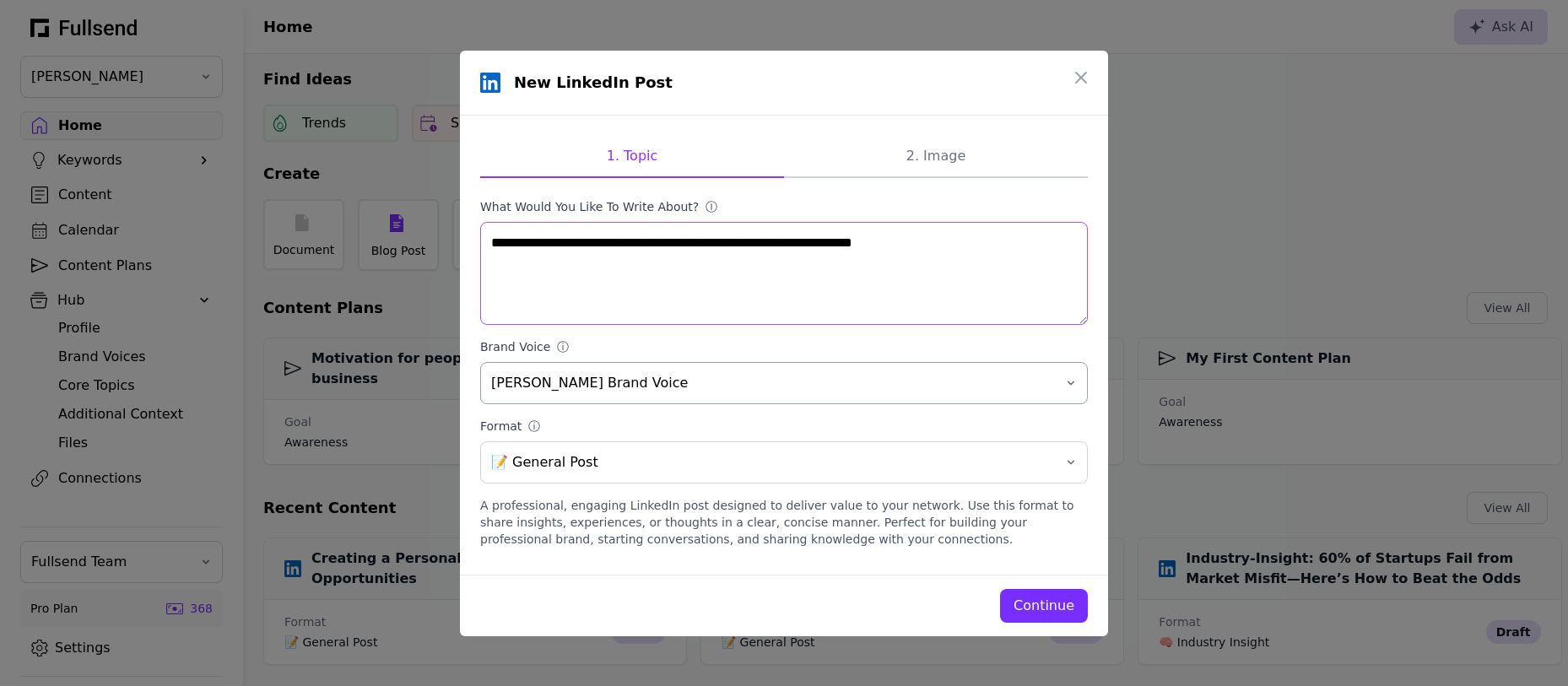
type textarea "**********"
click at [982, 385] on span "[PERSON_NAME] Brand Voice" at bounding box center [772, 383] width 562 height 20
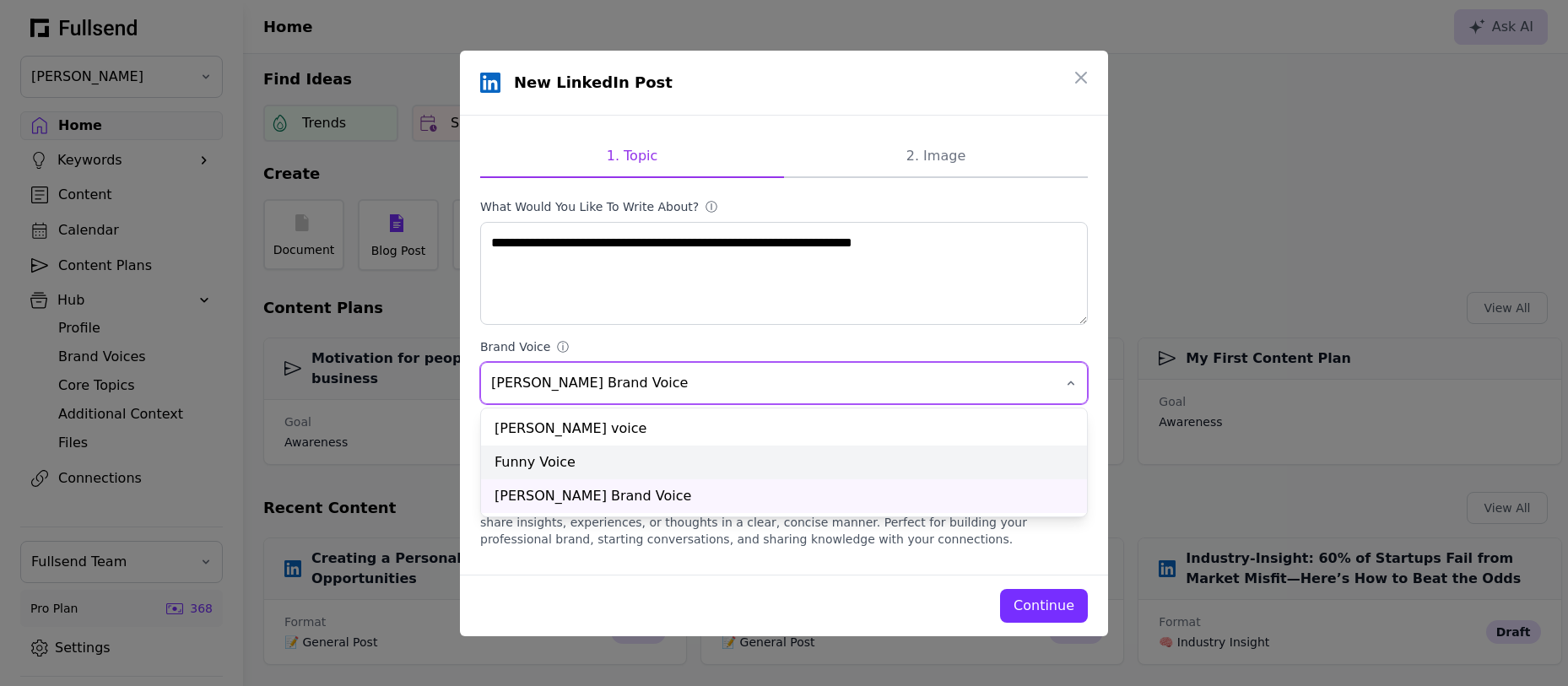
click at [904, 450] on div "Funny Voice" at bounding box center [783, 462] width 606 height 34
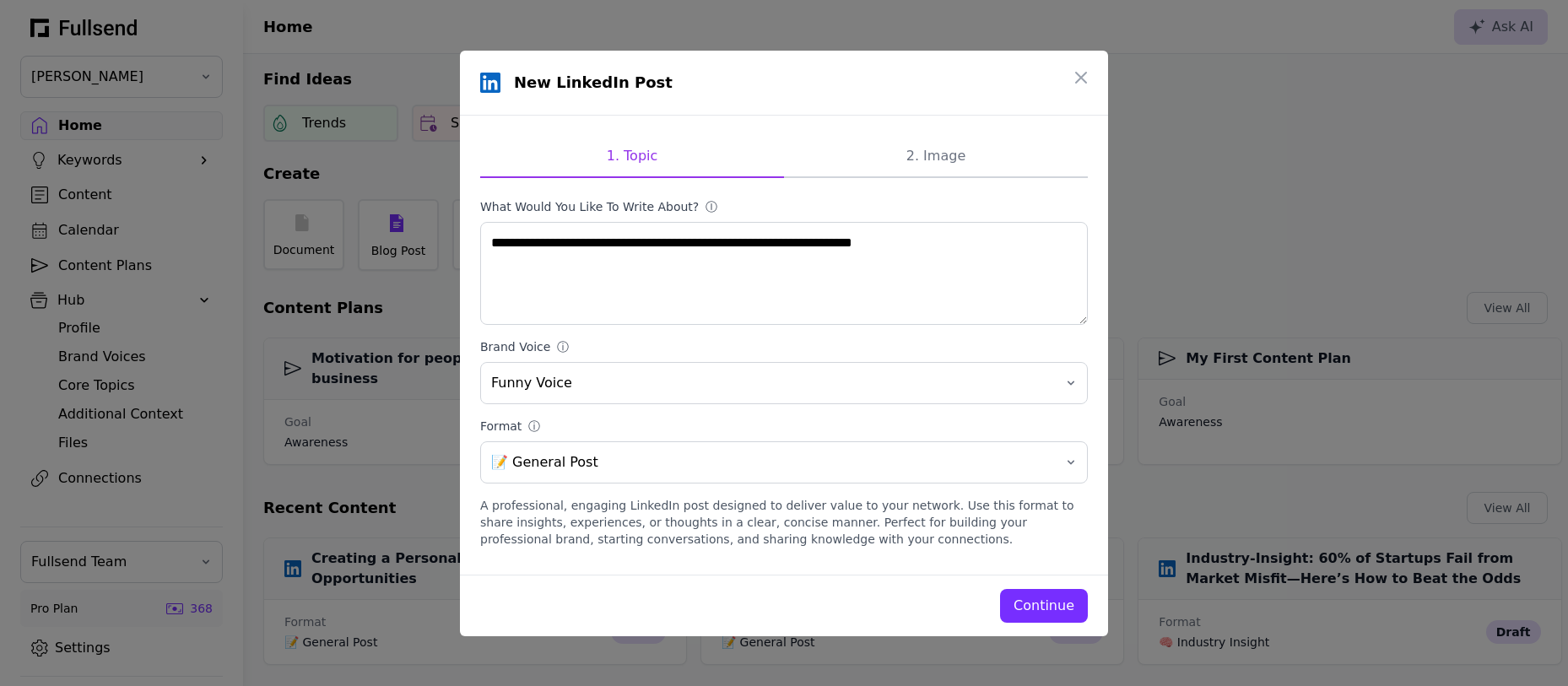
click at [1034, 605] on div "Continue" at bounding box center [1044, 606] width 61 height 20
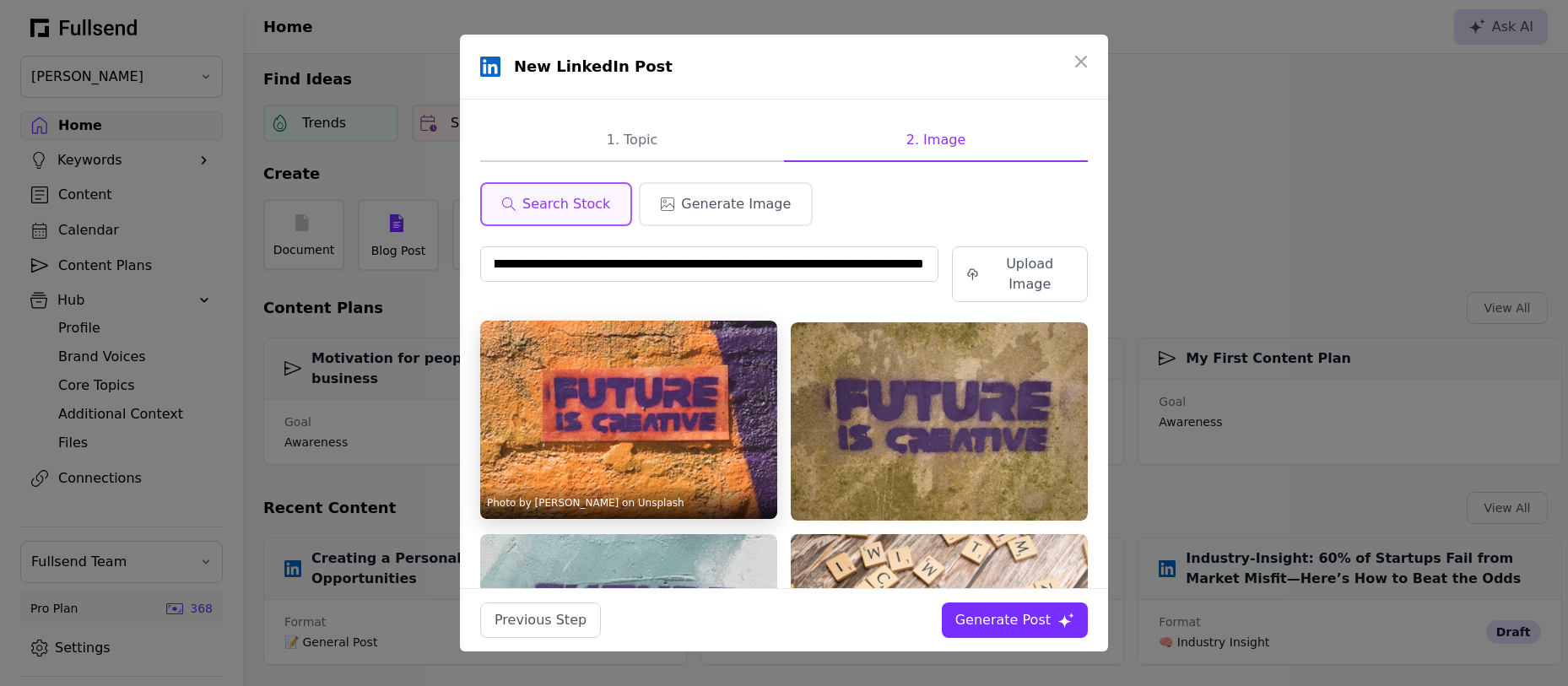
click at [631, 361] on img at bounding box center [628, 420] width 297 height 199
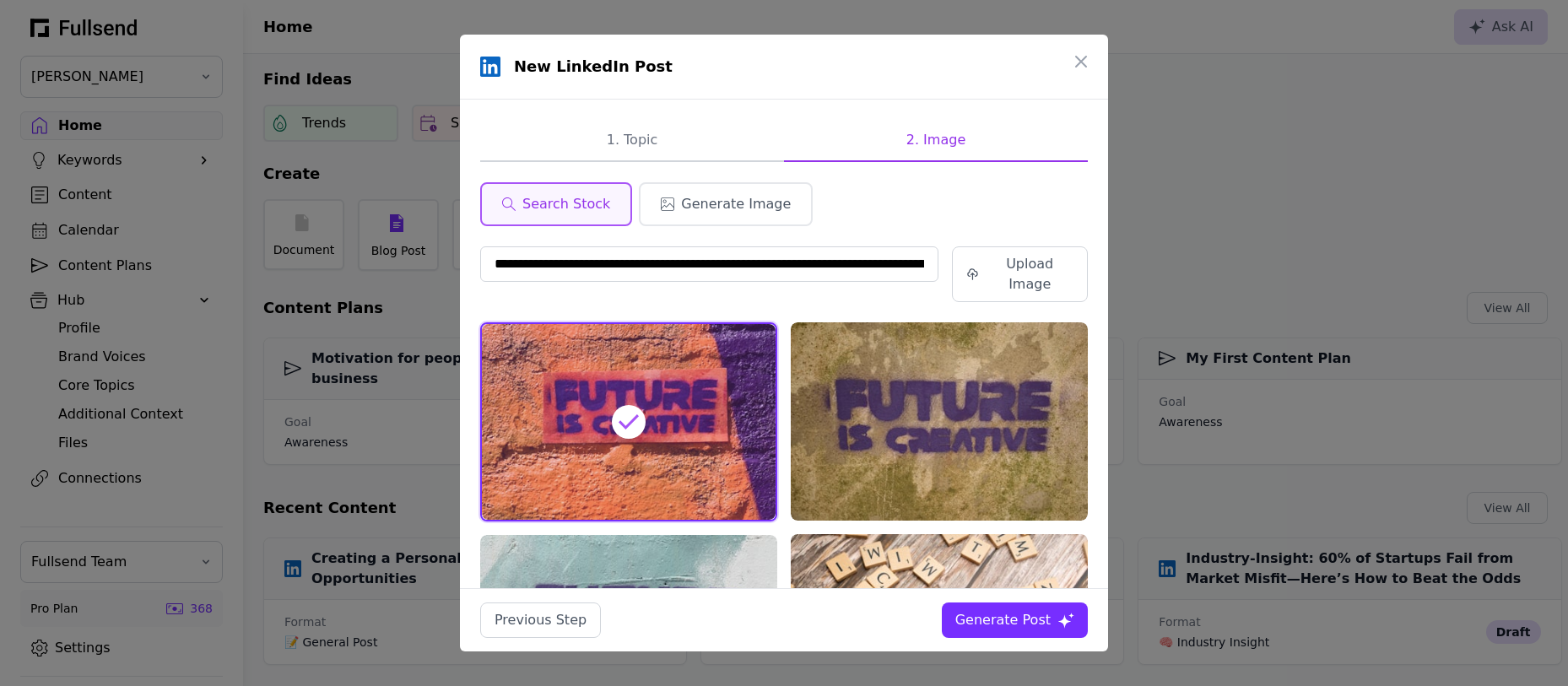
click at [1014, 627] on div "Generate Post" at bounding box center [1002, 620] width 95 height 20
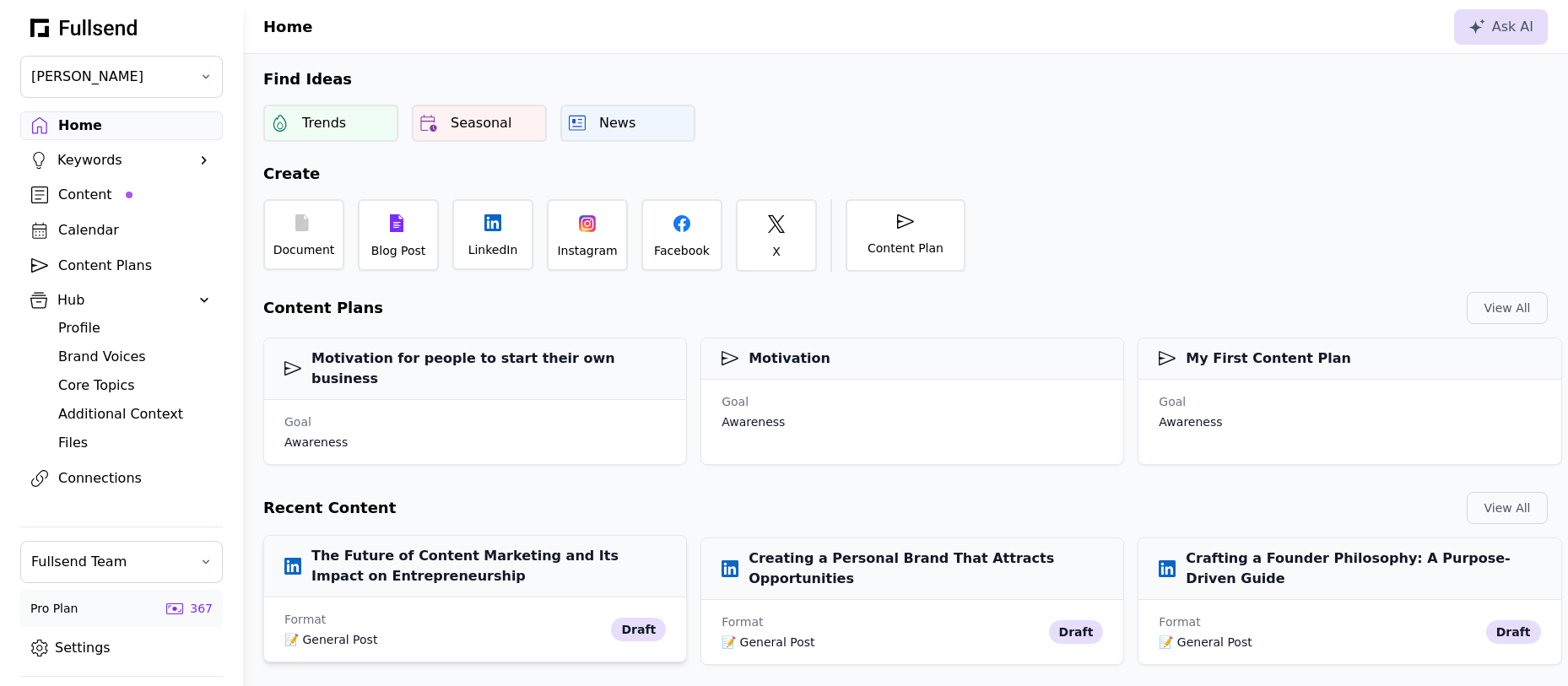
click at [458, 546] on h3 "The Future of Content Marketing and Its Impact on Entrepreneurship" at bounding box center [475, 567] width 382 height 41
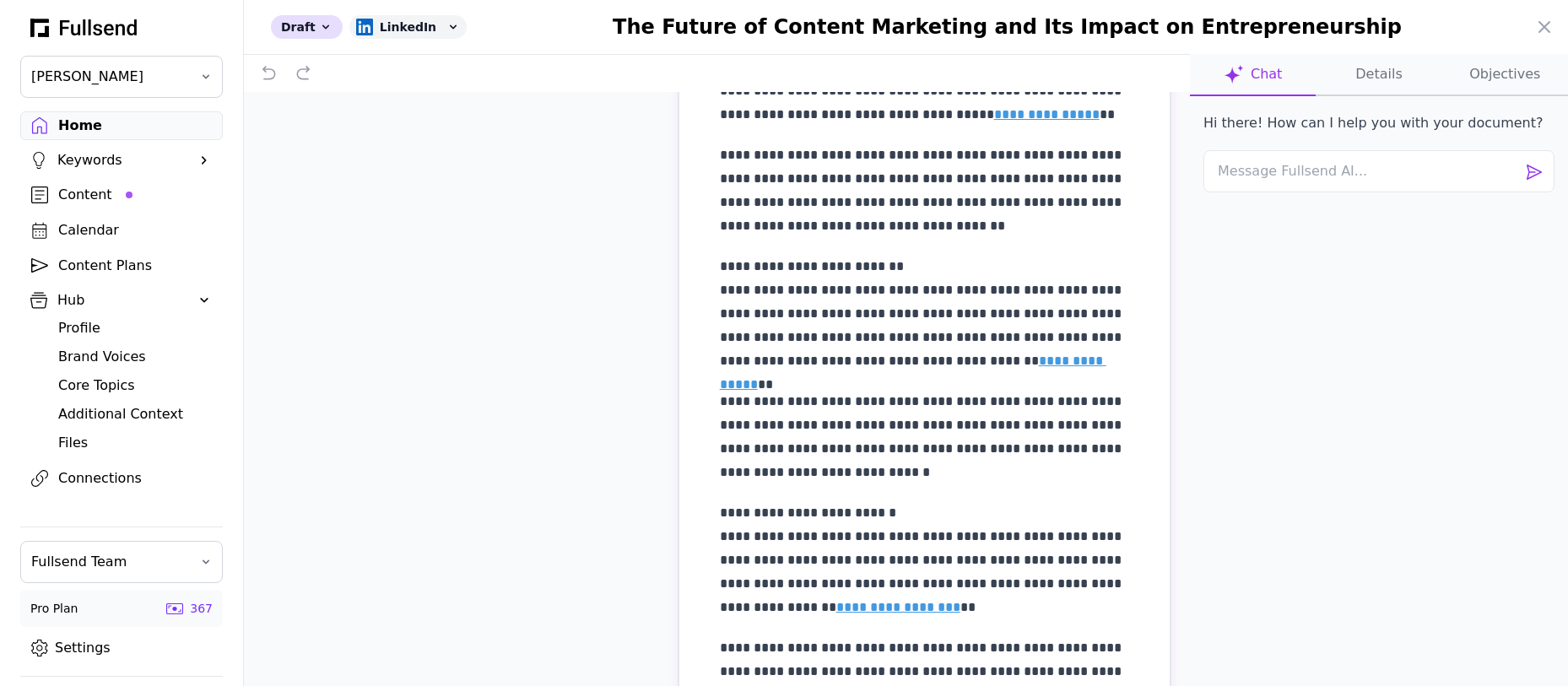
scroll to position [1191, 0]
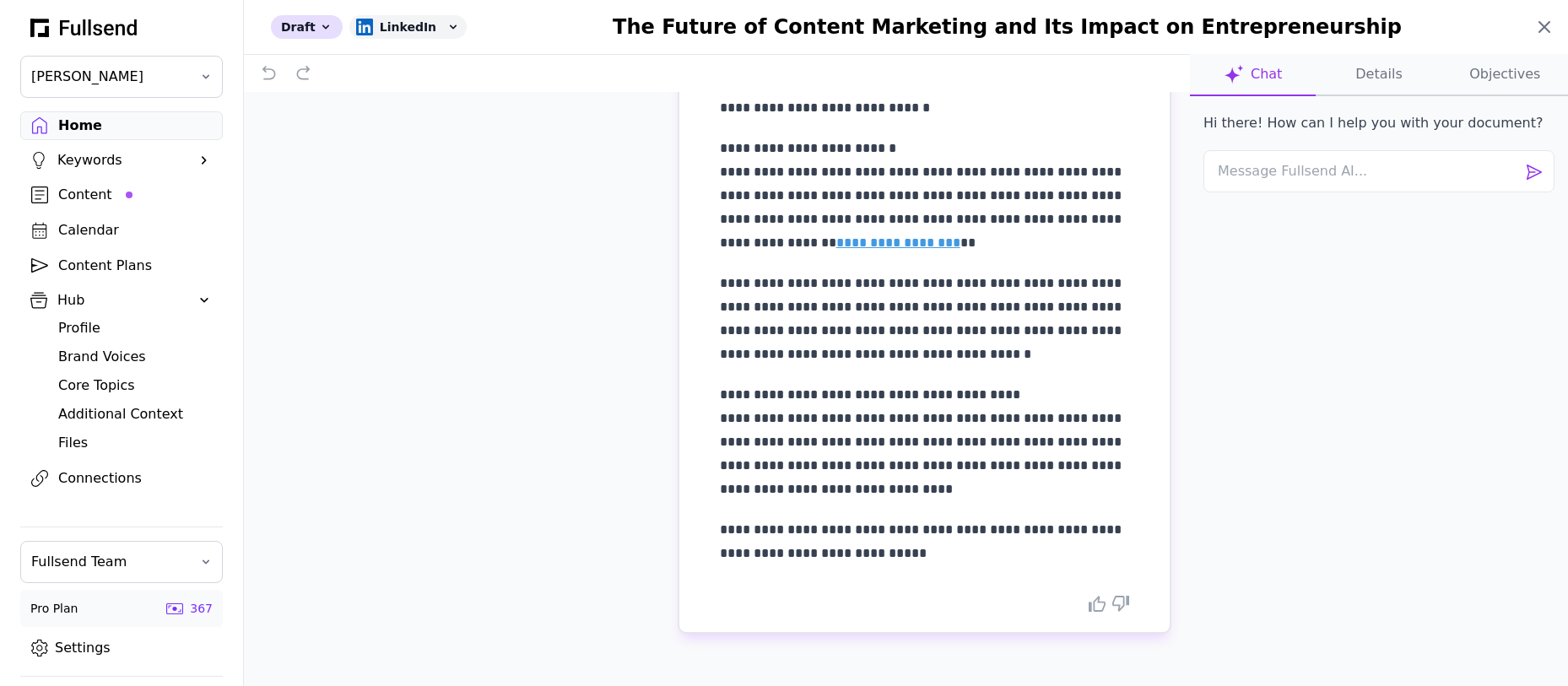
click at [1549, 27] on icon at bounding box center [1544, 27] width 20 height 20
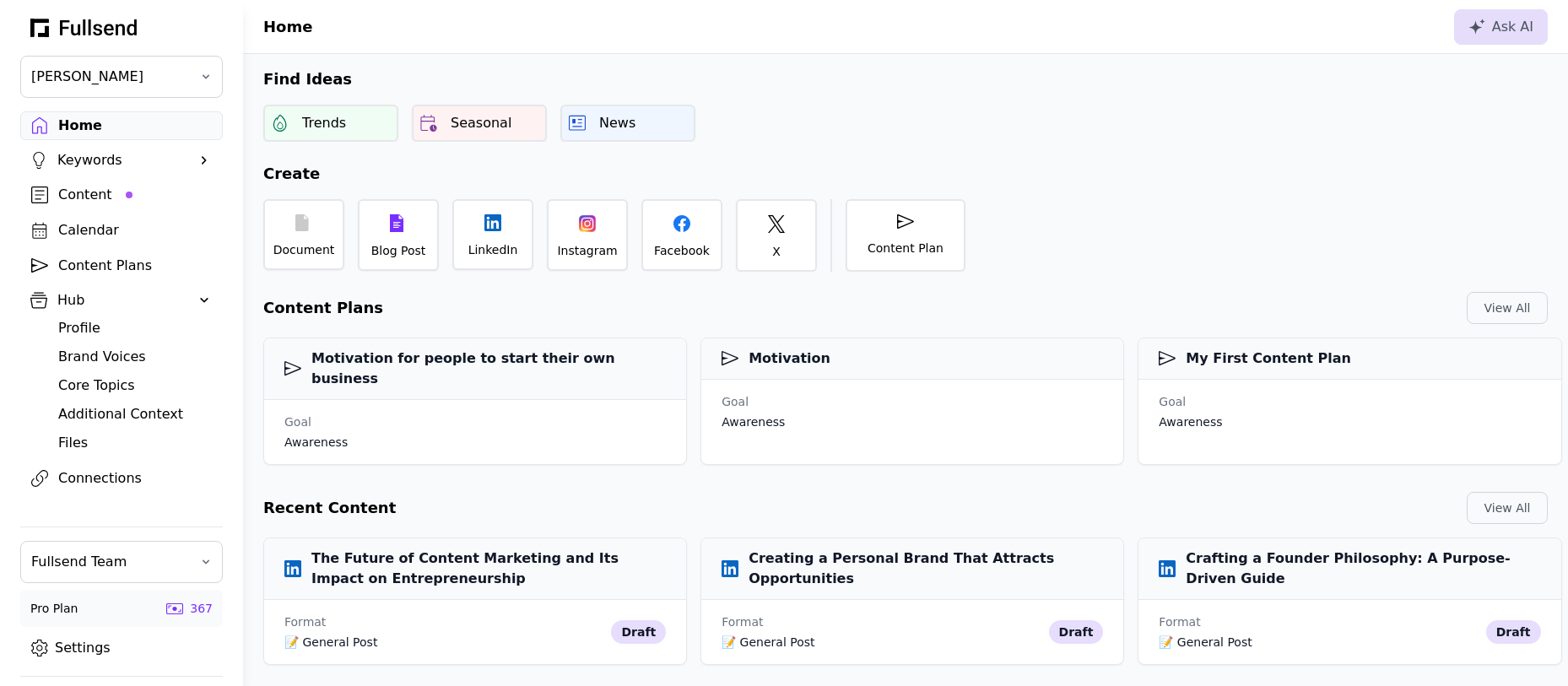
click at [86, 190] on div "Content" at bounding box center [135, 195] width 153 height 20
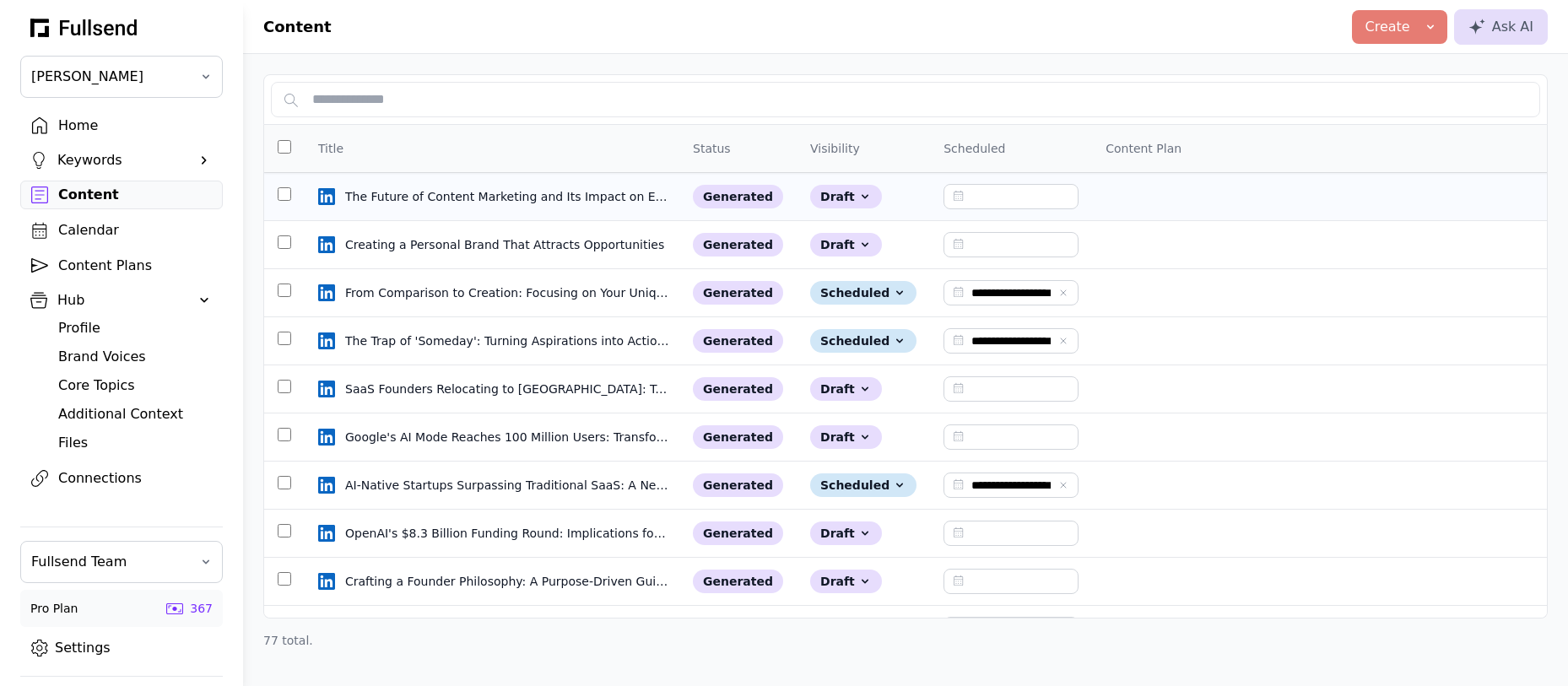
click at [283, 192] on td at bounding box center [285, 197] width 41 height 48
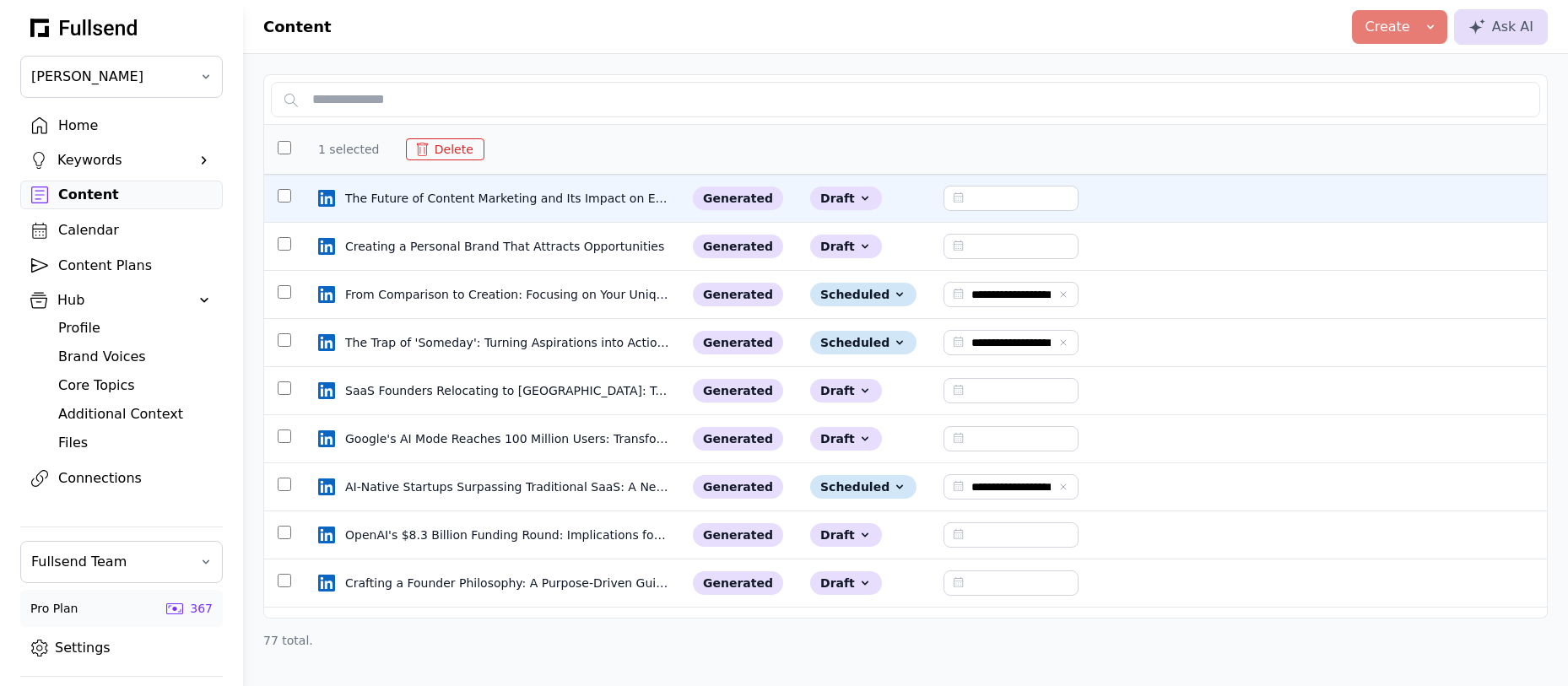
click at [465, 146] on button "Delete" at bounding box center [445, 150] width 79 height 22
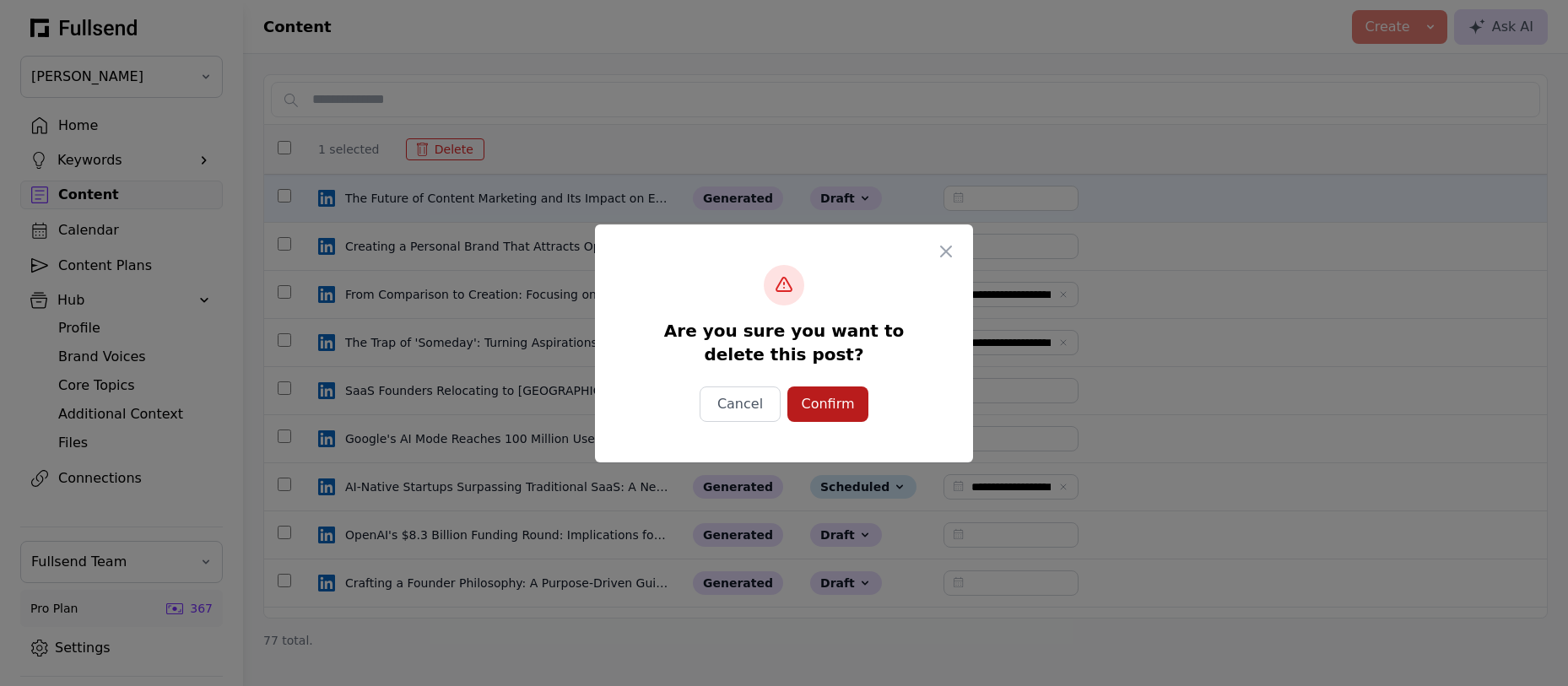
click at [827, 400] on div "Confirm" at bounding box center [827, 404] width 54 height 20
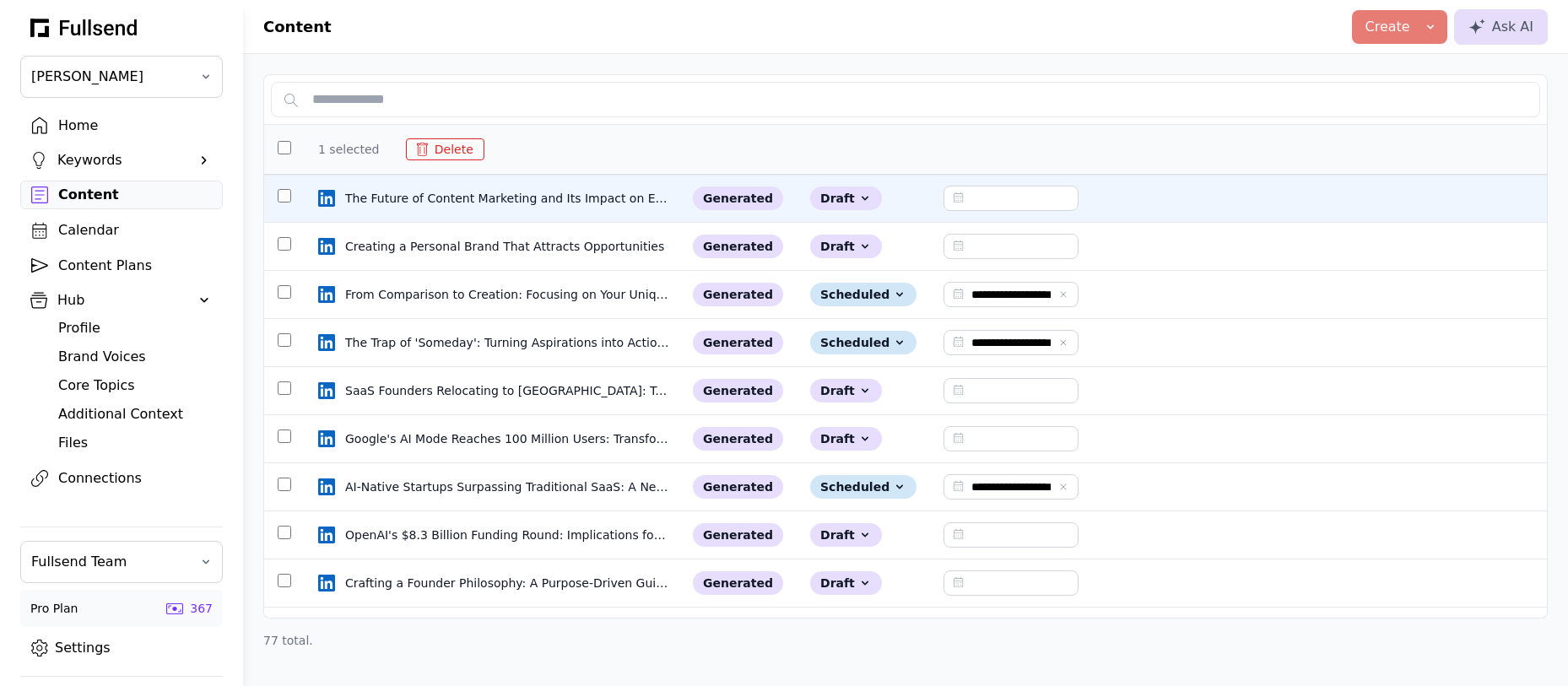
click at [86, 194] on div "Content" at bounding box center [135, 195] width 153 height 20
type input "**********"
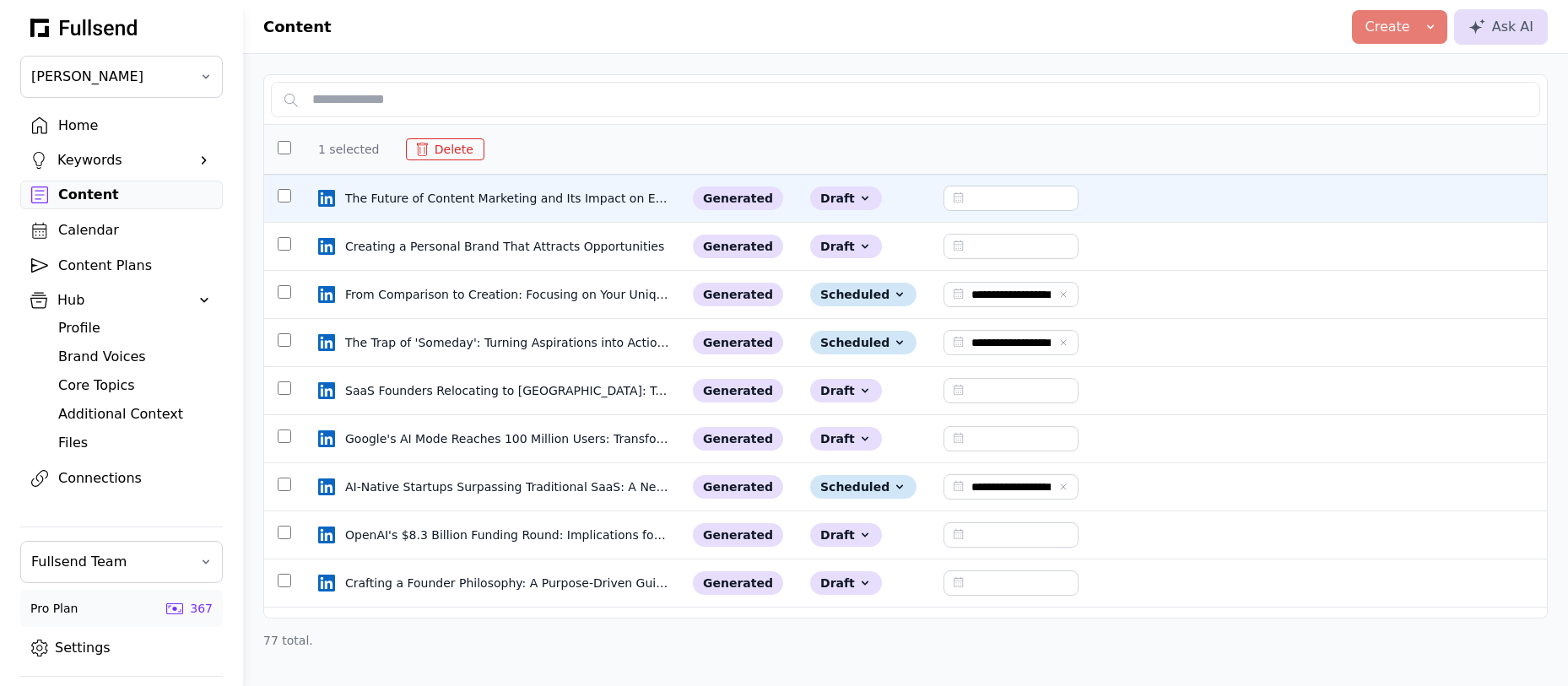
type input "**********"
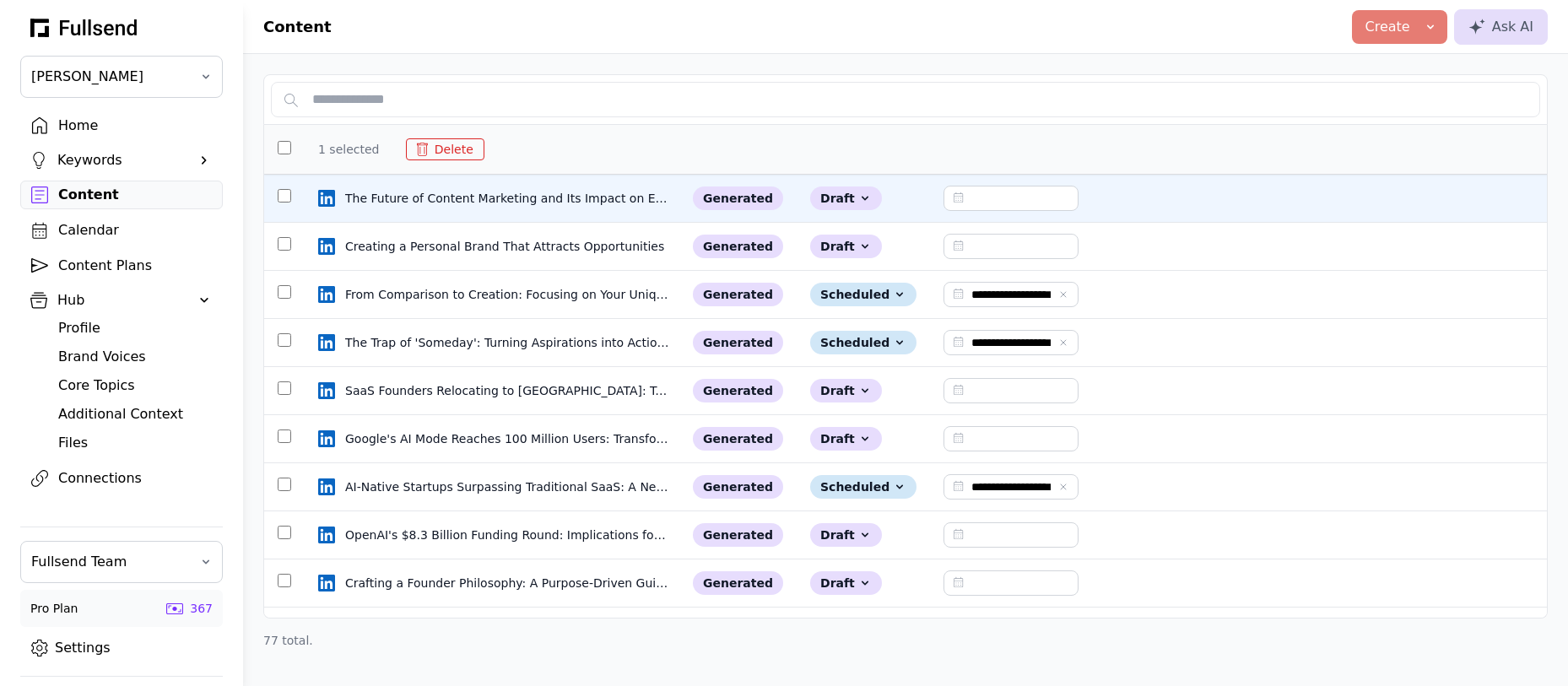
type input "**********"
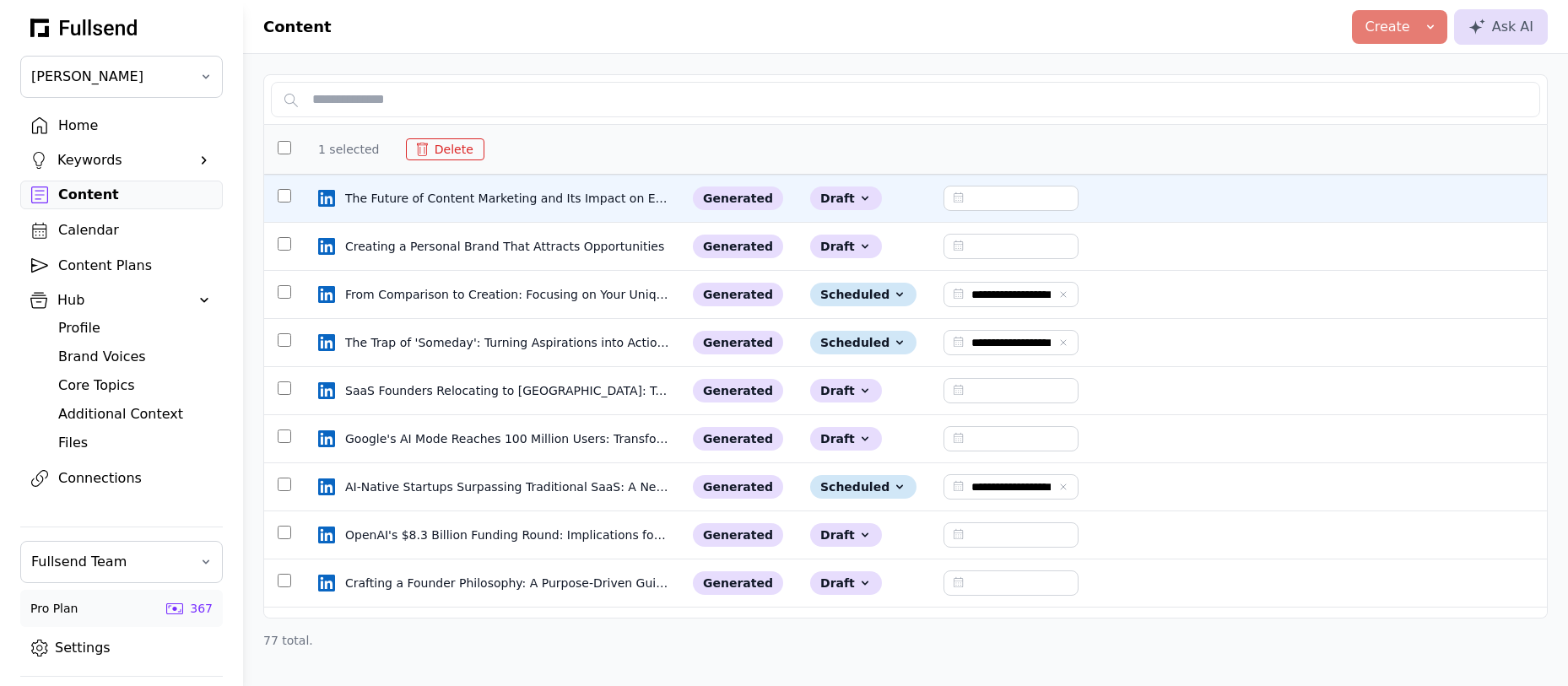
type input "**********"
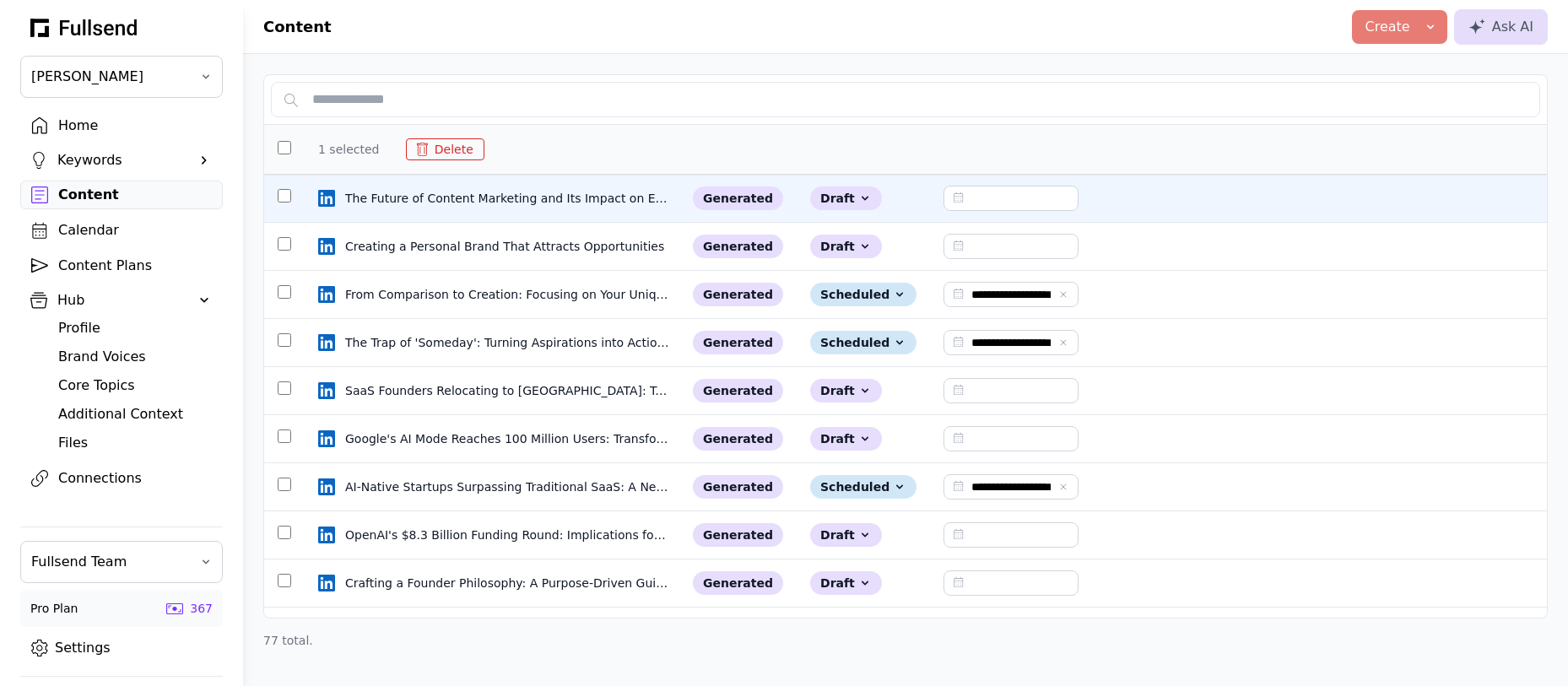
type input "**********"
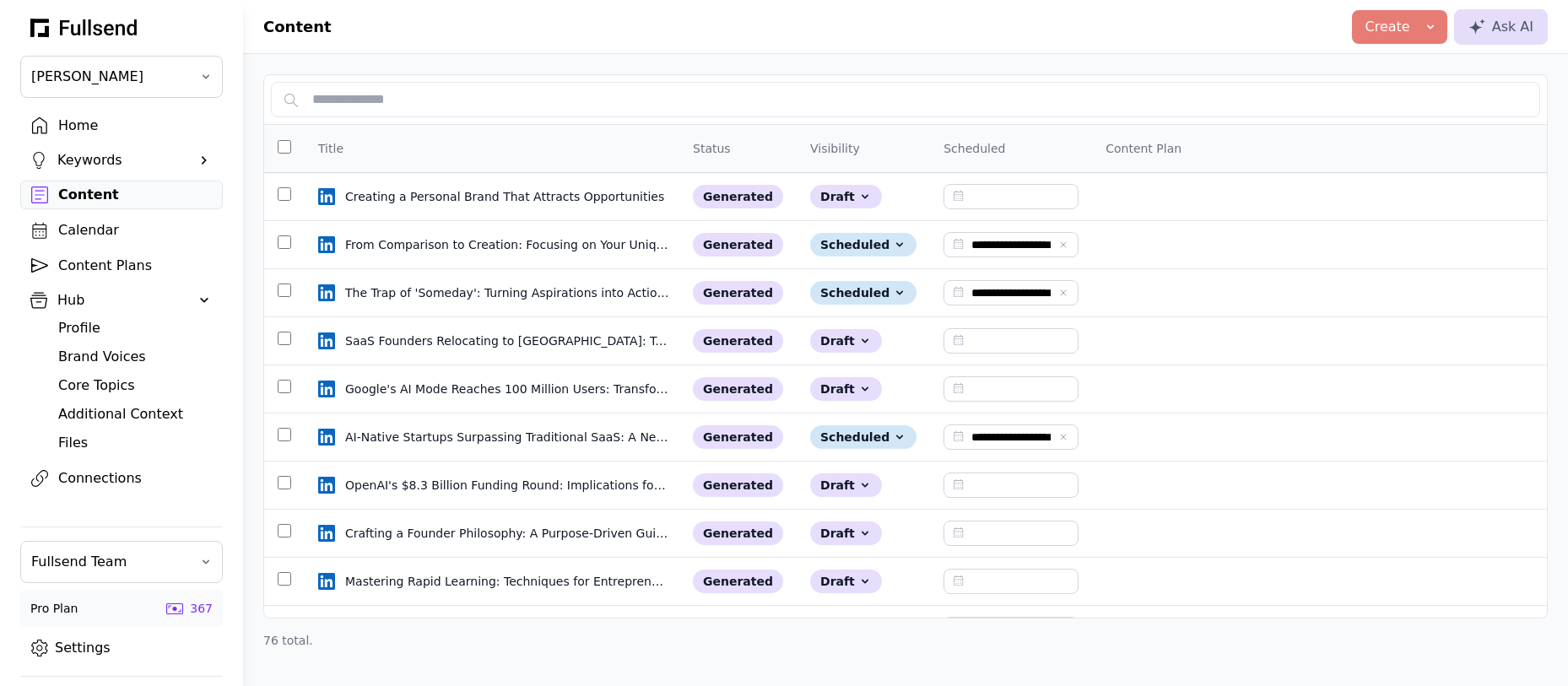
click at [73, 124] on div "Home" at bounding box center [135, 126] width 153 height 20
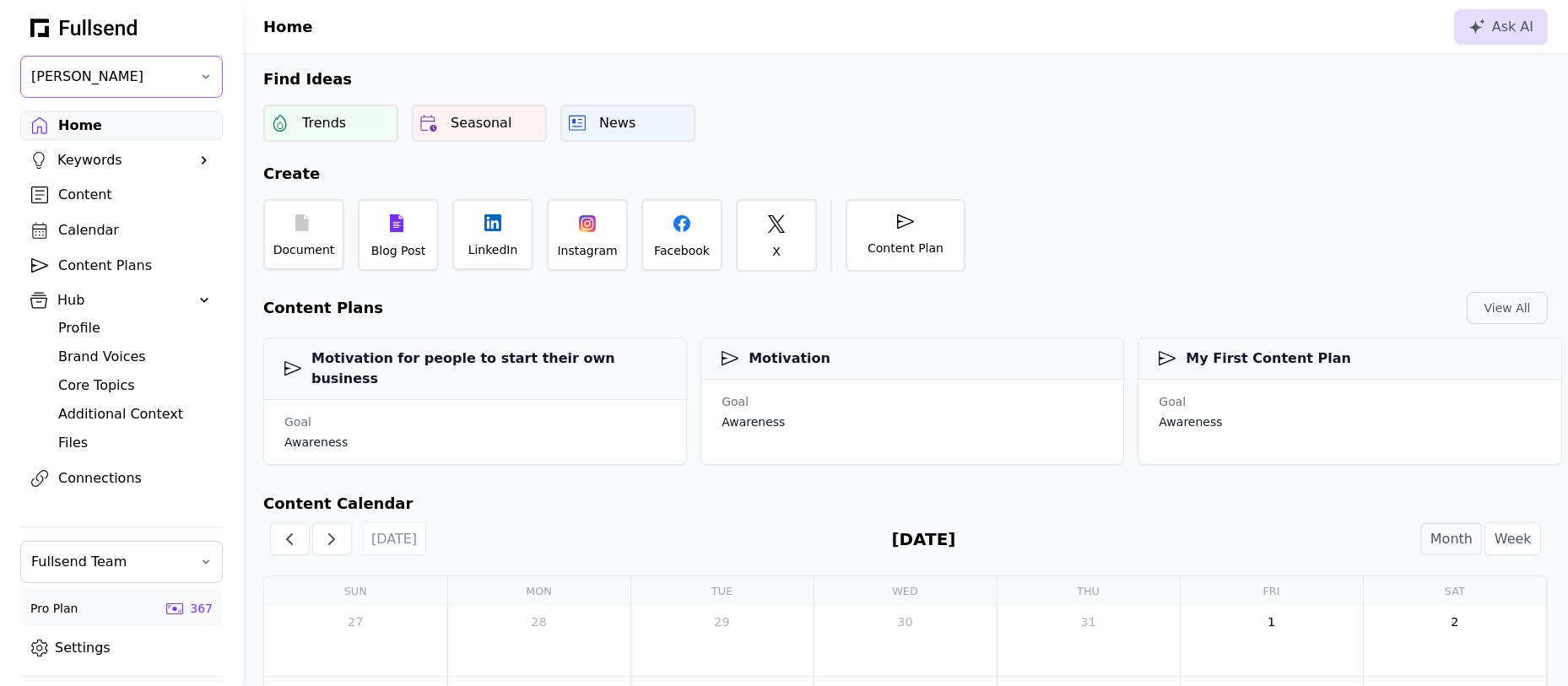
click at [119, 74] on span "[PERSON_NAME]" at bounding box center [110, 77] width 157 height 20
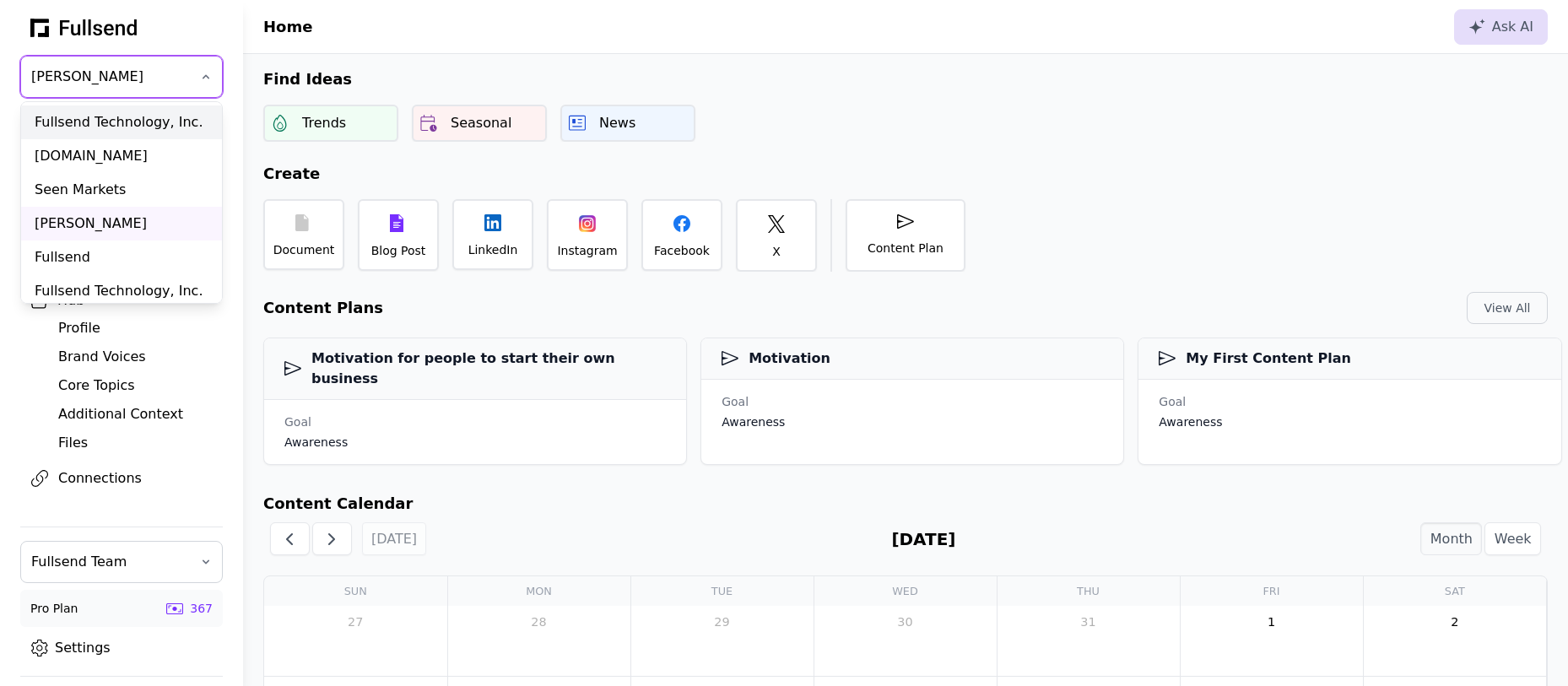
click at [102, 119] on div "Fullsend Technology, Inc." at bounding box center [121, 122] width 201 height 34
